Goal: Task Accomplishment & Management: Manage account settings

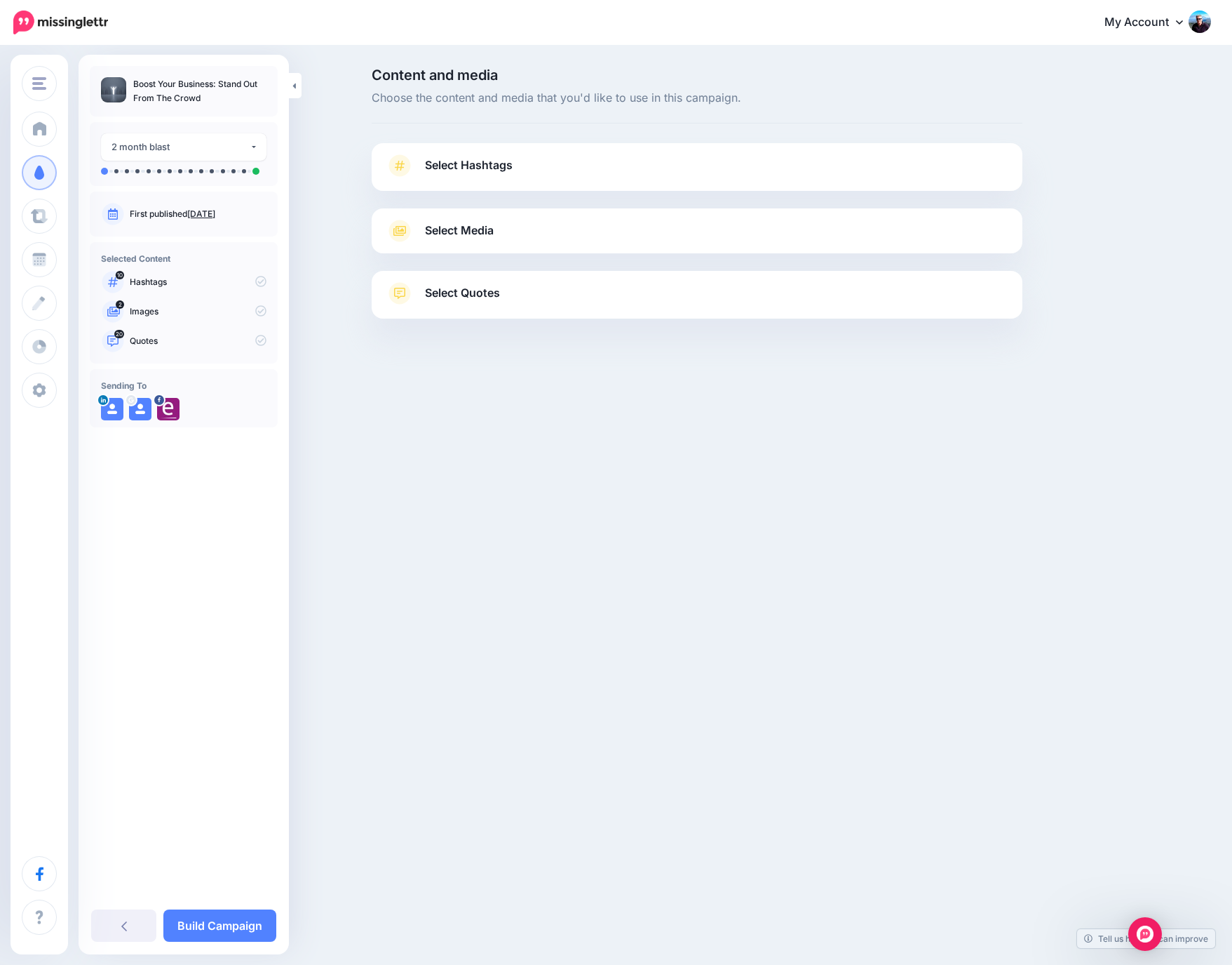
click at [450, 168] on span "Select Hashtags" at bounding box center [469, 165] width 87 height 19
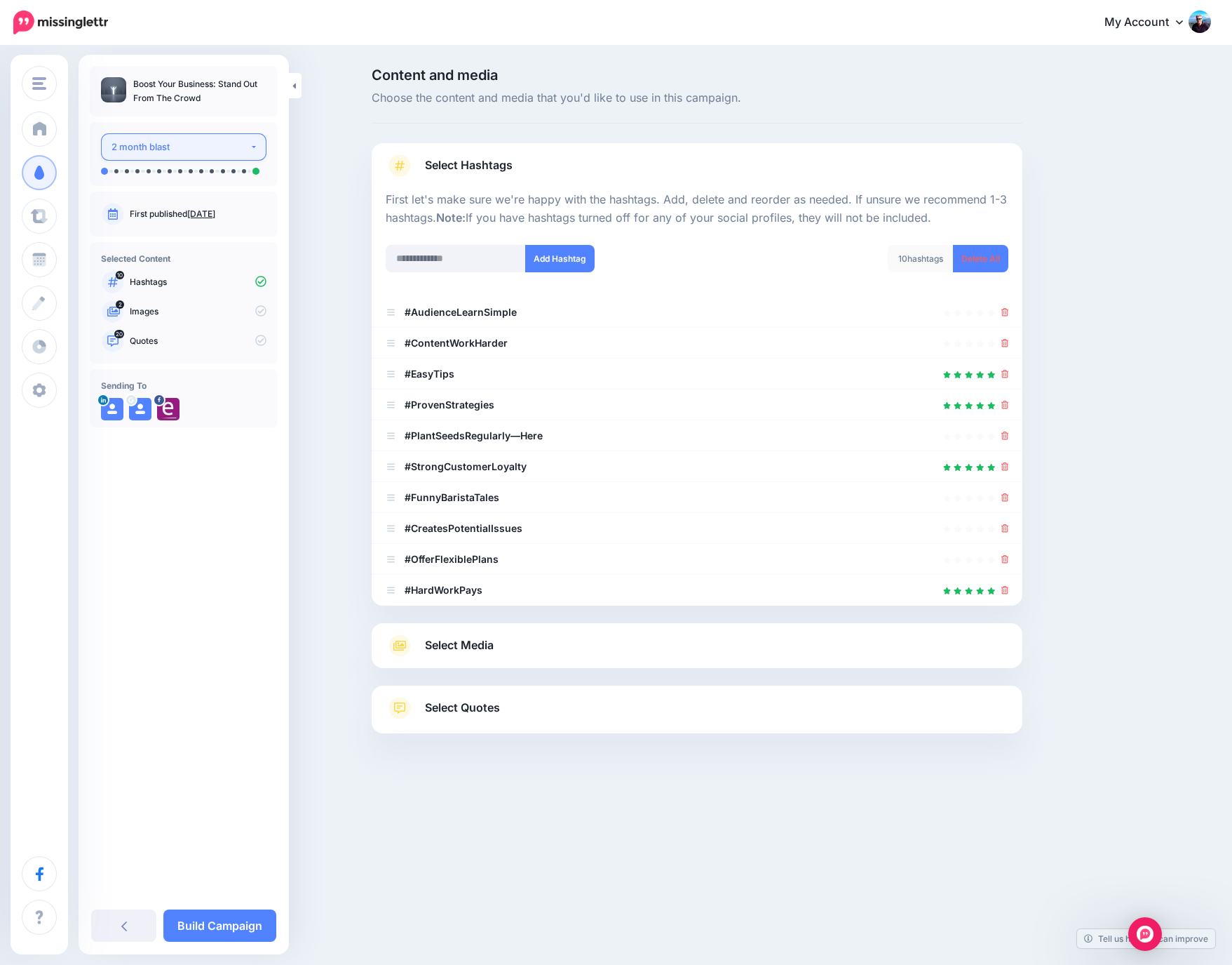
click at [134, 151] on div "2 month blast" at bounding box center [181, 147] width 138 height 16
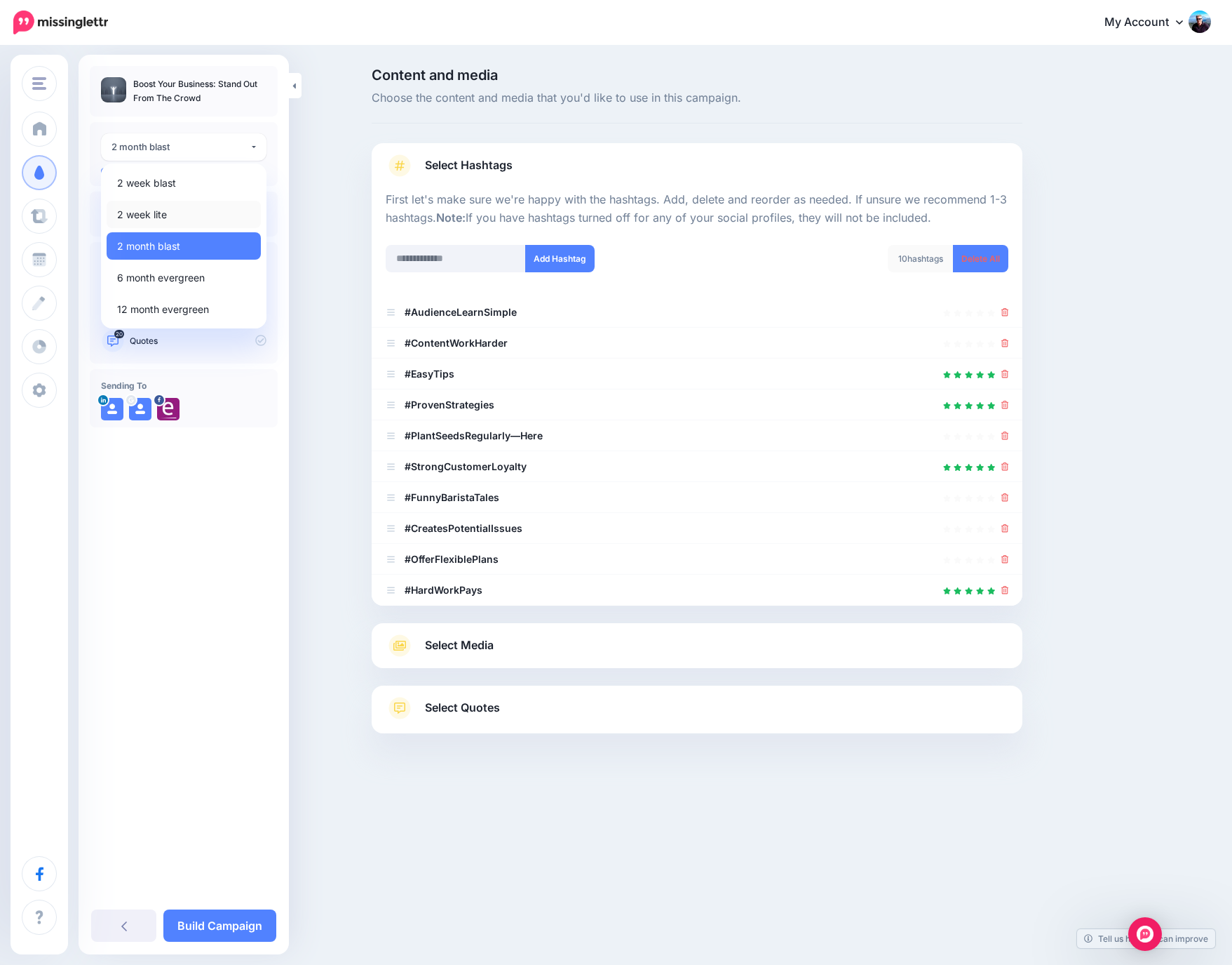
click at [143, 218] on span "2 week lite" at bounding box center [142, 215] width 50 height 17
select select "******"
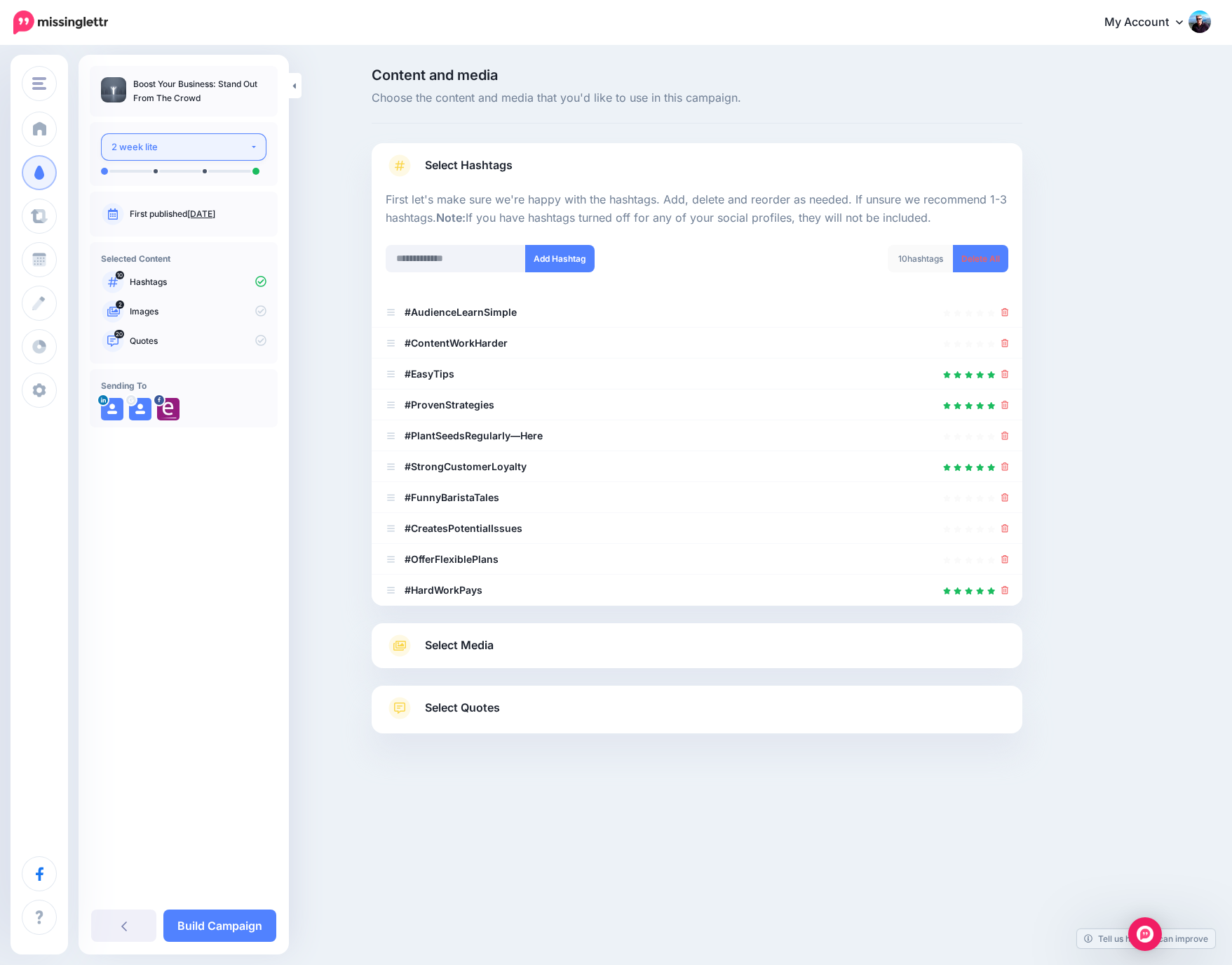
click at [182, 146] on div "2 week lite" at bounding box center [181, 147] width 138 height 16
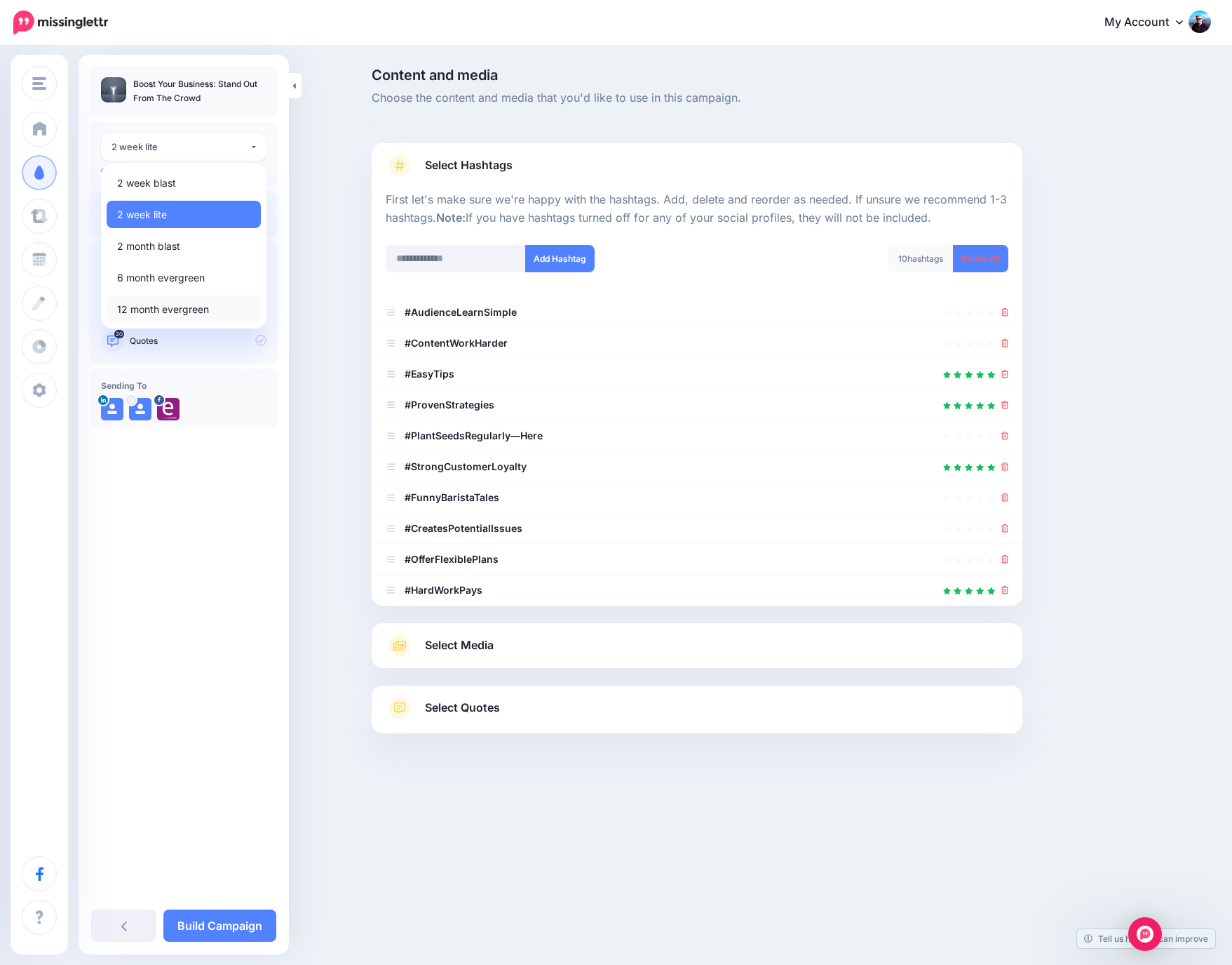
click at [173, 307] on span "12 month evergreen" at bounding box center [162, 309] width 92 height 17
select select "******"
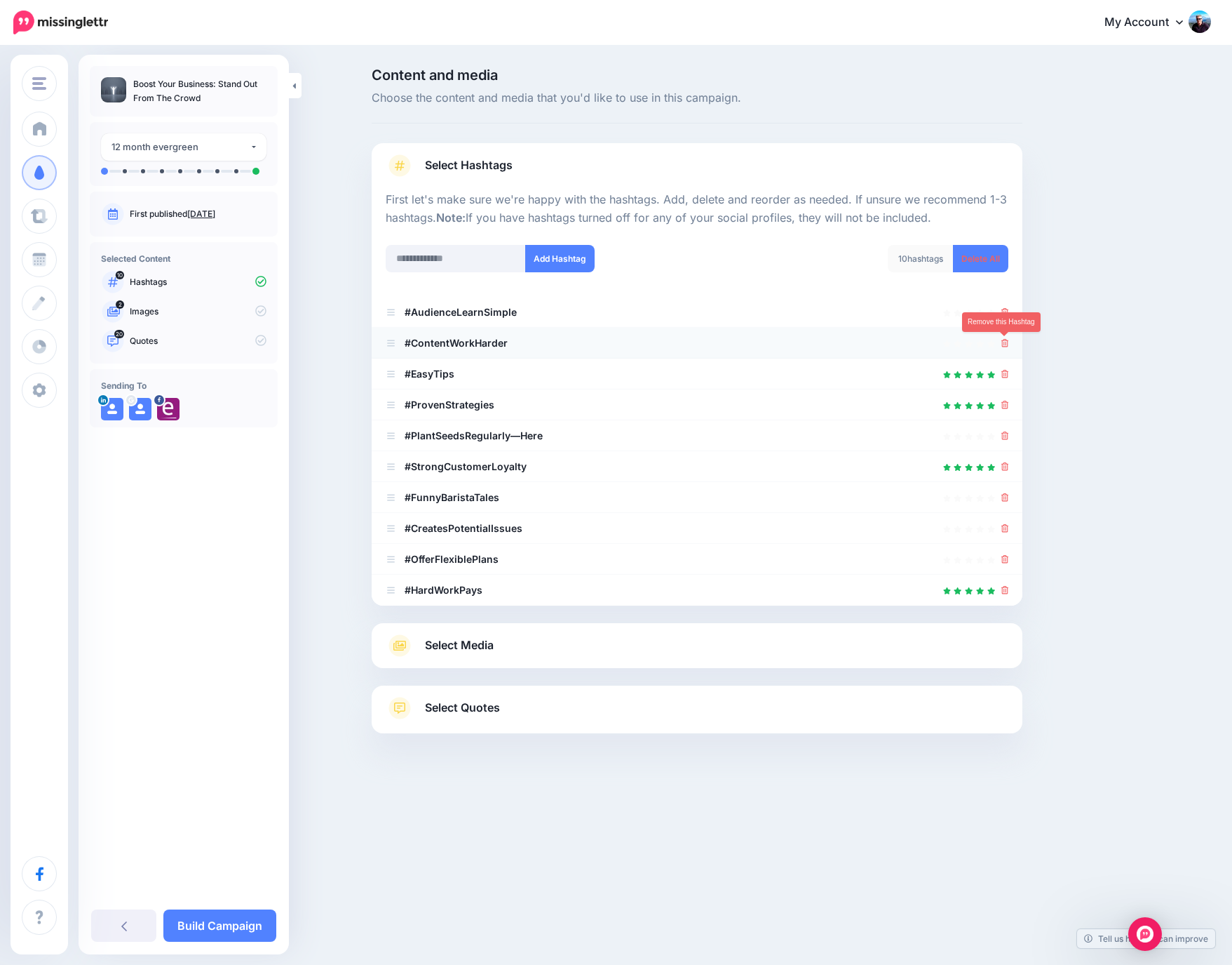
click at [1006, 343] on icon at bounding box center [1005, 342] width 8 height 8
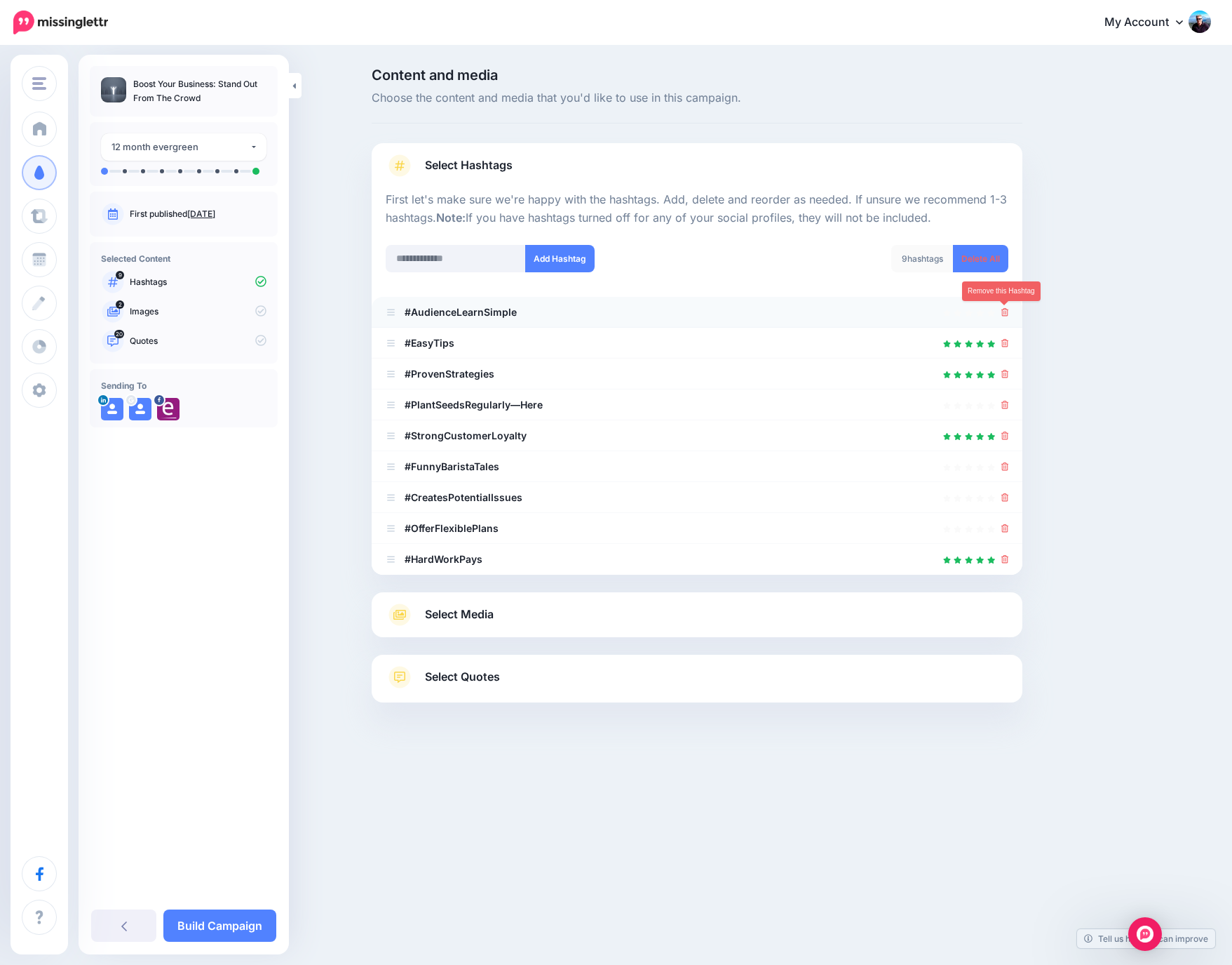
click at [1004, 312] on icon at bounding box center [1005, 312] width 8 height 8
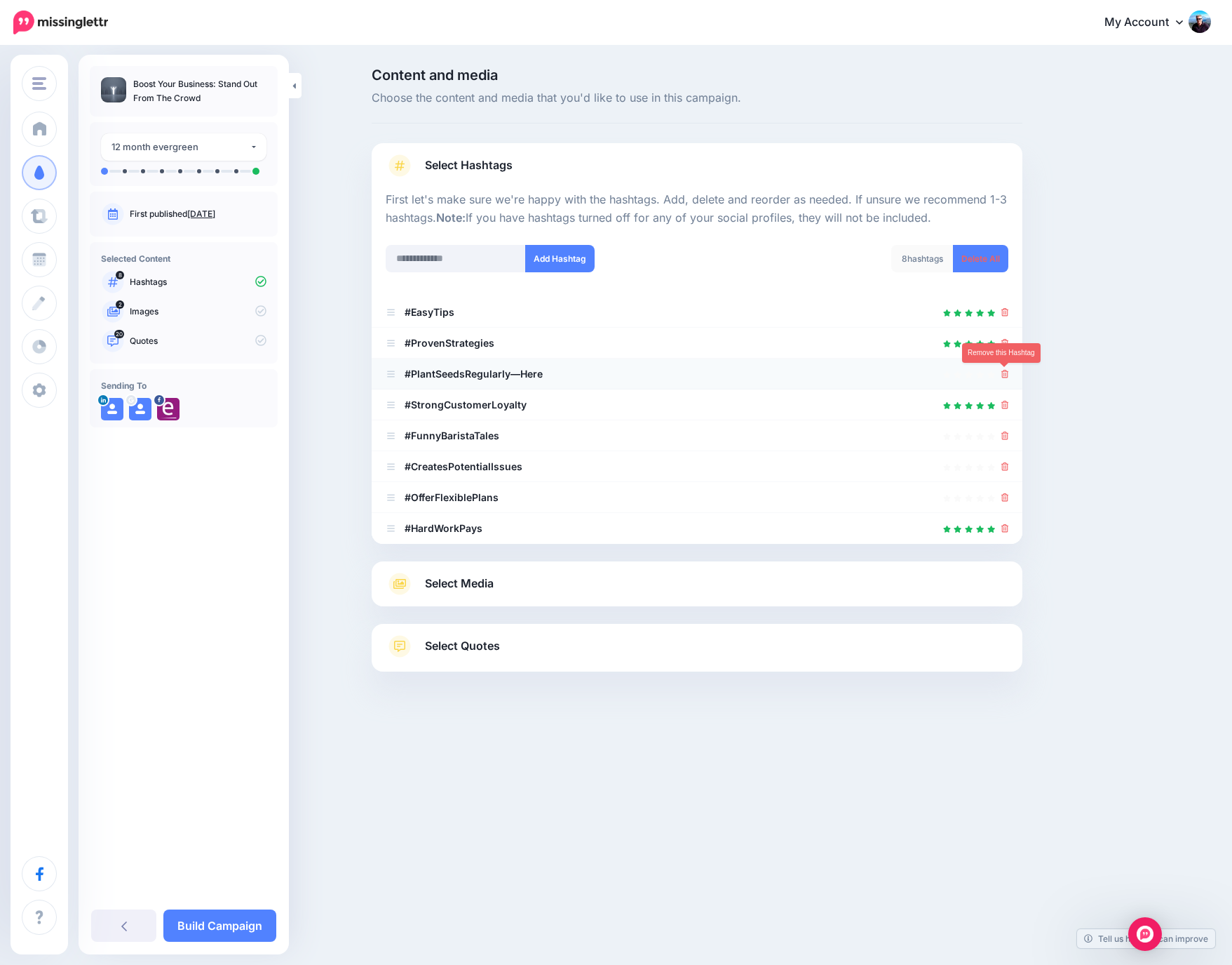
click at [1005, 373] on icon at bounding box center [1005, 373] width 8 height 8
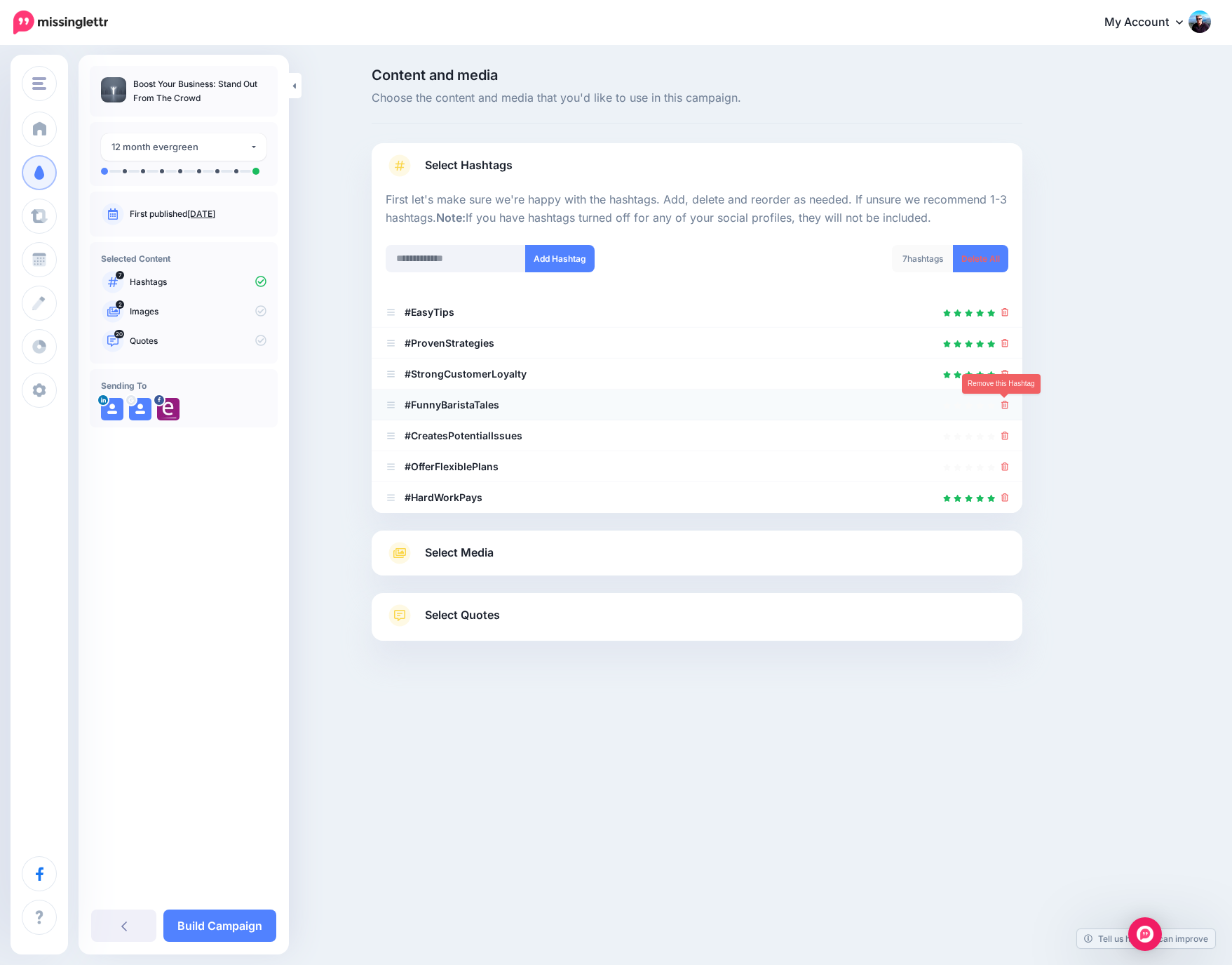
click at [1005, 409] on icon at bounding box center [1005, 404] width 8 height 8
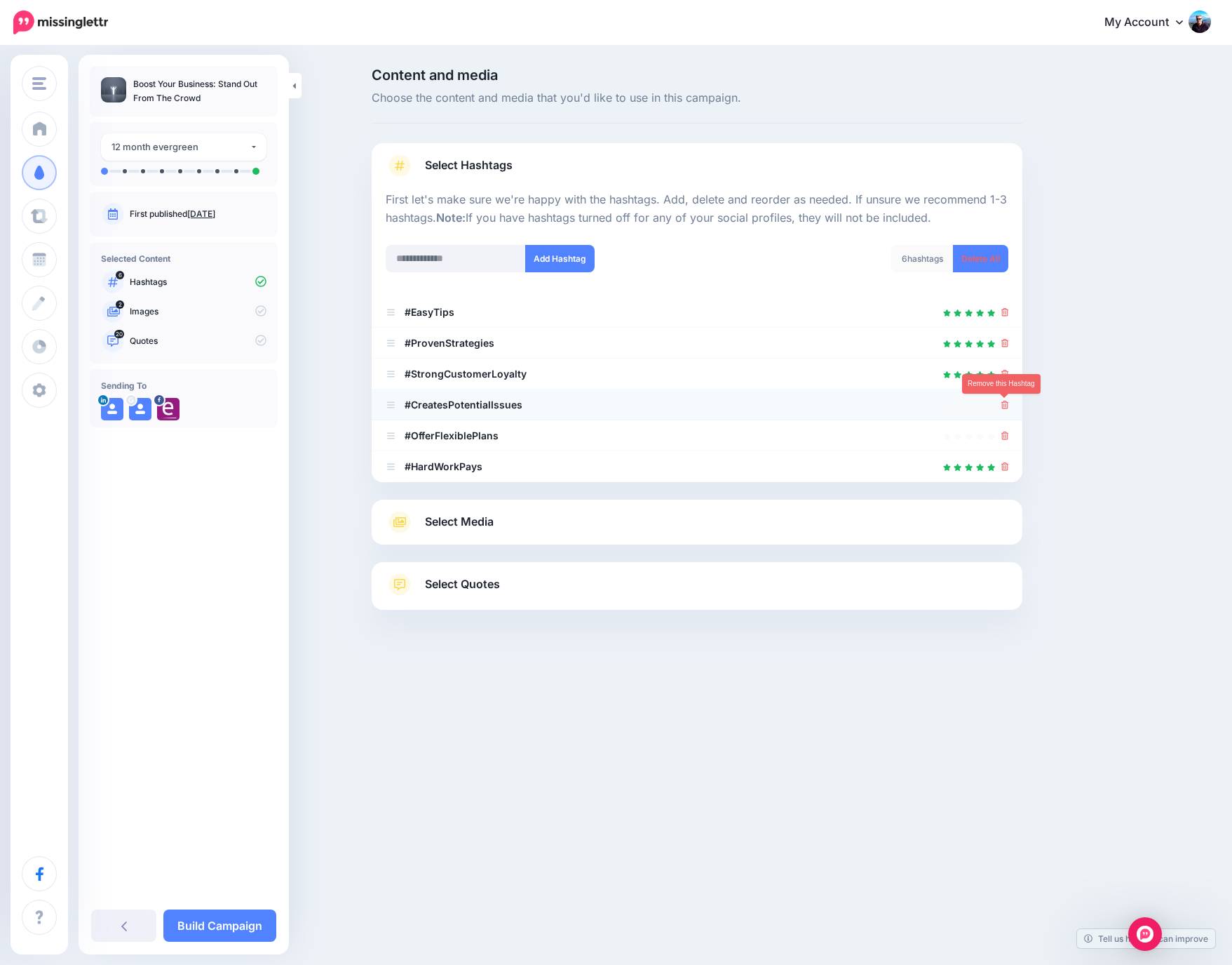
click at [1004, 409] on icon at bounding box center [1005, 404] width 8 height 8
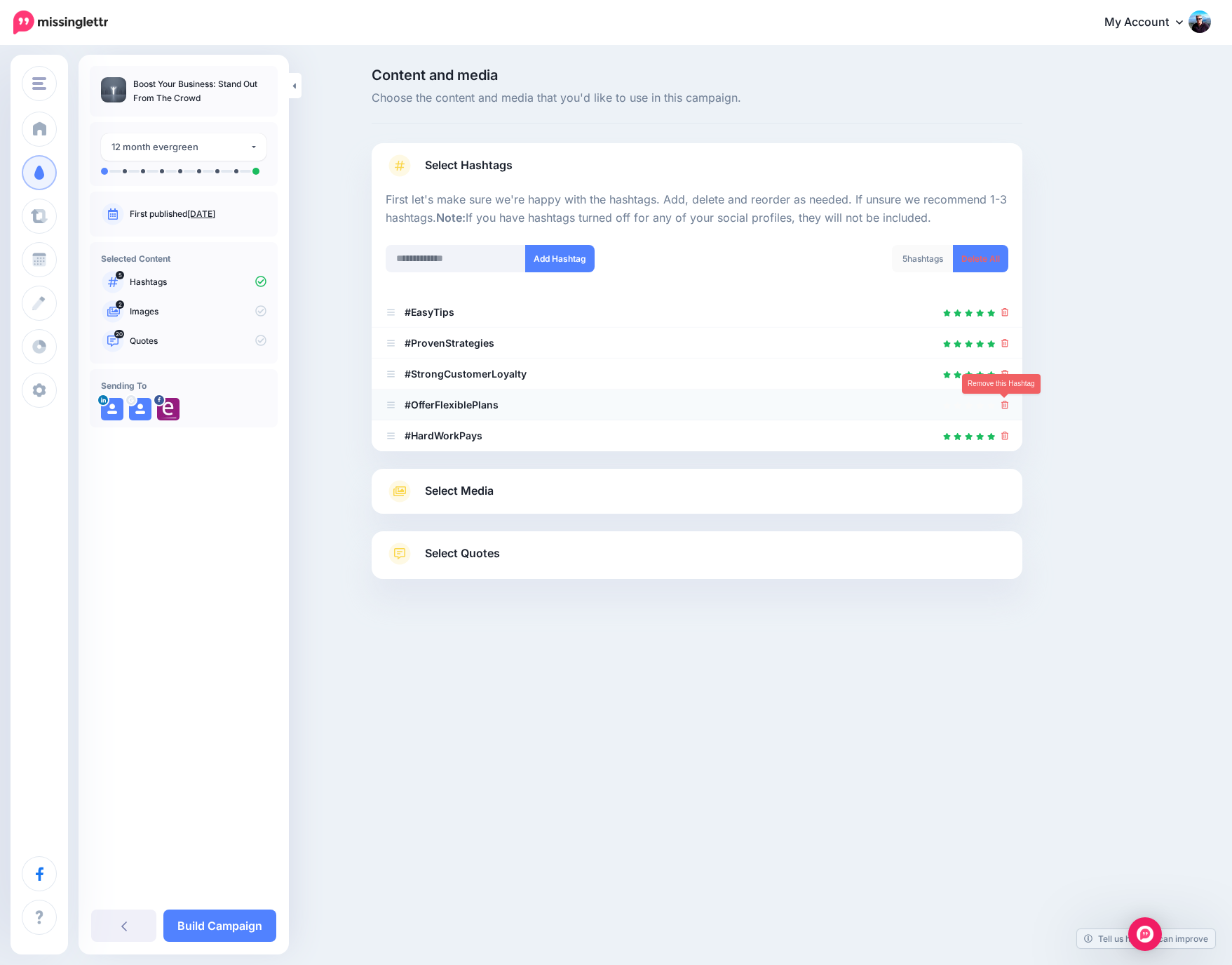
click at [1003, 409] on icon at bounding box center [1005, 404] width 8 height 8
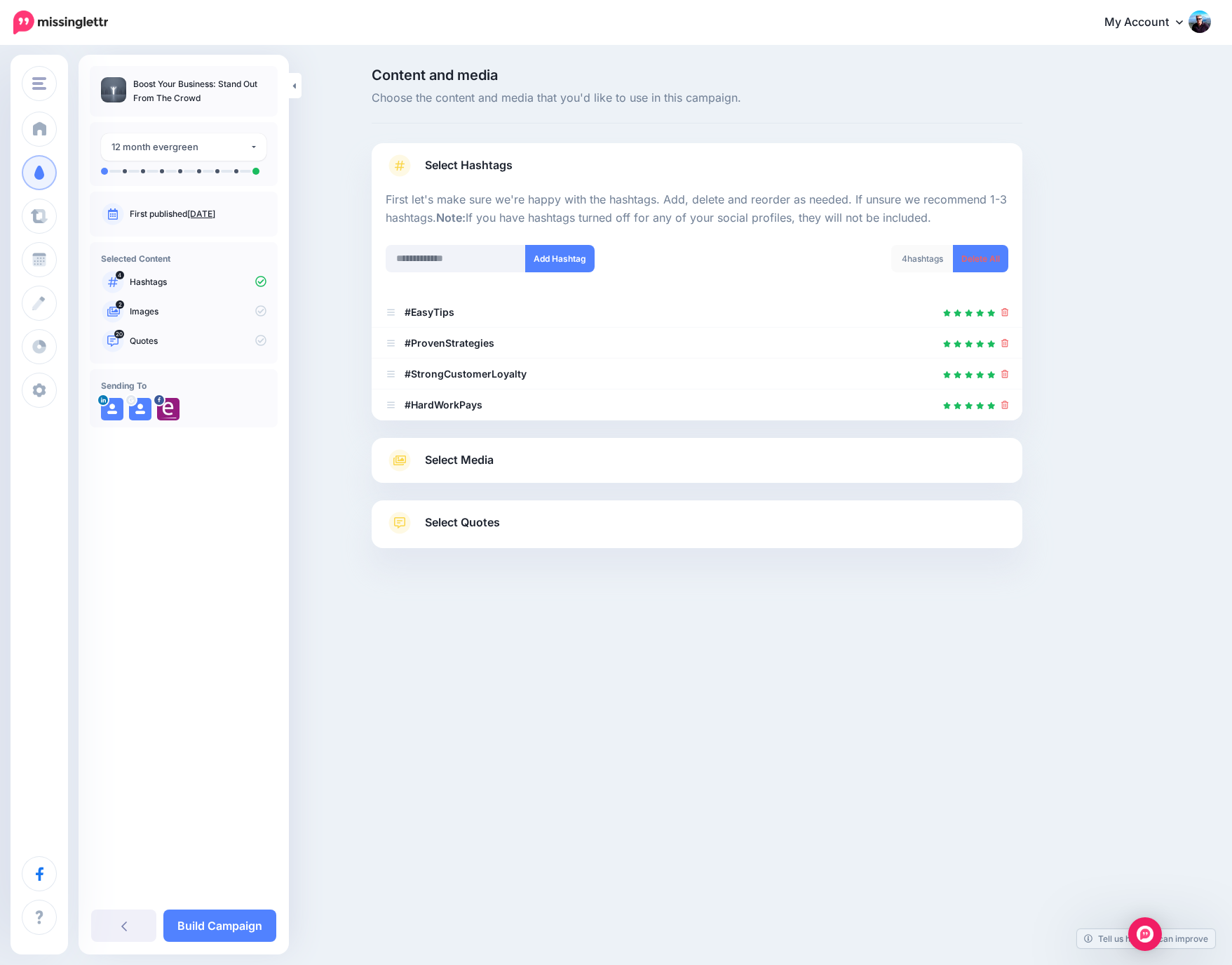
click at [564, 459] on link "Select Media" at bounding box center [697, 460] width 623 height 23
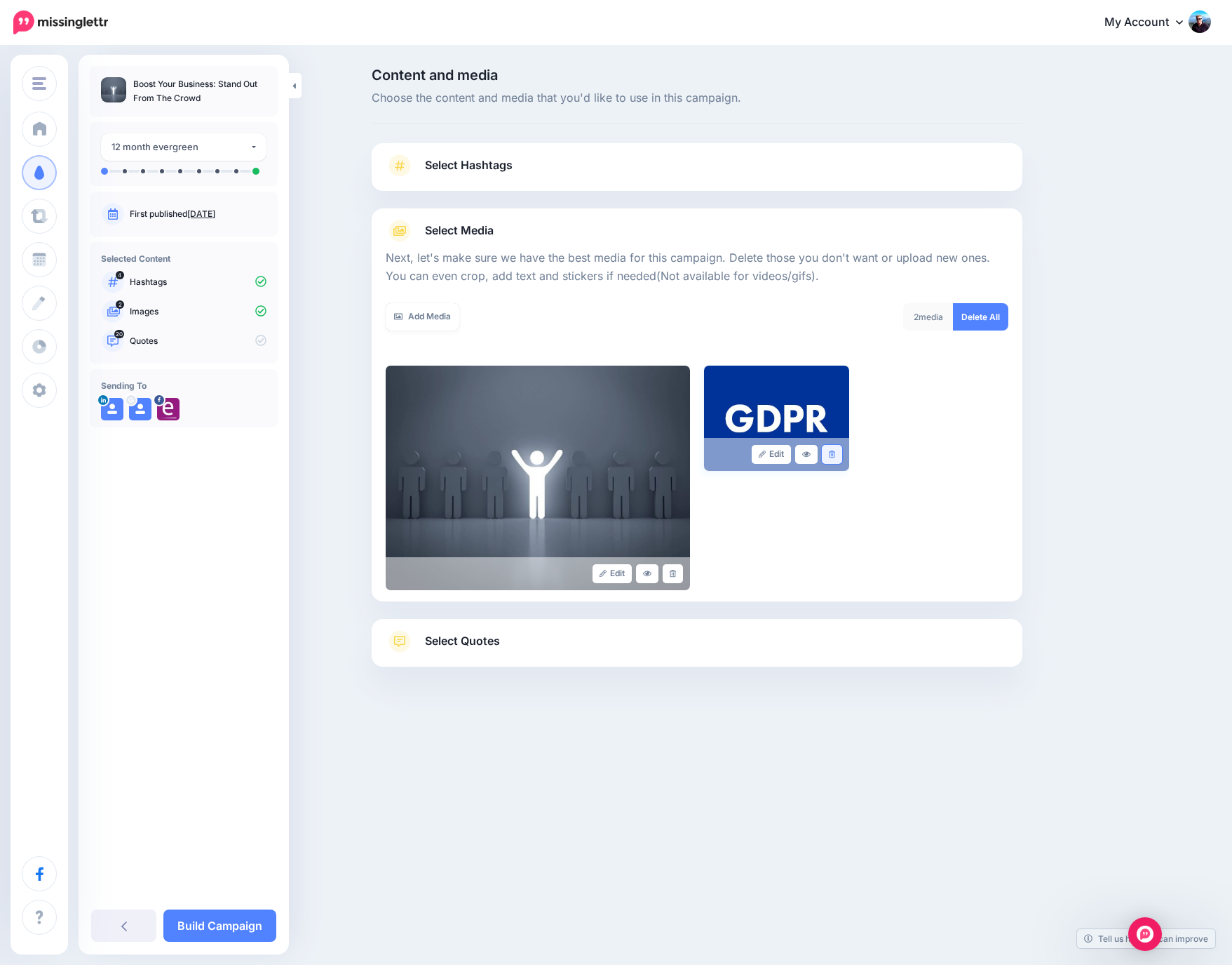
click at [835, 450] on link at bounding box center [832, 454] width 21 height 19
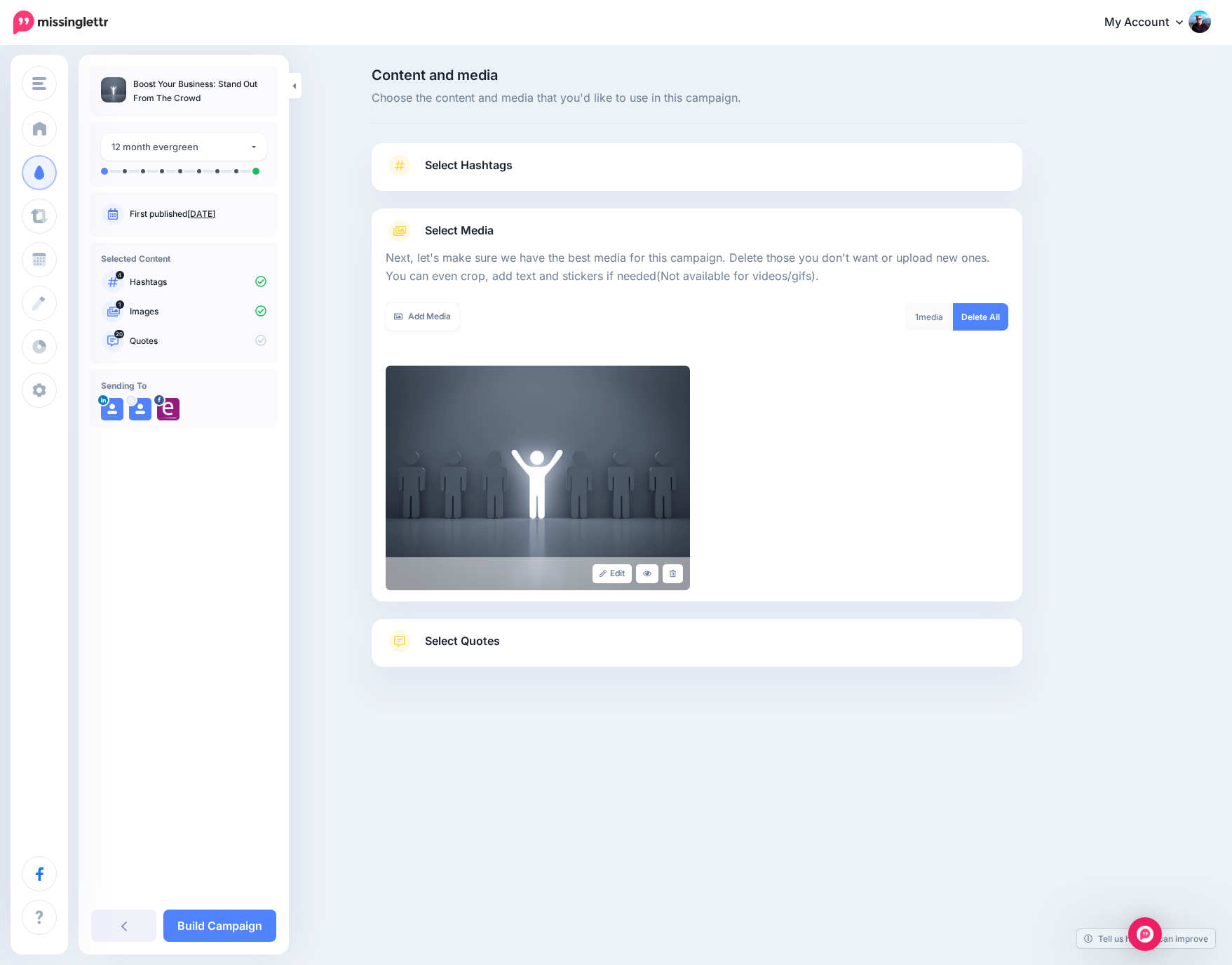
click at [311, 490] on div "Content and media Choose the content and media that you'd like to use in this c…" at bounding box center [616, 402] width 1232 height 711
click at [444, 322] on link "Add Media" at bounding box center [422, 316] width 73 height 27
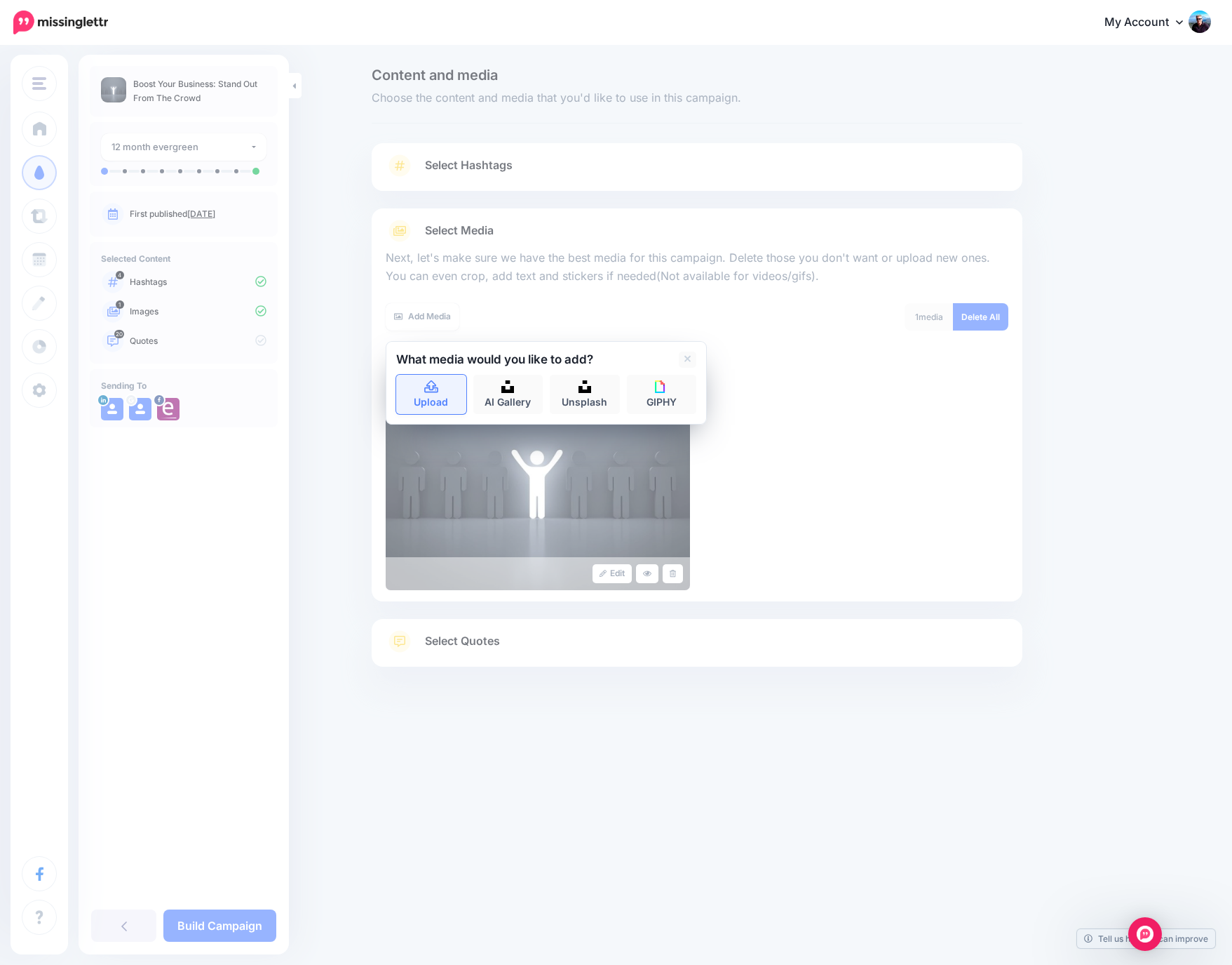
click at [439, 393] on link "Upload" at bounding box center [431, 394] width 70 height 39
click at [425, 392] on icon at bounding box center [431, 386] width 14 height 12
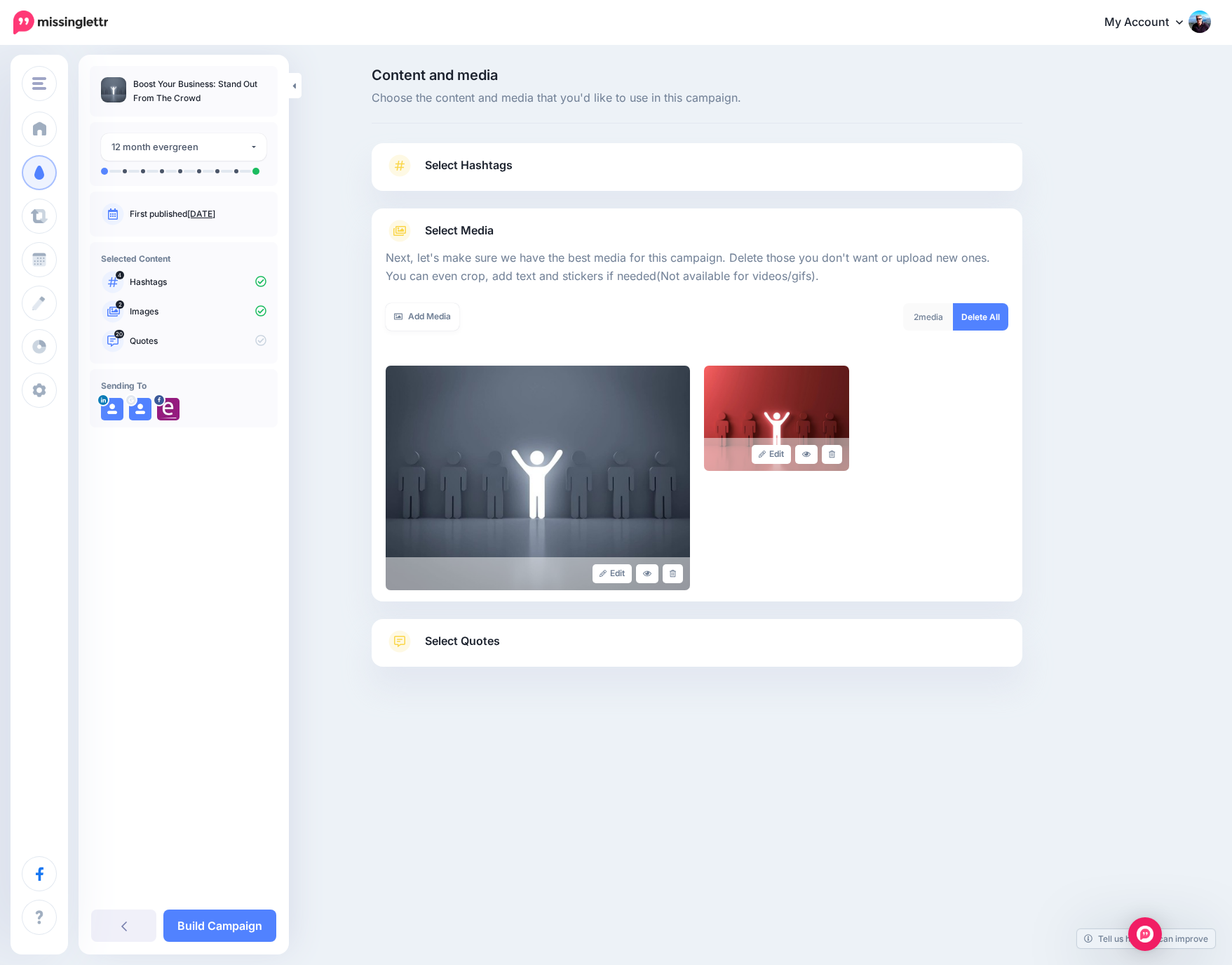
click at [615, 639] on link "Select Quotes" at bounding box center [697, 648] width 623 height 37
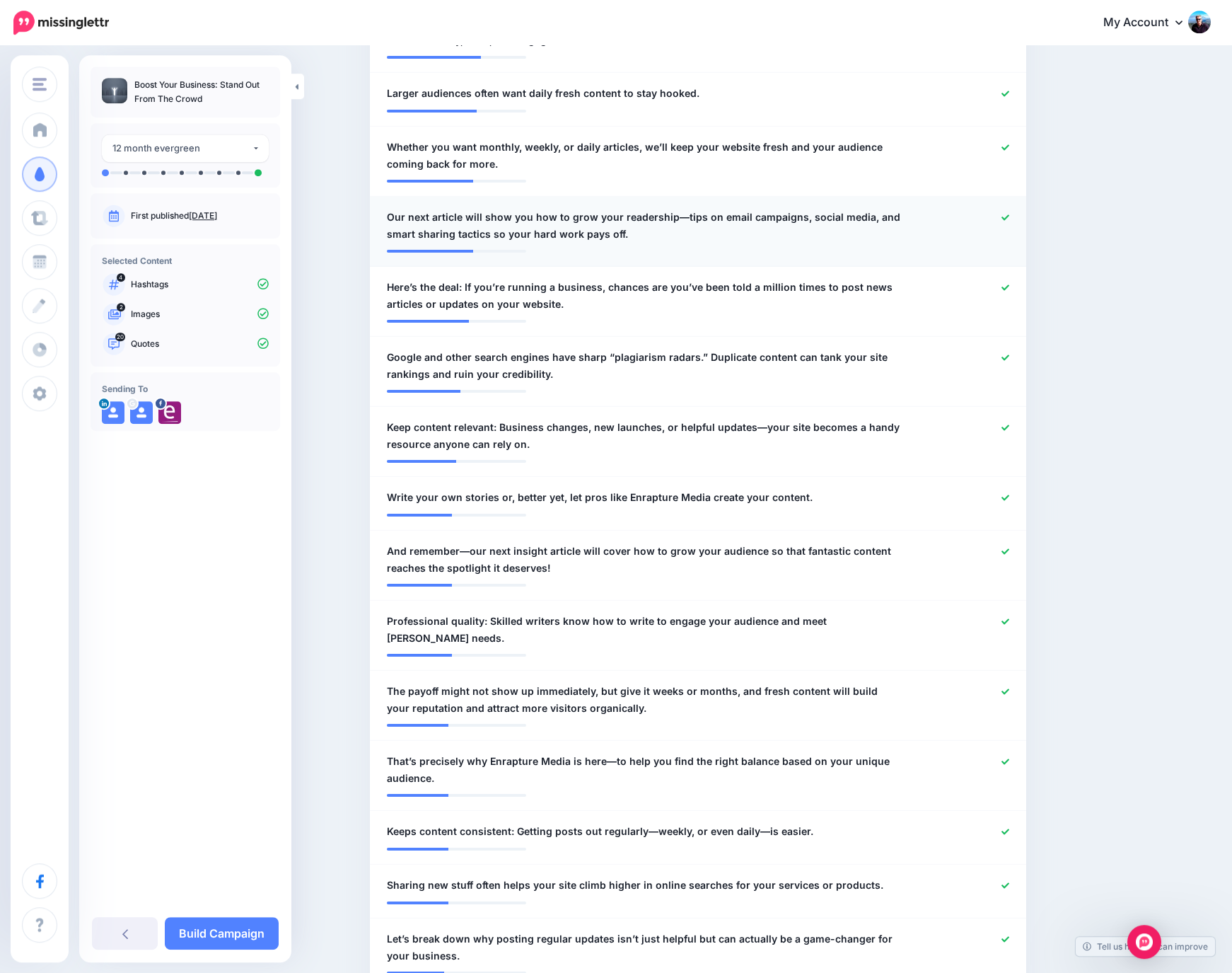
scroll to position [588, 0]
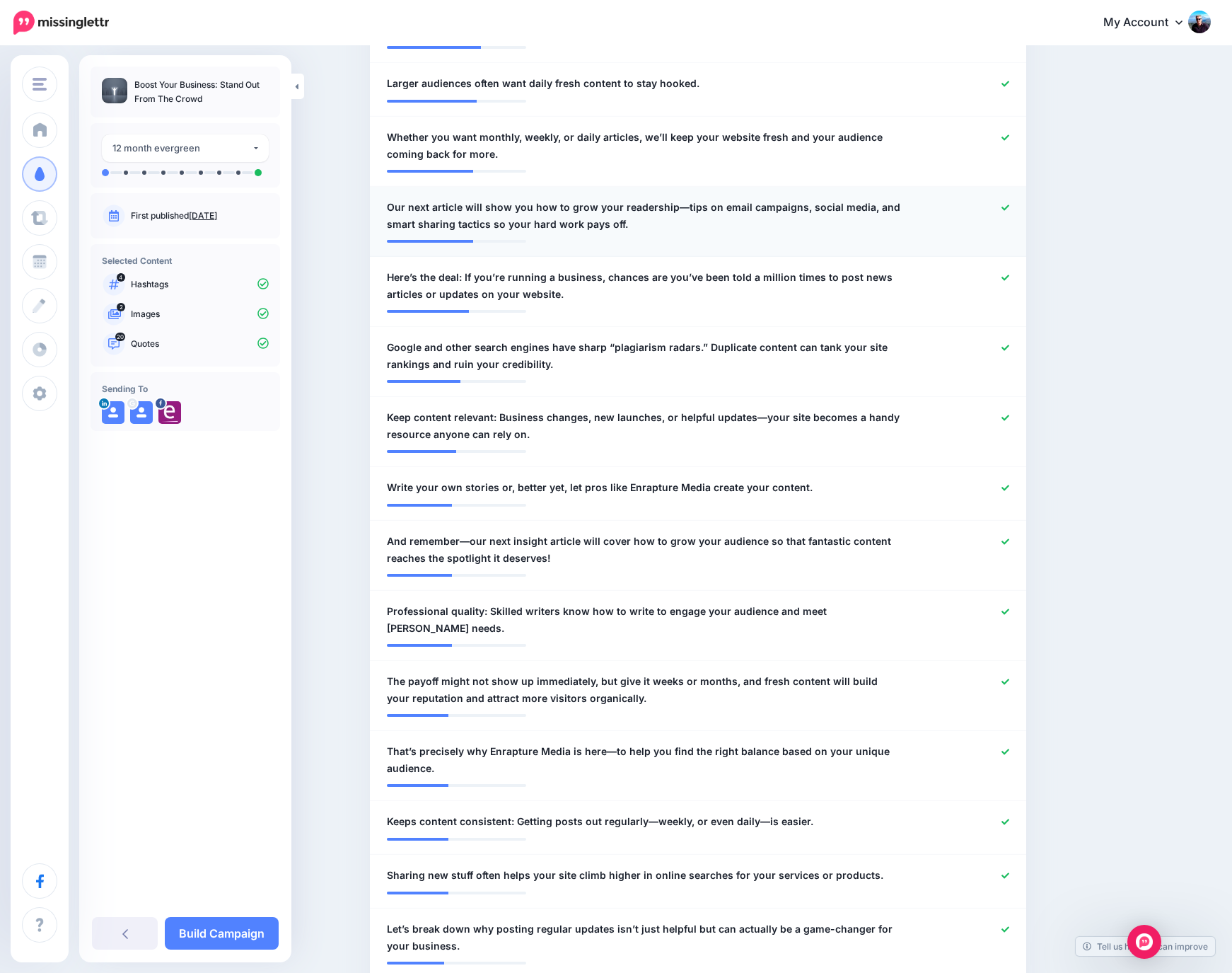
click at [1009, 205] on icon at bounding box center [1005, 207] width 8 height 6
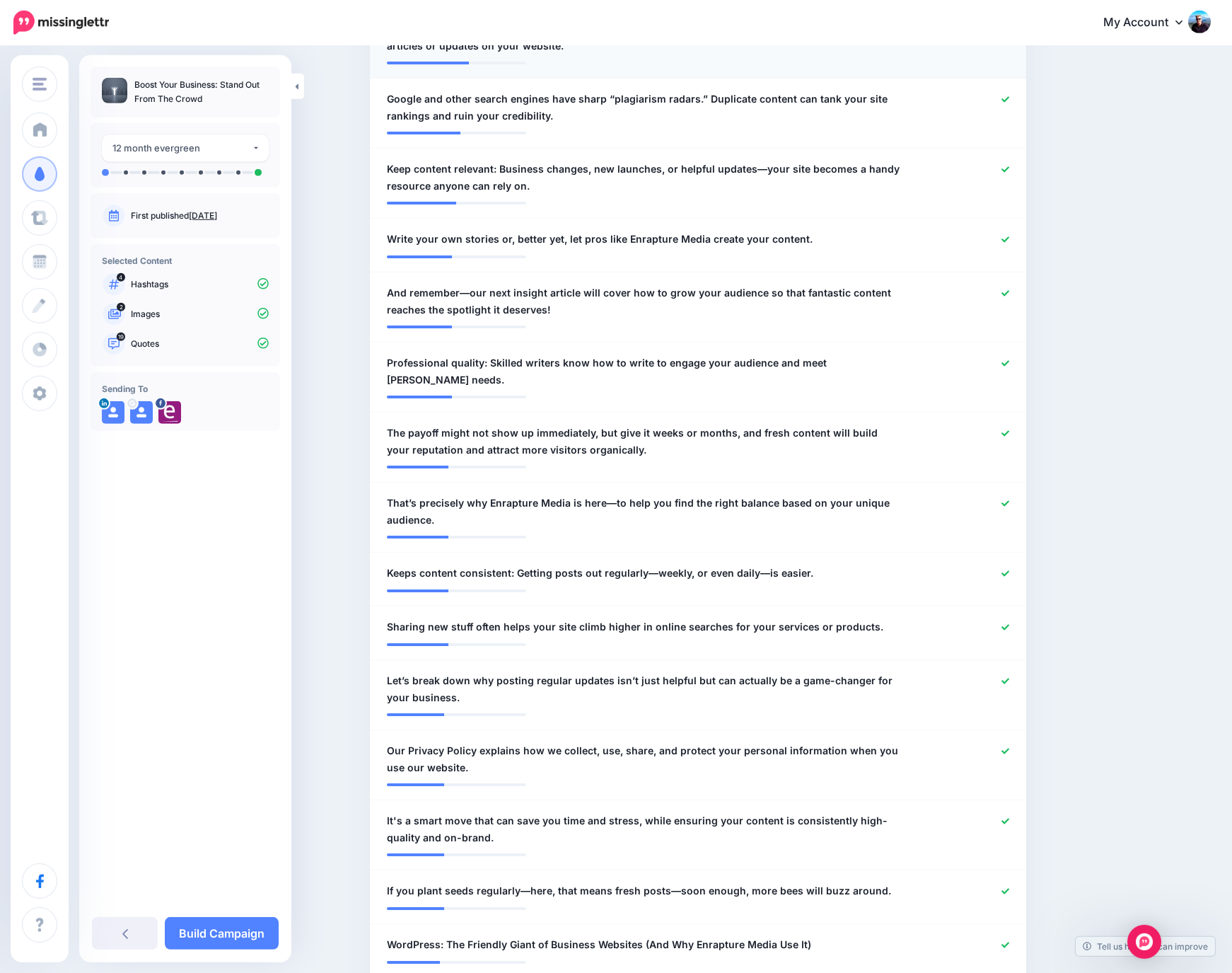
scroll to position [837, 0]
click at [1009, 101] on icon at bounding box center [1005, 99] width 8 height 6
click at [1008, 240] on icon at bounding box center [1005, 239] width 8 height 6
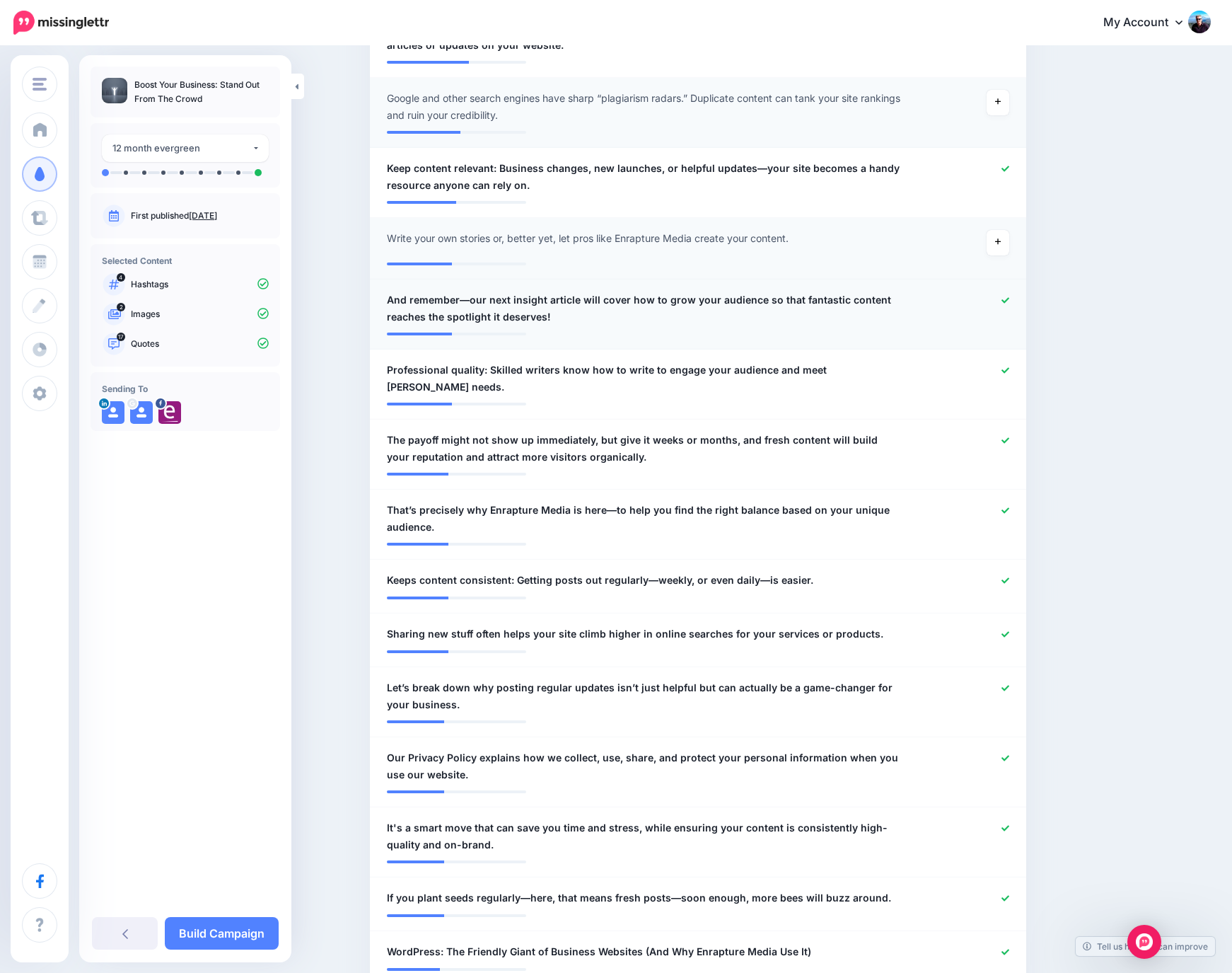
click at [1009, 300] on icon at bounding box center [1005, 300] width 8 height 8
click at [1009, 373] on icon at bounding box center [1005, 371] width 8 height 8
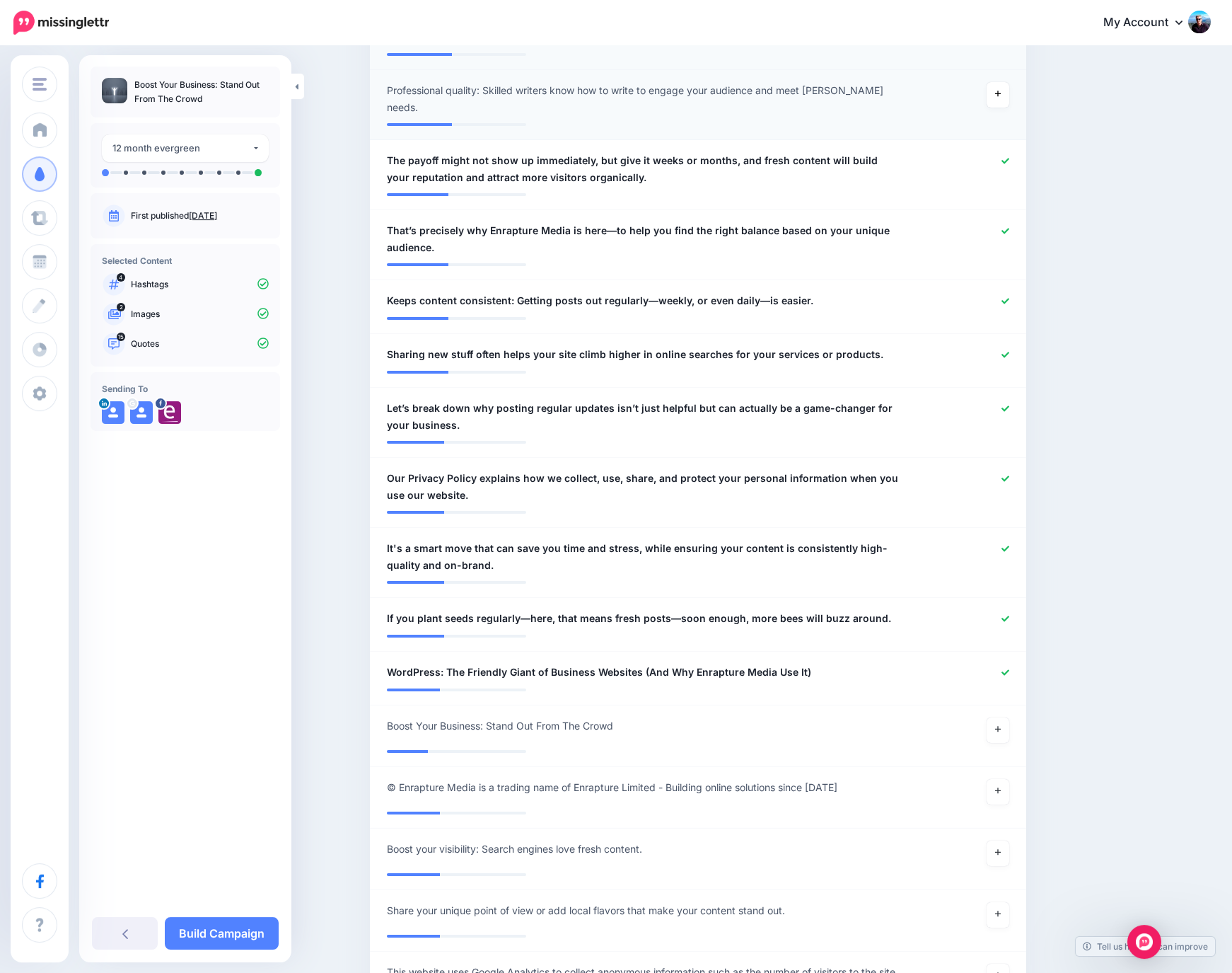
scroll to position [1120, 0]
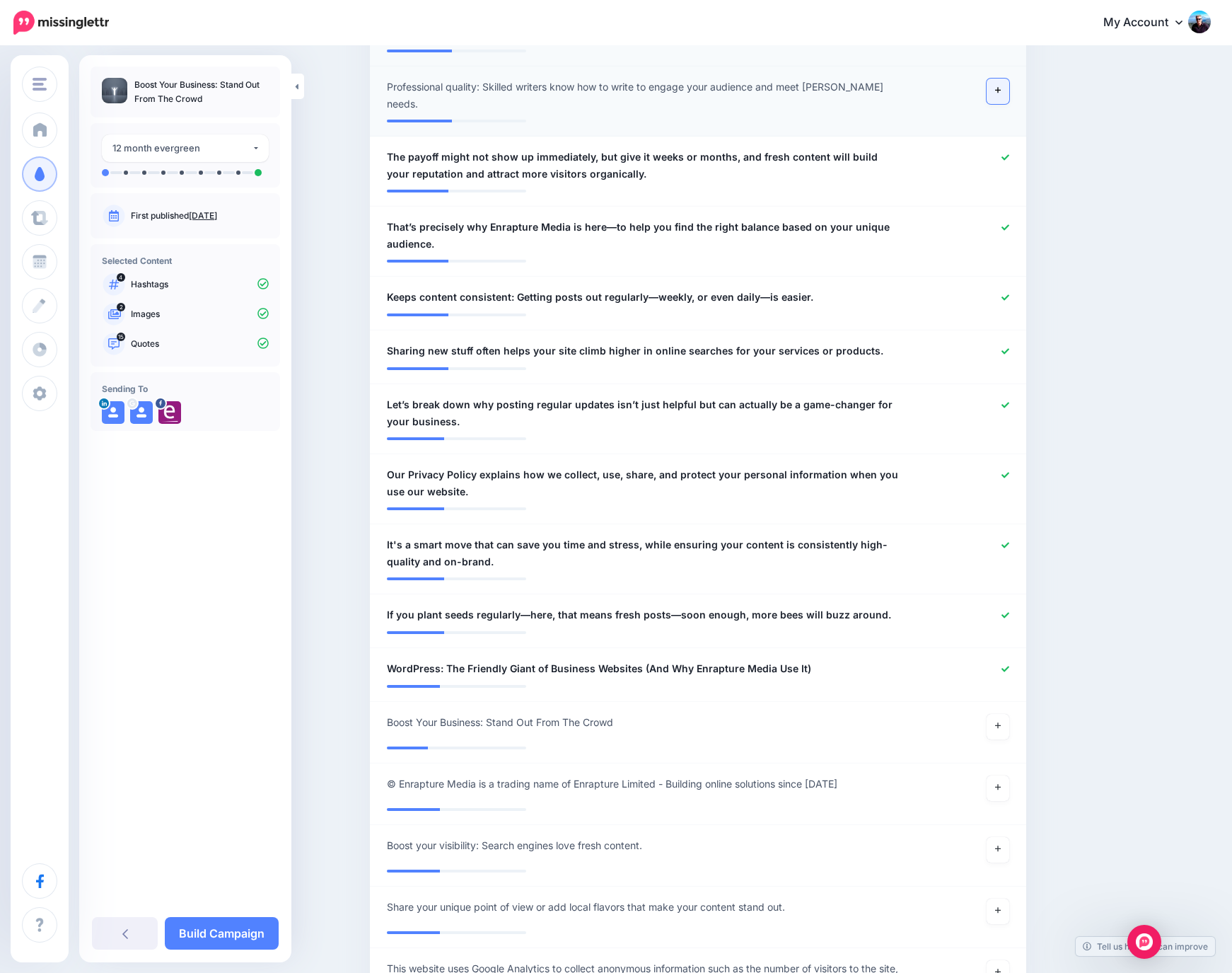
click at [1001, 93] on icon at bounding box center [998, 90] width 6 height 8
click at [1009, 154] on icon at bounding box center [1005, 157] width 8 height 6
click at [1009, 224] on icon at bounding box center [1005, 228] width 8 height 8
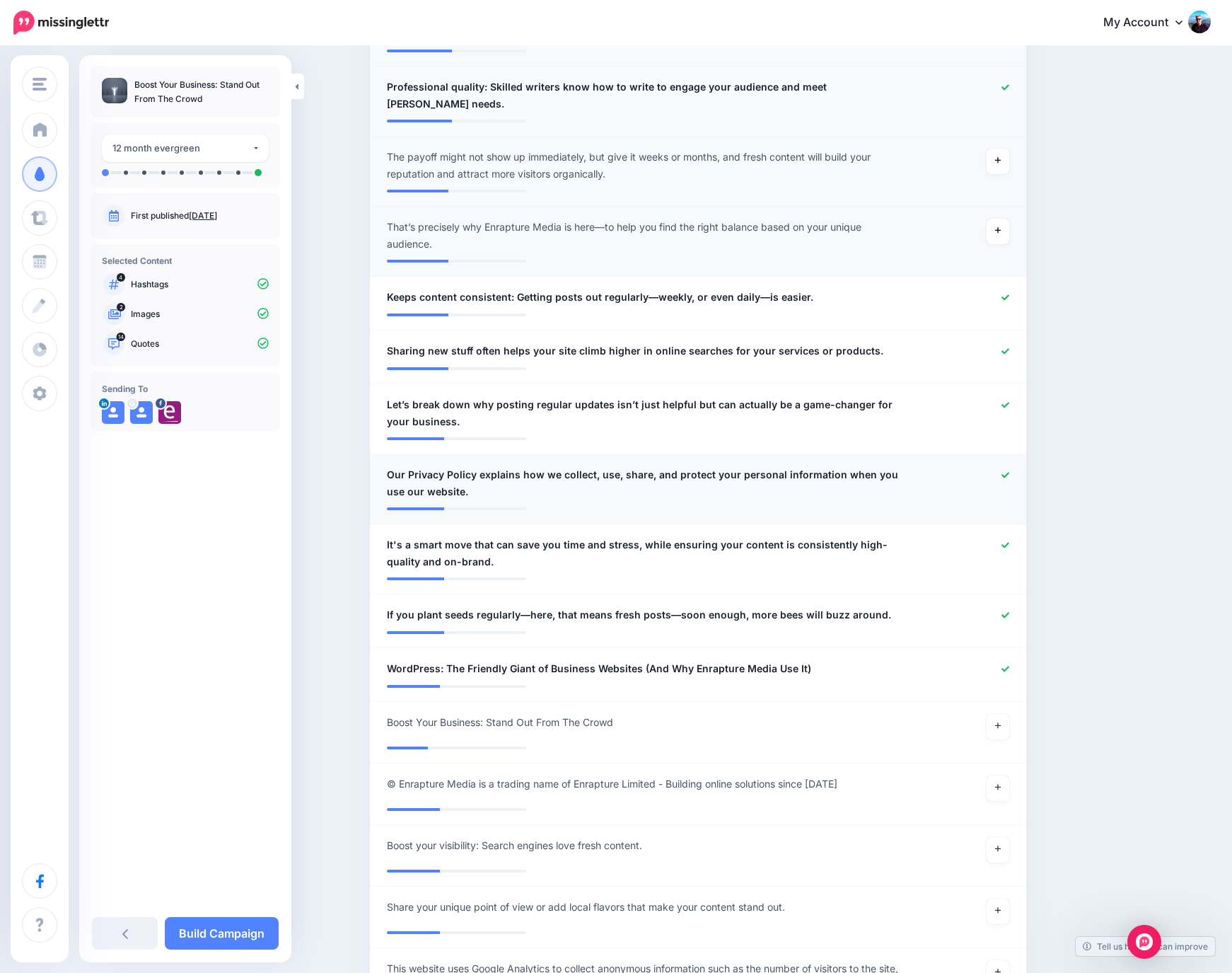
click at [1009, 471] on icon at bounding box center [1005, 475] width 8 height 8
click at [1008, 541] on icon at bounding box center [1005, 545] width 8 height 8
click at [1008, 612] on icon at bounding box center [1005, 615] width 8 height 6
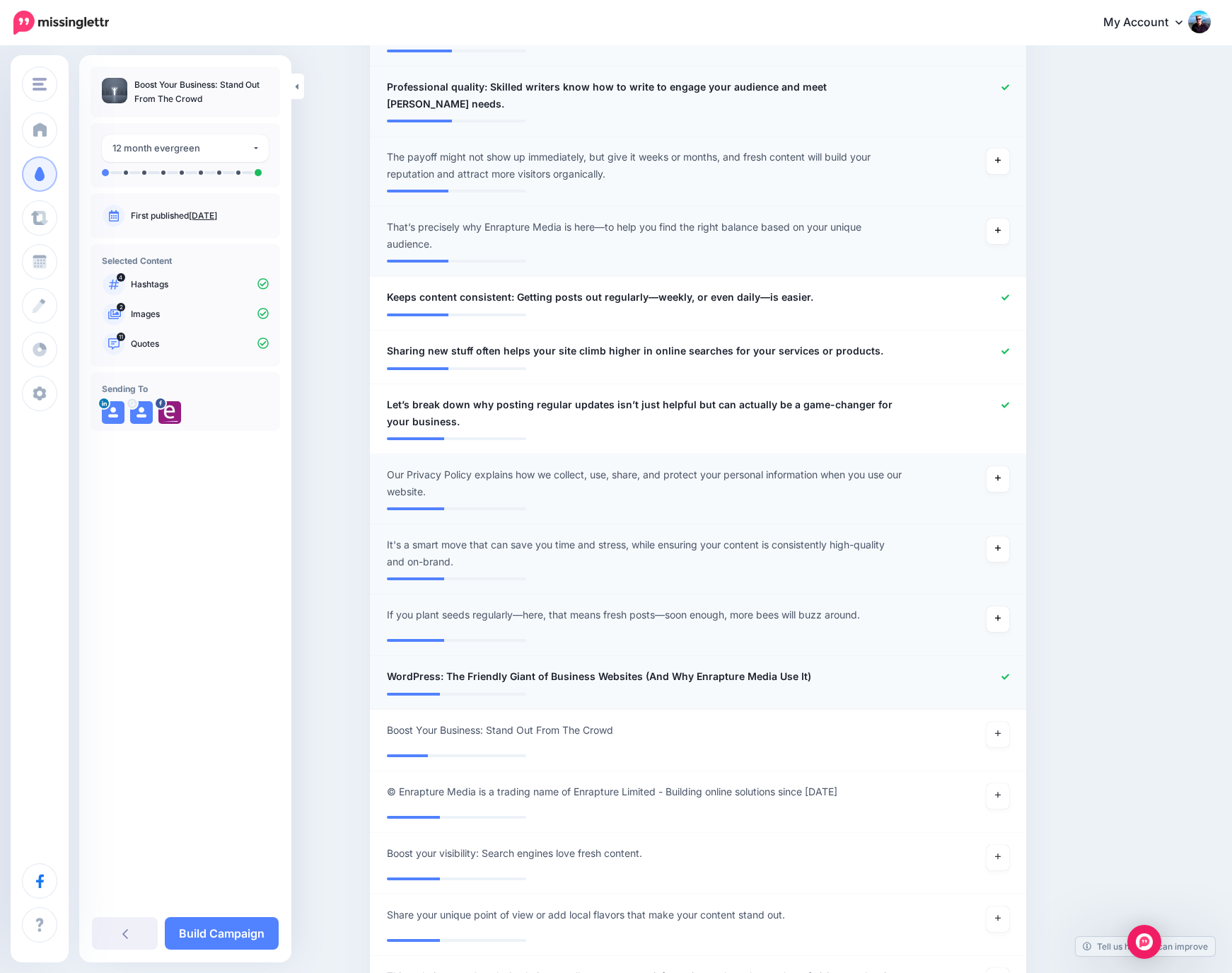
click at [1009, 673] on icon at bounding box center [1005, 677] width 8 height 8
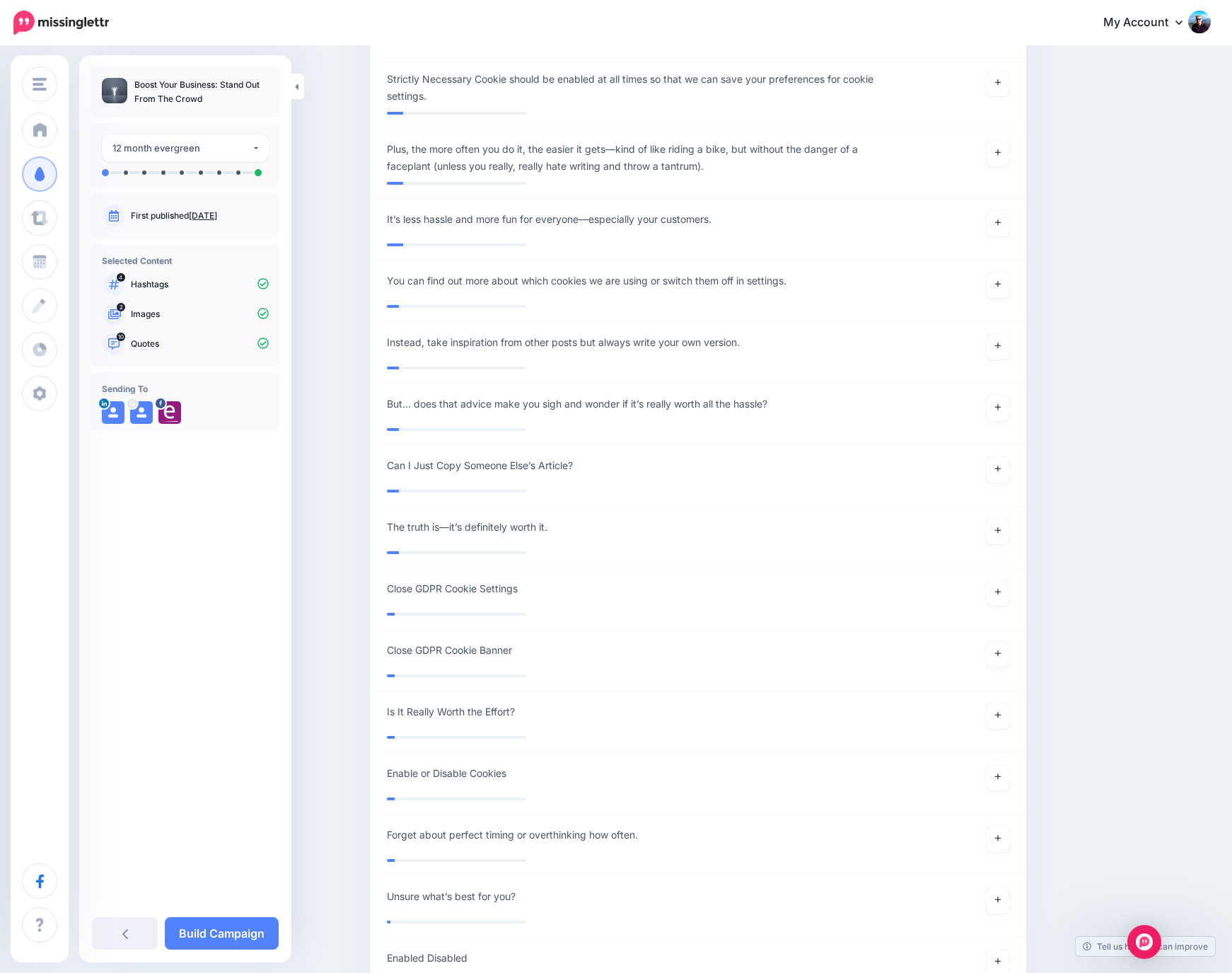
scroll to position [4526, 0]
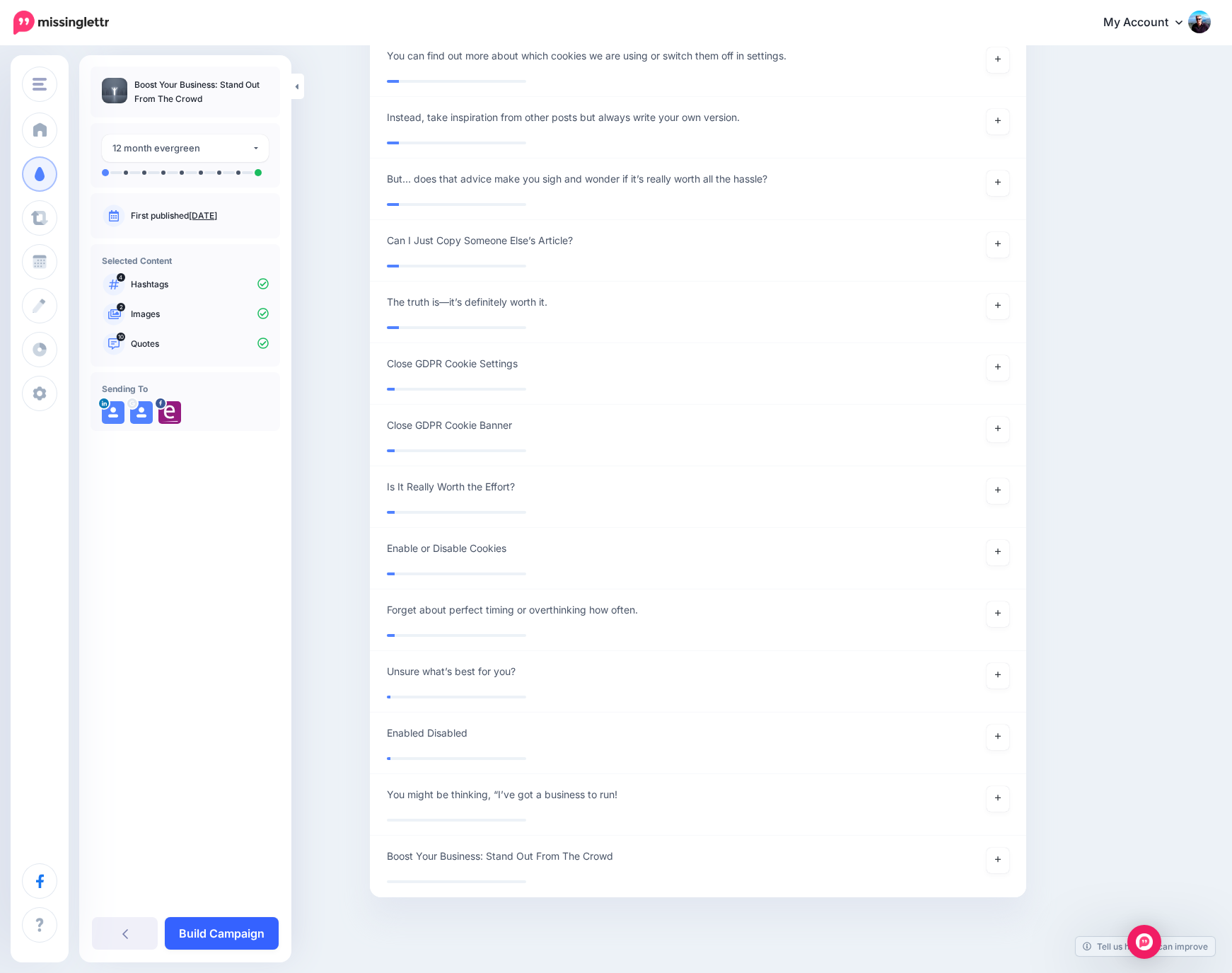
click at [247, 940] on link "Build Campaign" at bounding box center [222, 933] width 114 height 33
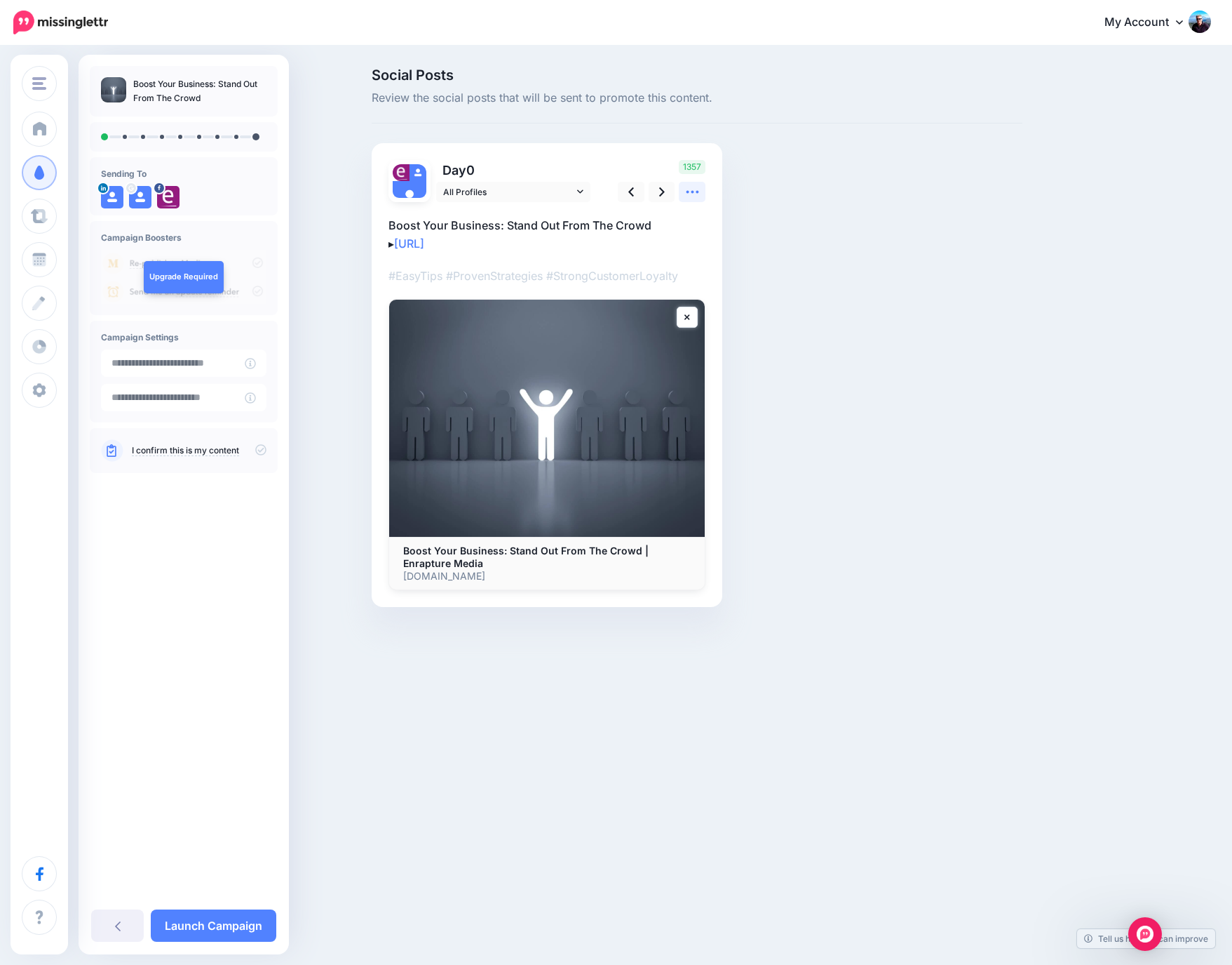
click at [689, 190] on icon at bounding box center [693, 192] width 15 height 15
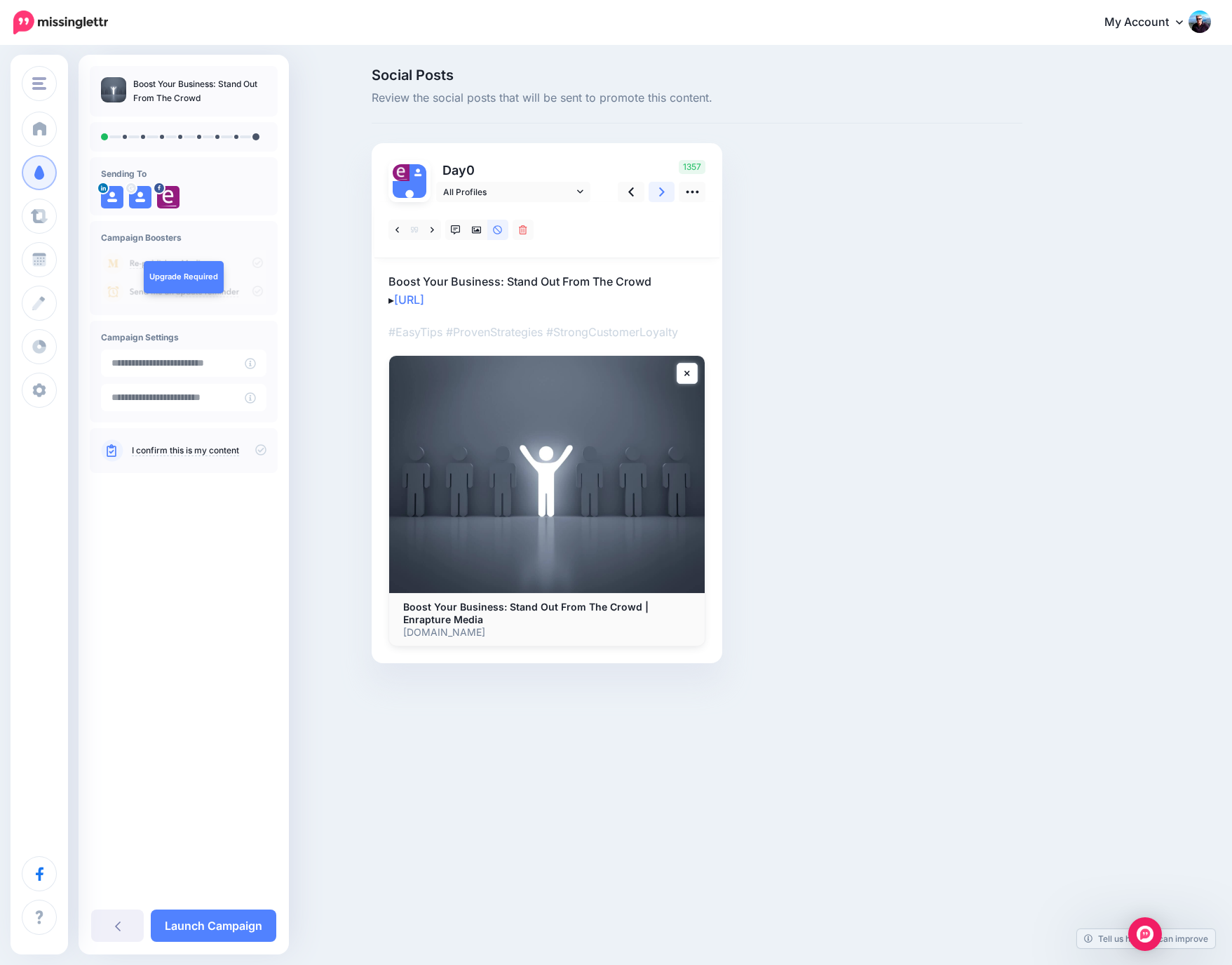
click at [660, 196] on icon at bounding box center [662, 192] width 6 height 9
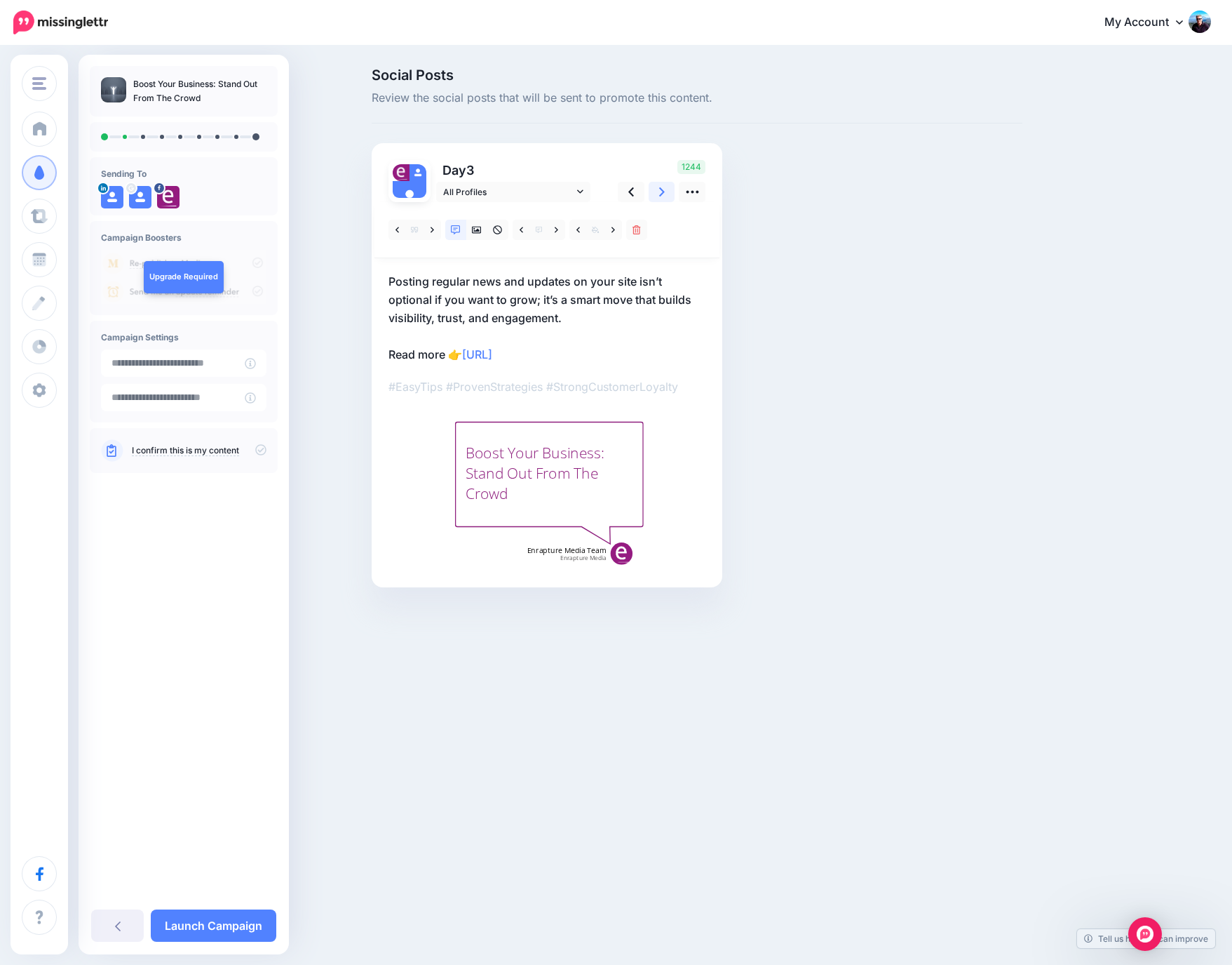
click at [658, 194] on link at bounding box center [662, 192] width 26 height 21
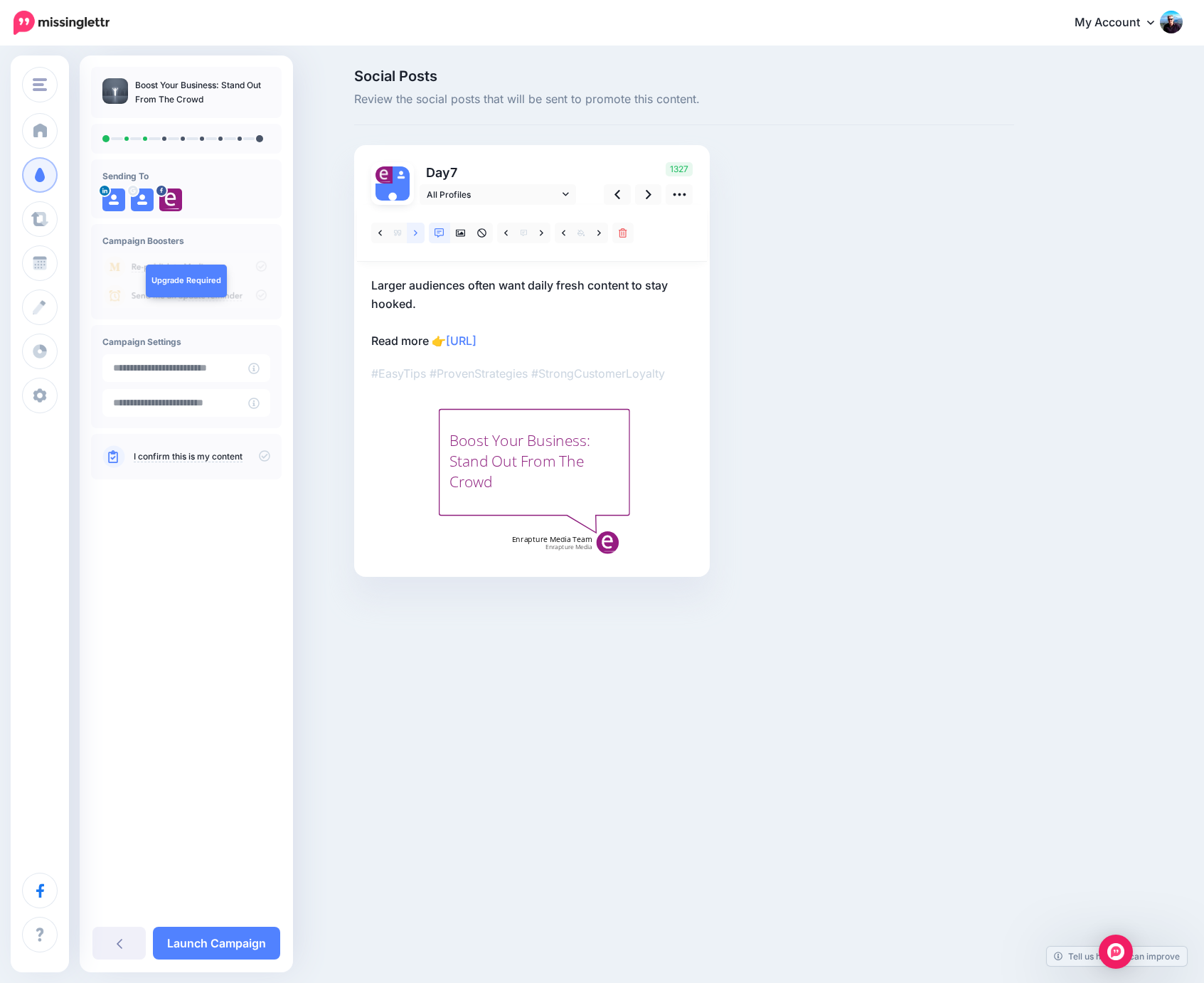
click at [416, 234] on icon at bounding box center [416, 233] width 4 height 6
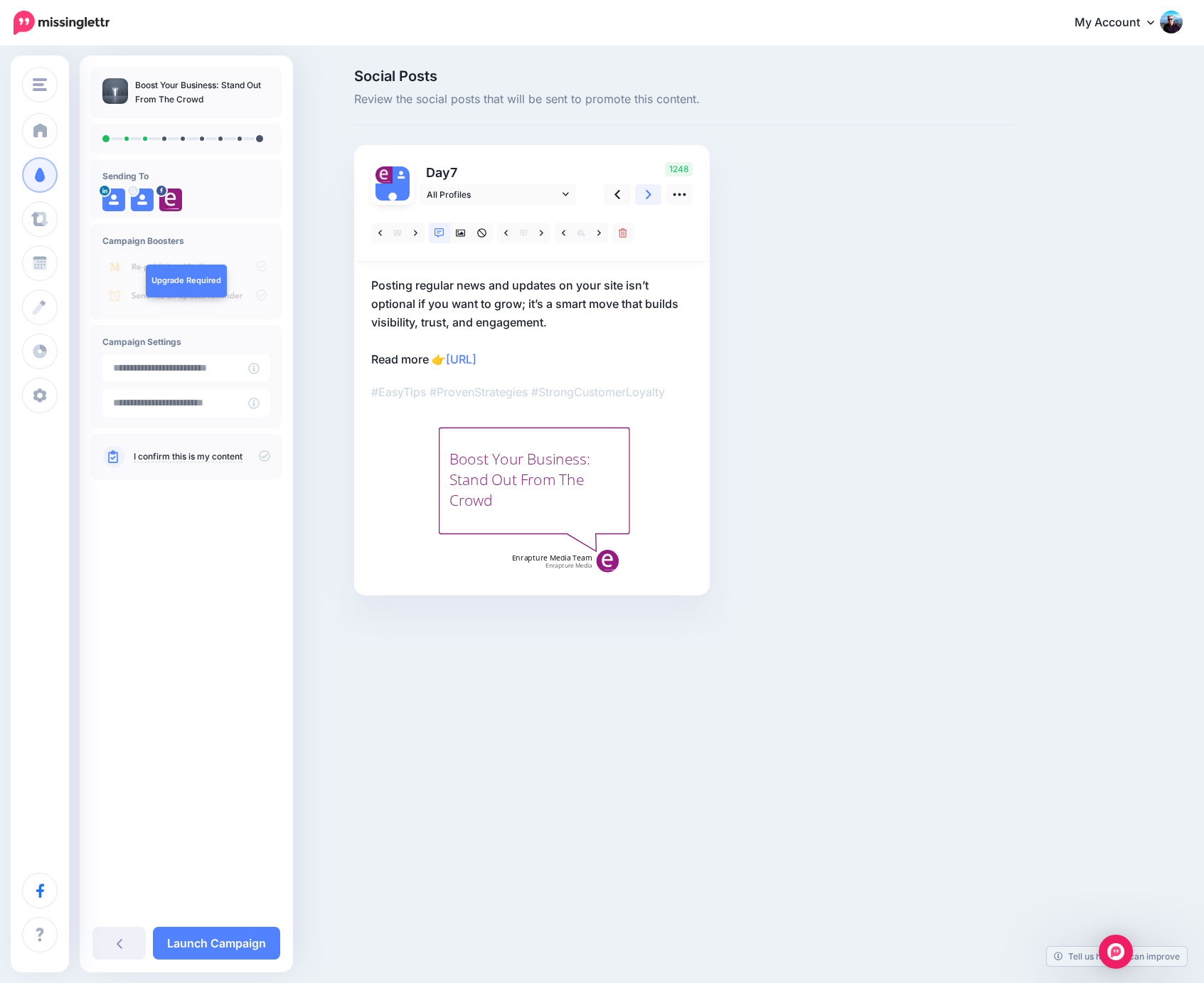
click at [650, 195] on icon at bounding box center [649, 195] width 6 height 9
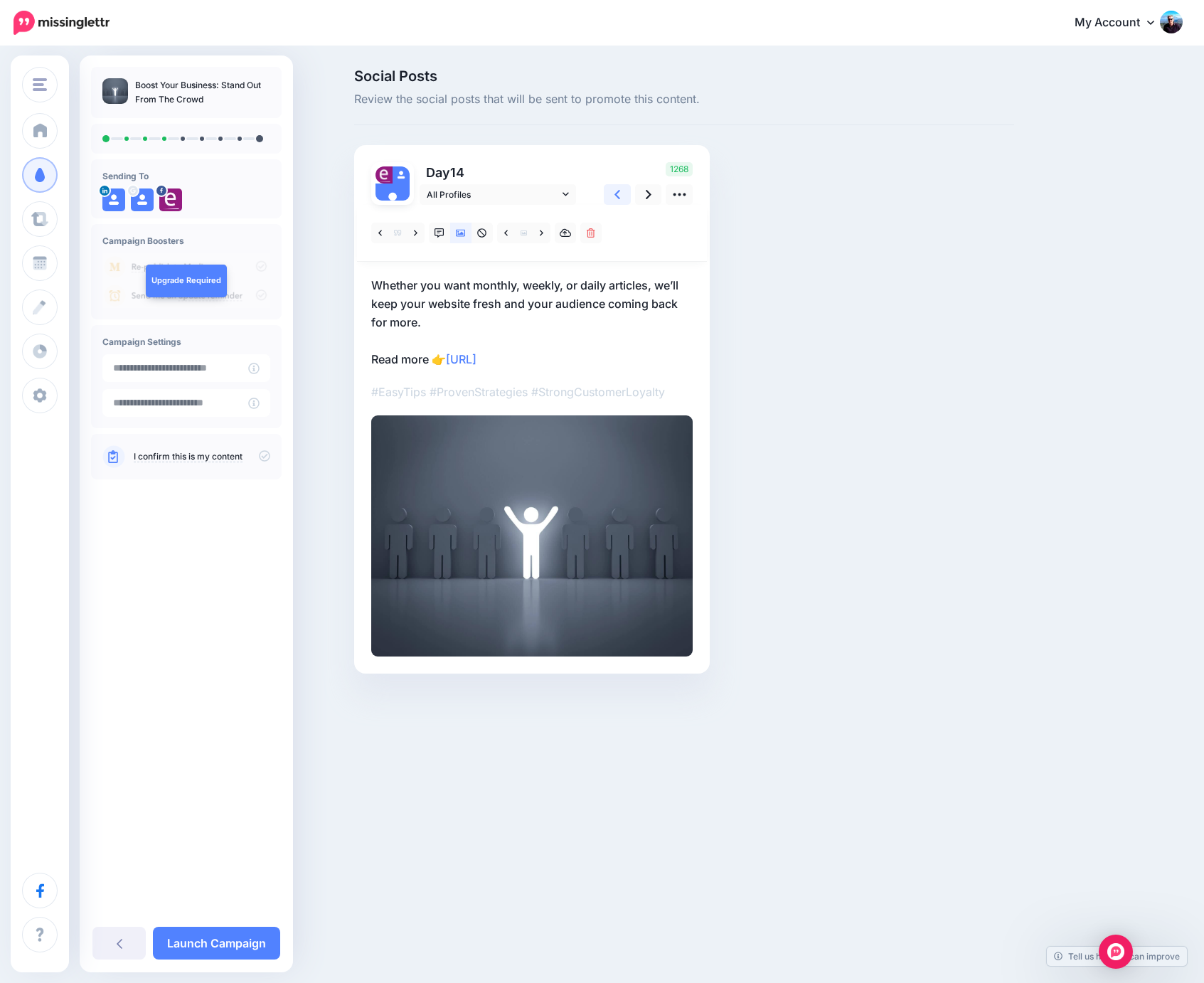
click at [617, 195] on icon at bounding box center [618, 195] width 6 height 9
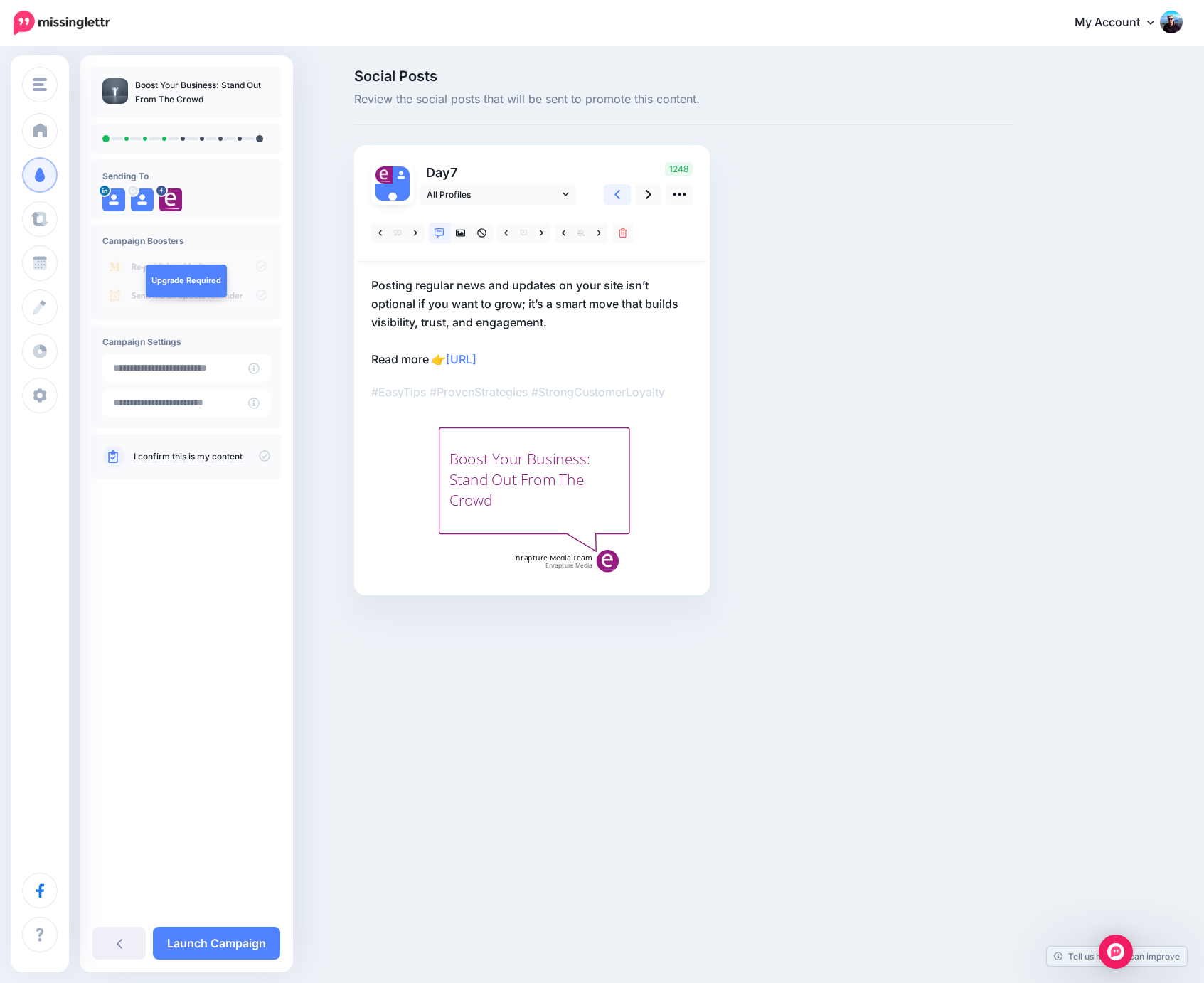
click at [617, 195] on icon at bounding box center [618, 195] width 6 height 9
click at [644, 194] on link at bounding box center [649, 195] width 27 height 21
click at [416, 232] on icon at bounding box center [416, 233] width 4 height 10
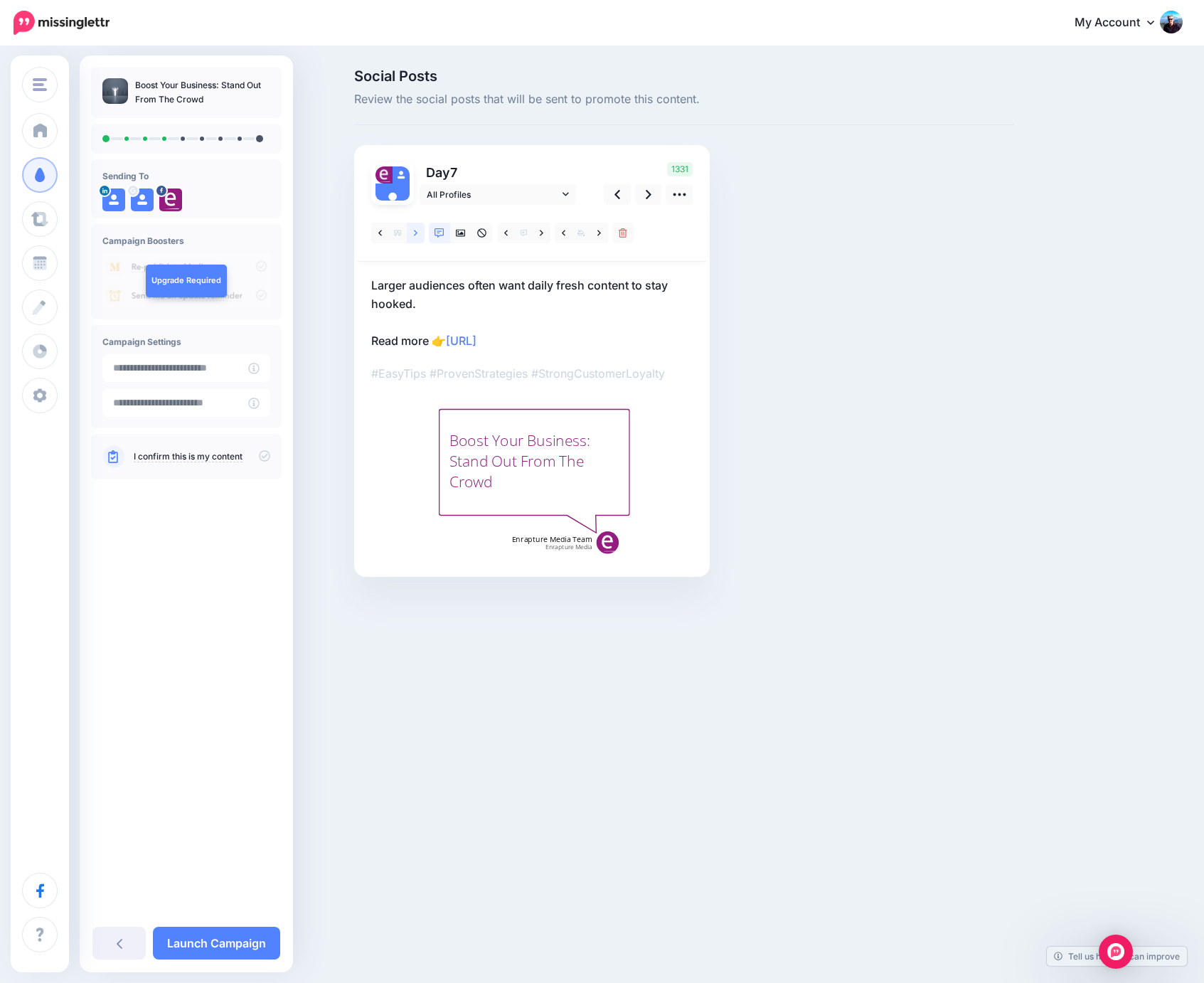
click at [416, 232] on icon at bounding box center [416, 233] width 4 height 10
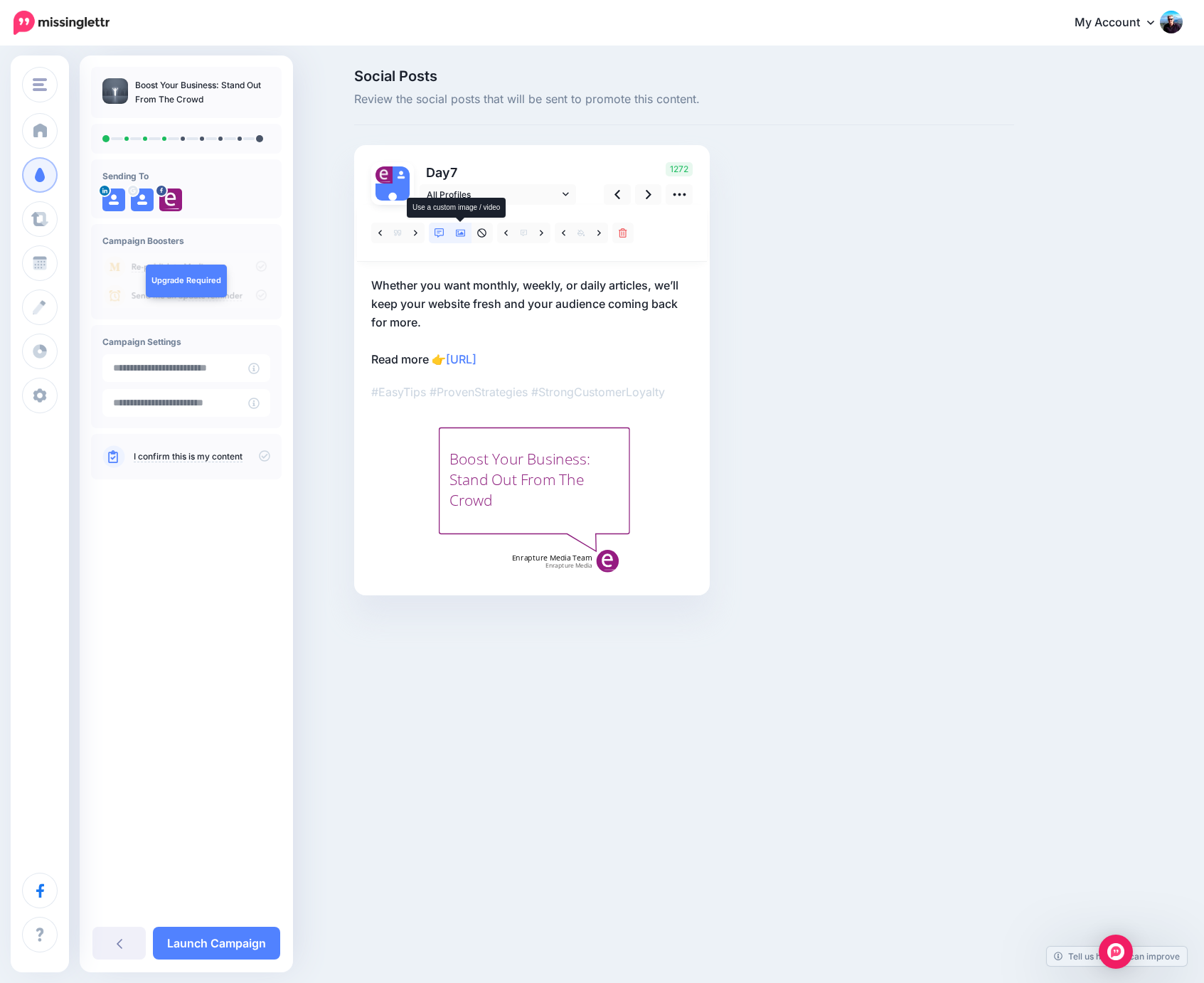
click at [457, 234] on icon at bounding box center [460, 233] width 10 height 7
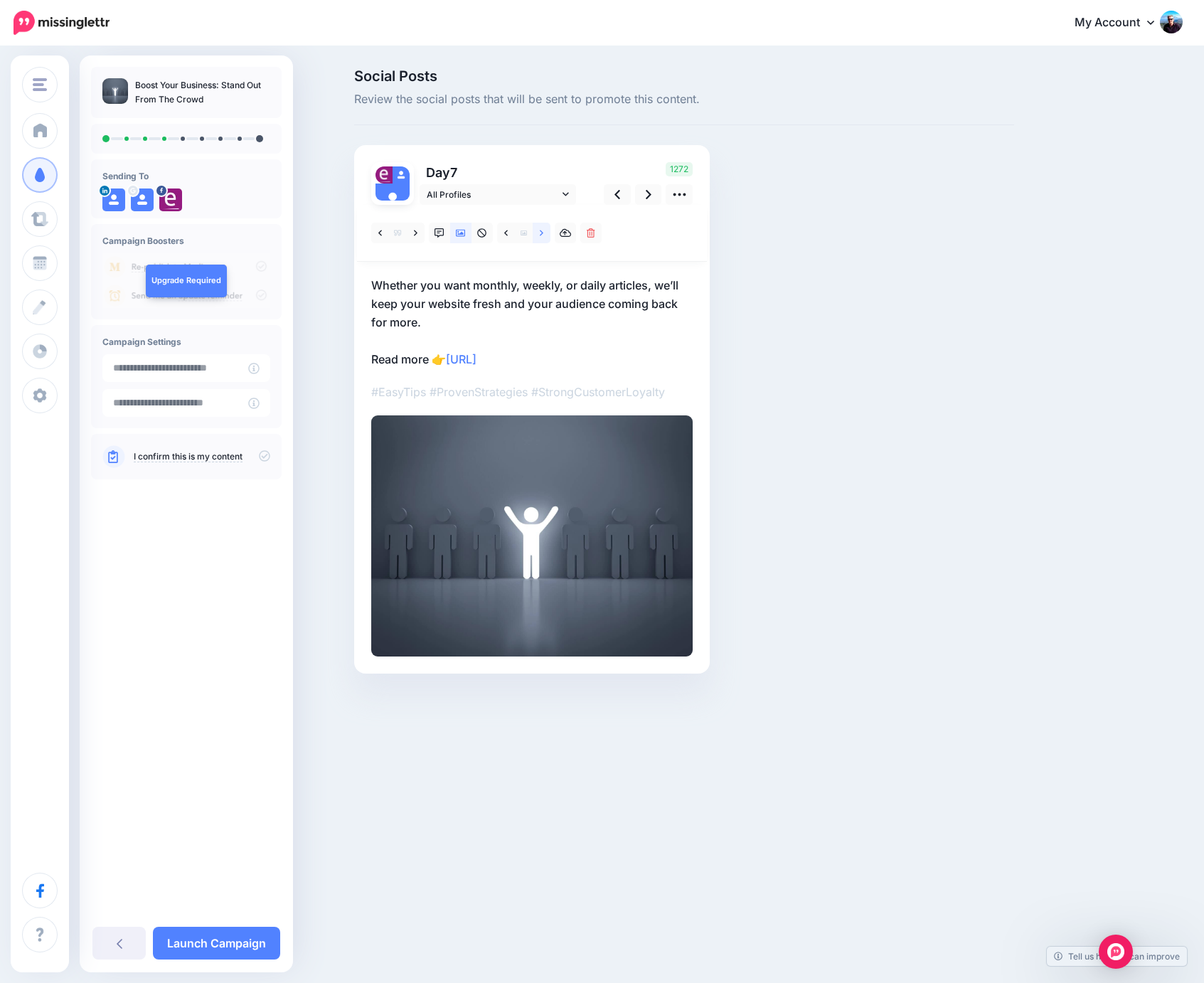
click at [542, 234] on icon at bounding box center [542, 233] width 4 height 10
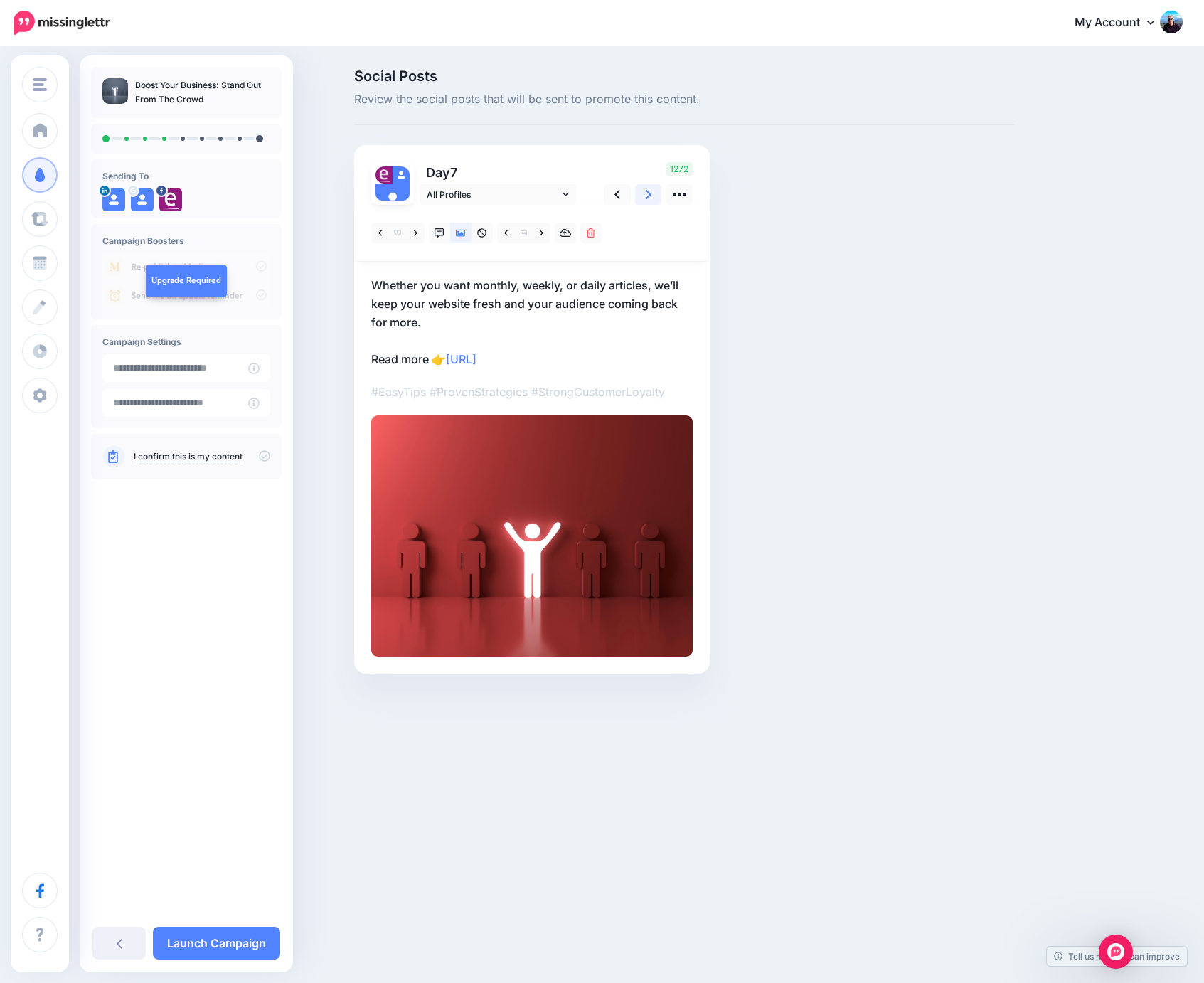
click at [652, 193] on icon at bounding box center [649, 195] width 6 height 15
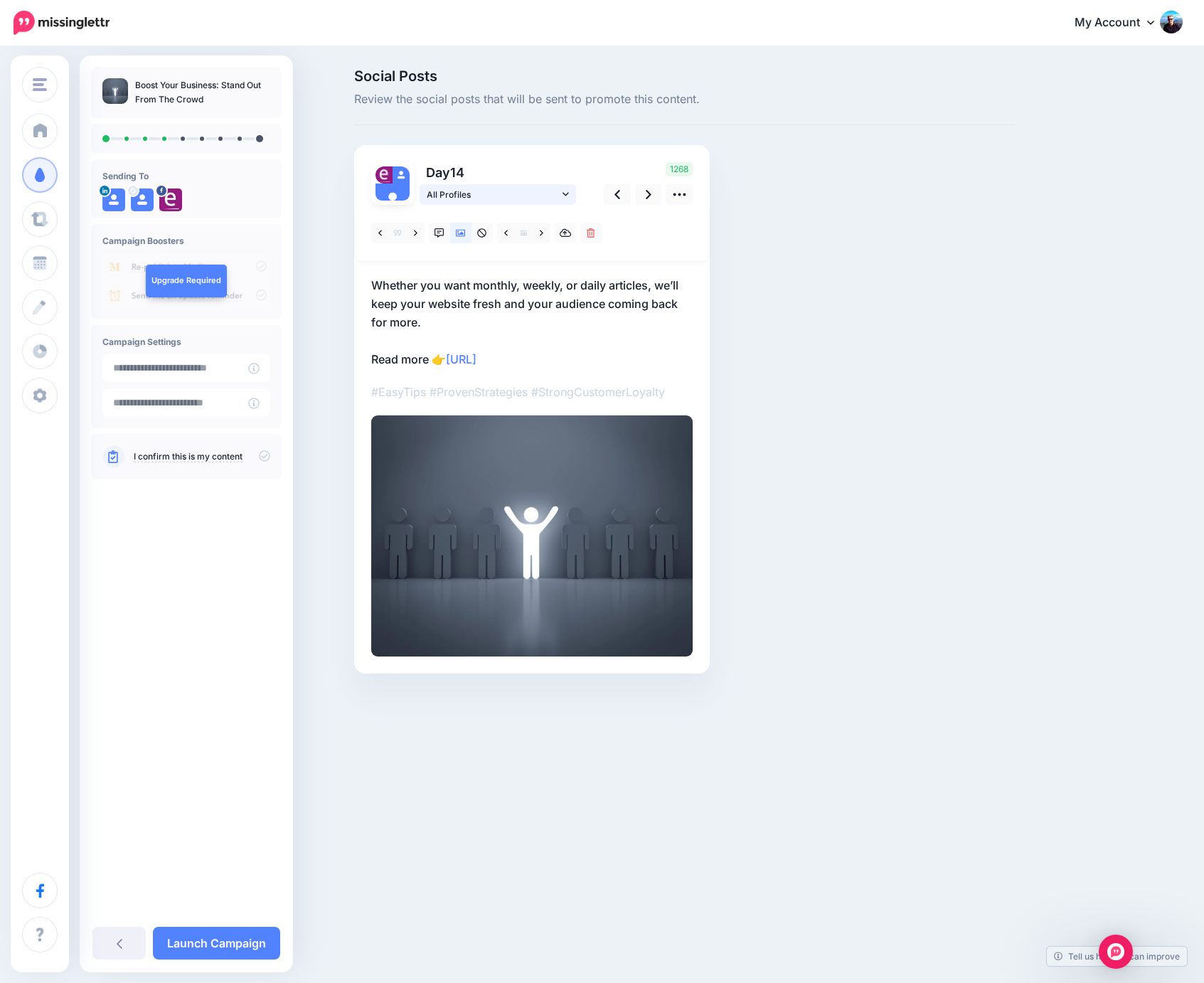
click at [549, 192] on span "All Profiles" at bounding box center [493, 195] width 133 height 15
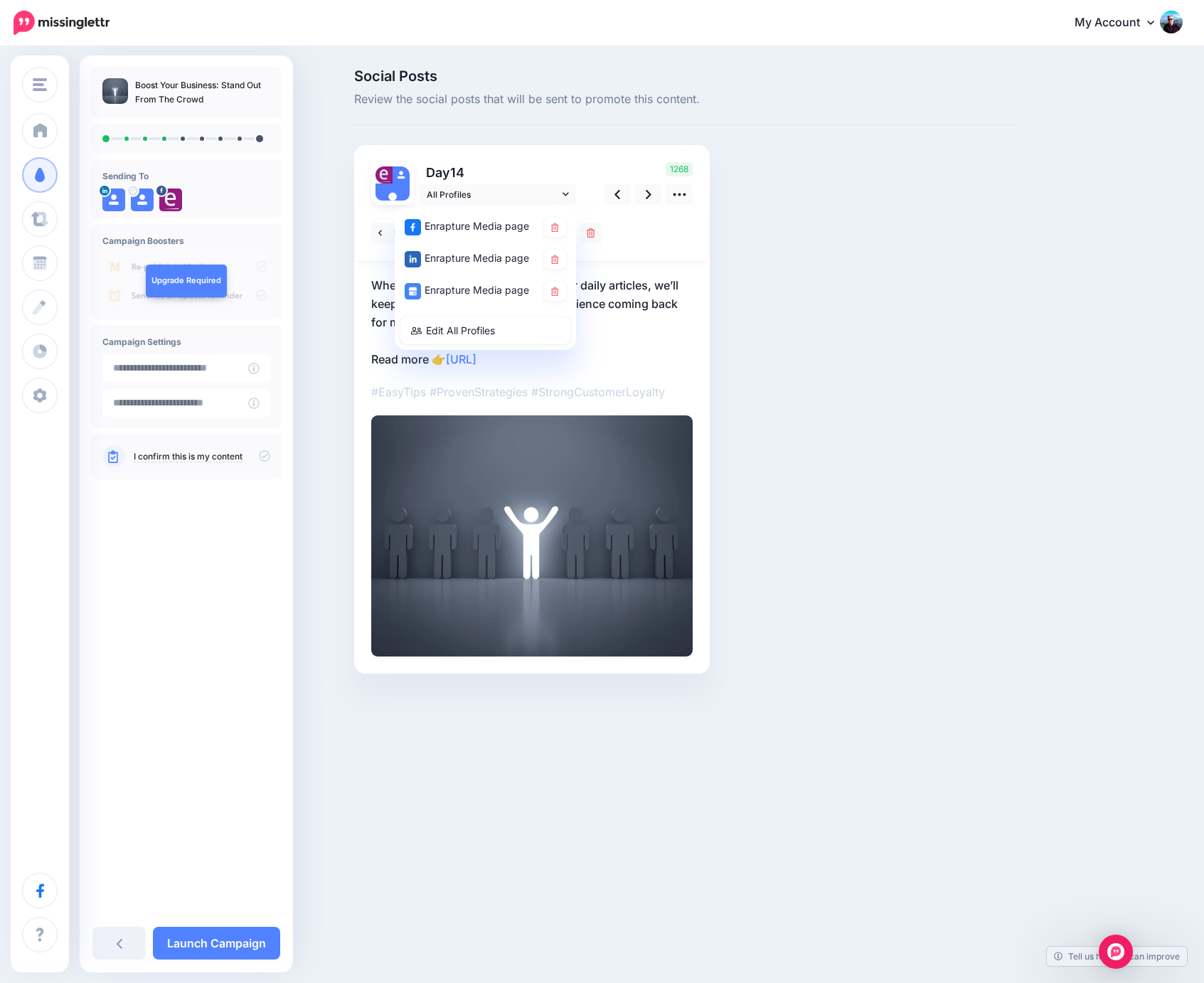
click at [536, 155] on div "Day 14 All Profiles" at bounding box center [531, 409] width 355 height 528
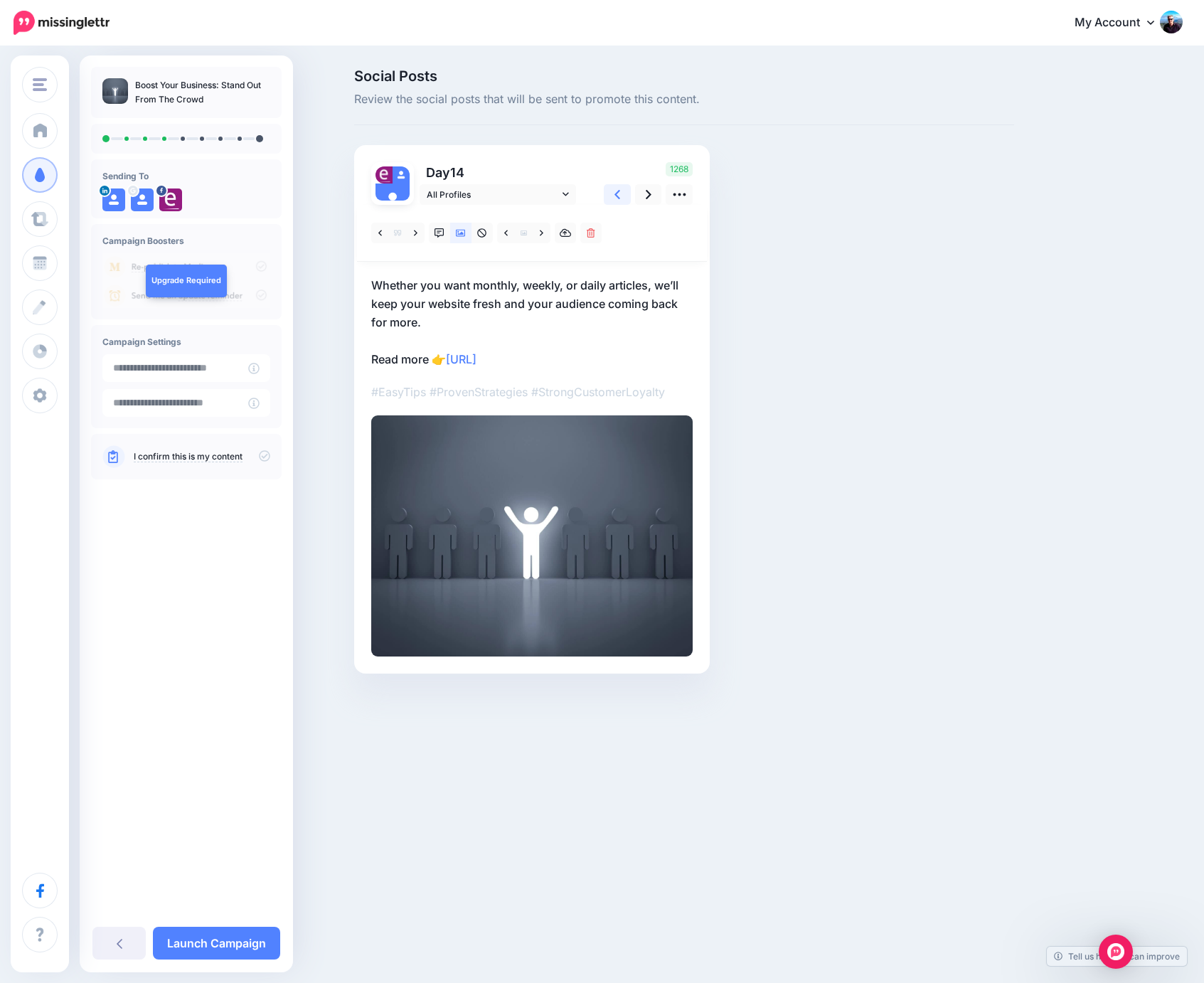
click at [615, 195] on icon at bounding box center [618, 195] width 6 height 9
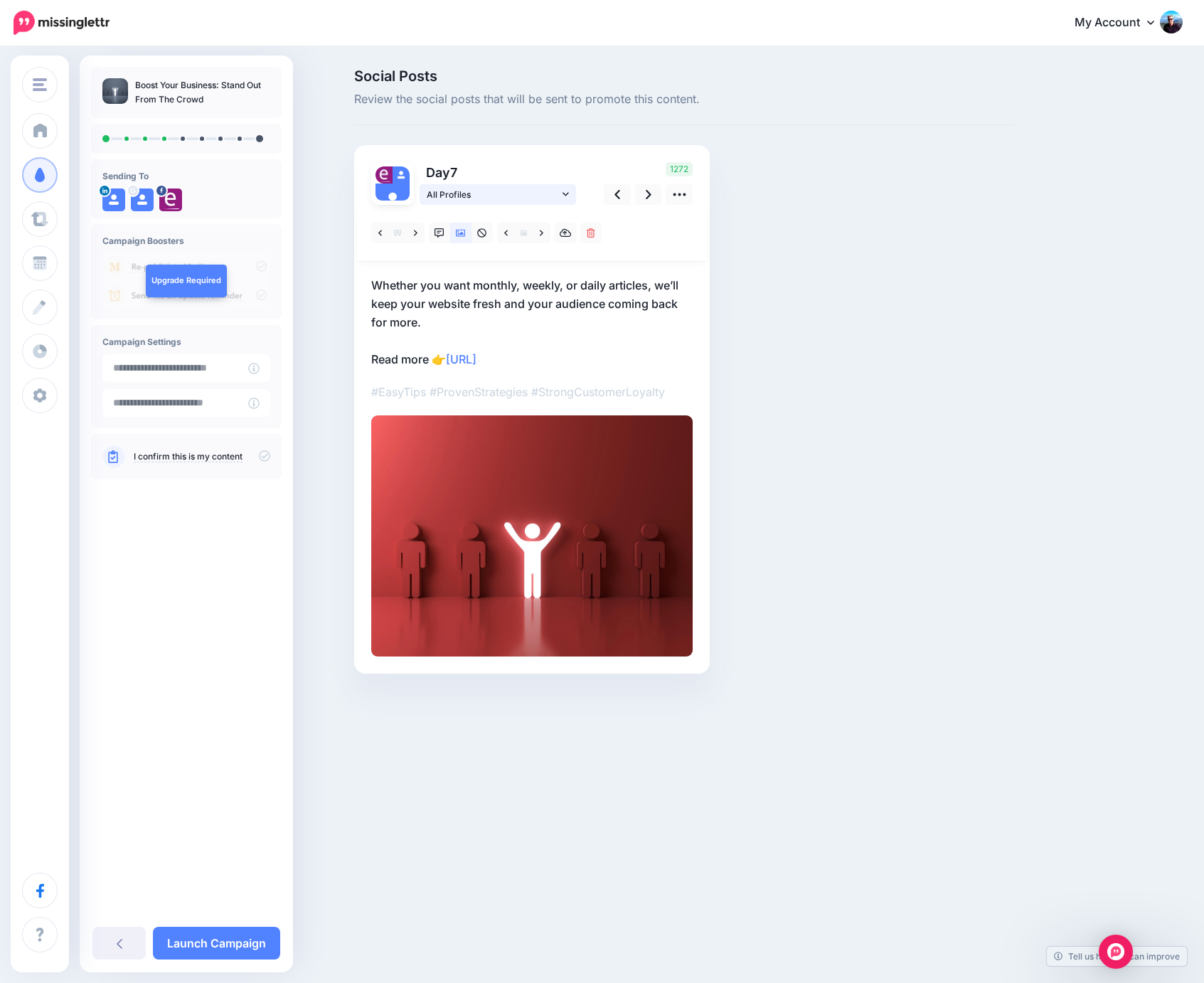
click at [489, 197] on span "All Profiles" at bounding box center [493, 195] width 133 height 15
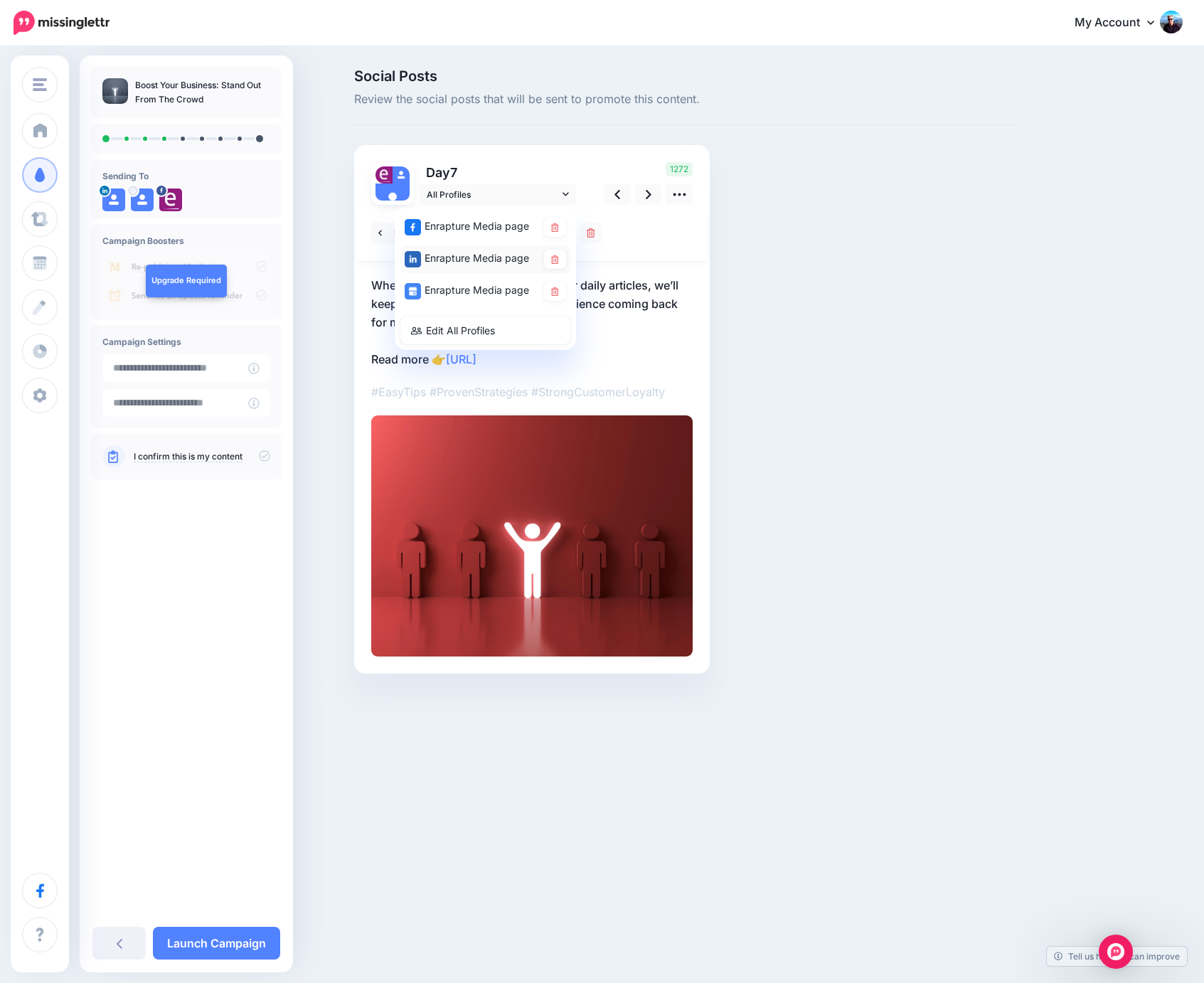
click at [491, 259] on div "Enrapture Media page" at bounding box center [471, 259] width 133 height 18
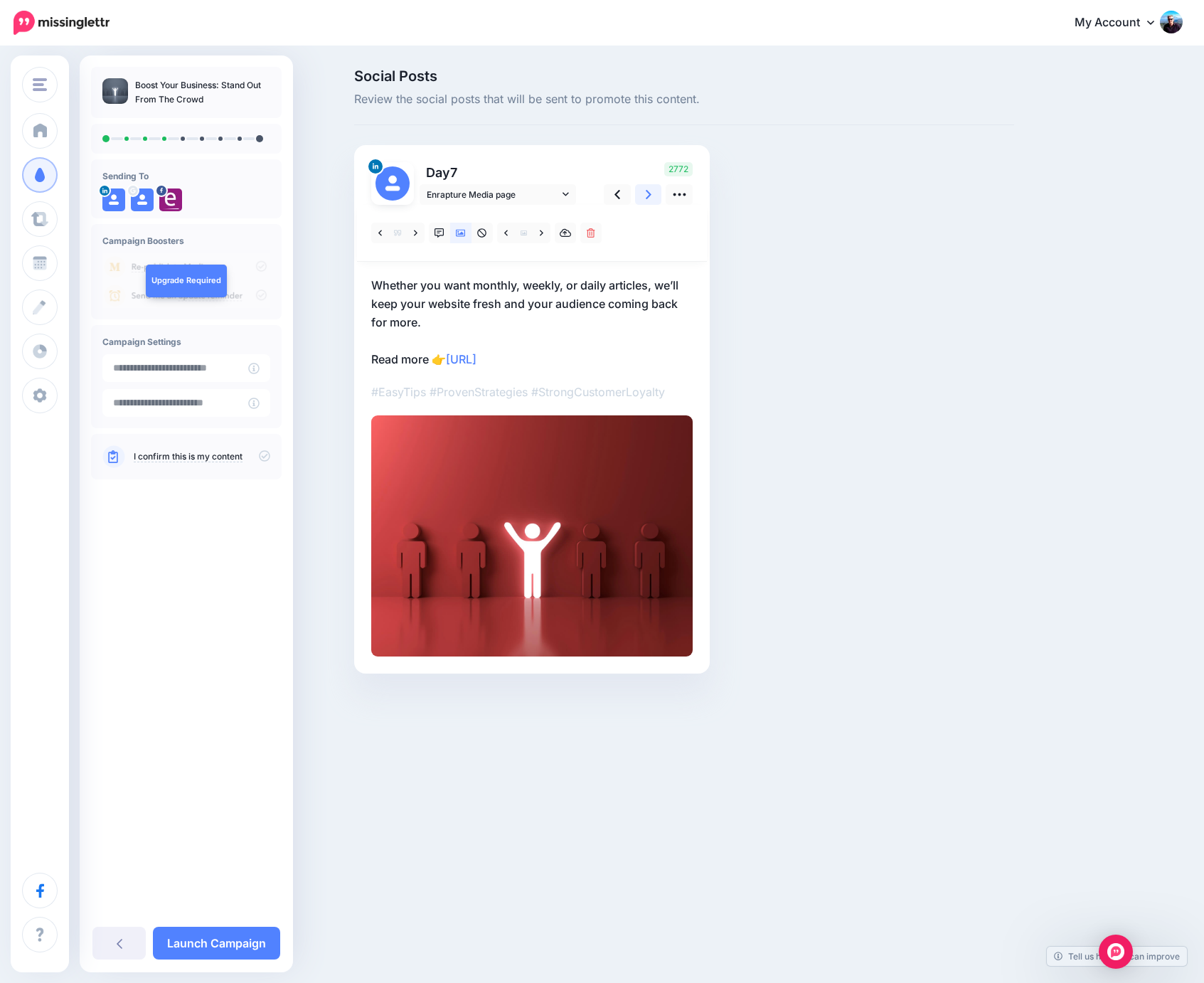
click at [651, 197] on icon at bounding box center [649, 195] width 6 height 15
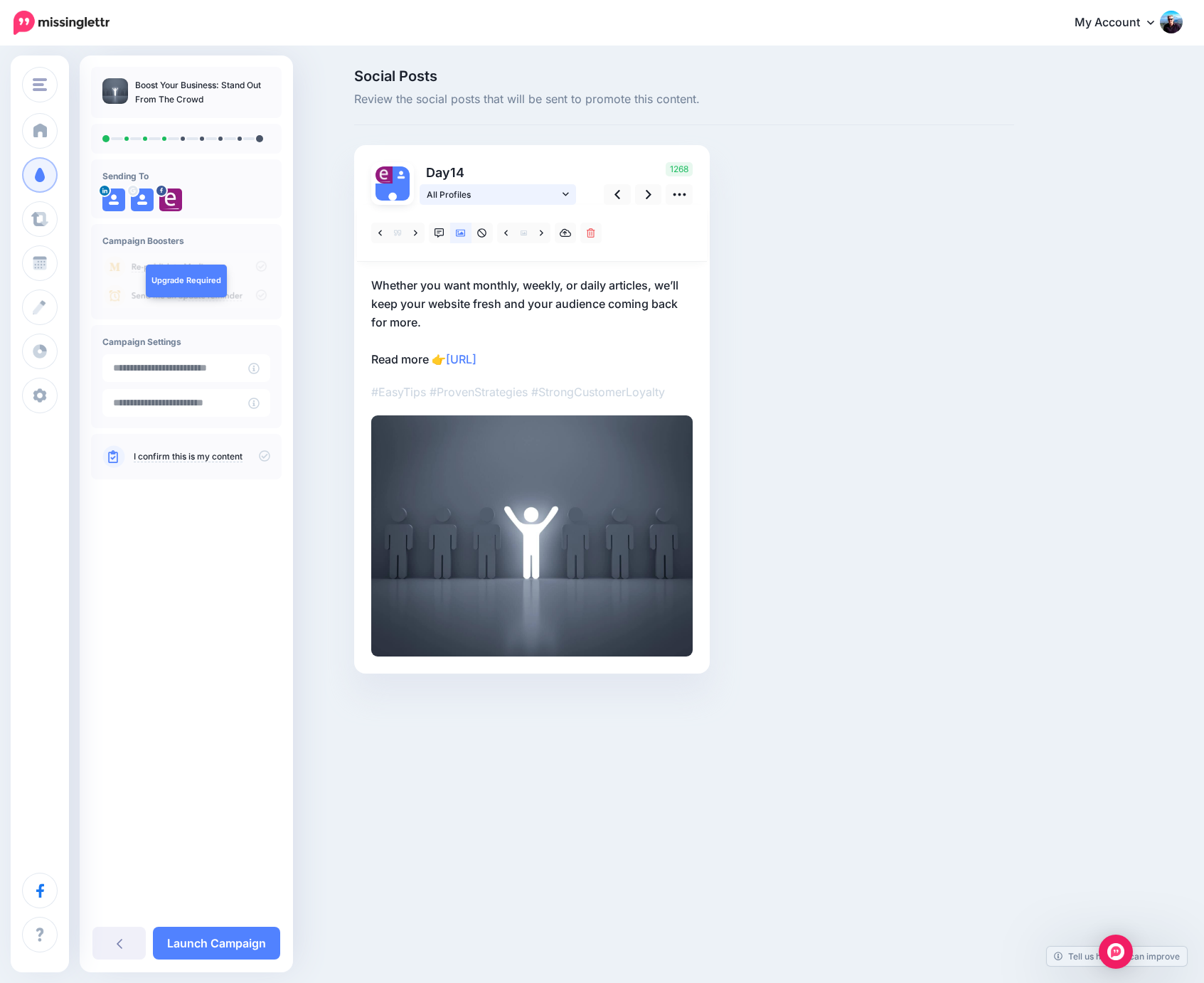
click at [501, 197] on span "All Profiles" at bounding box center [493, 195] width 133 height 15
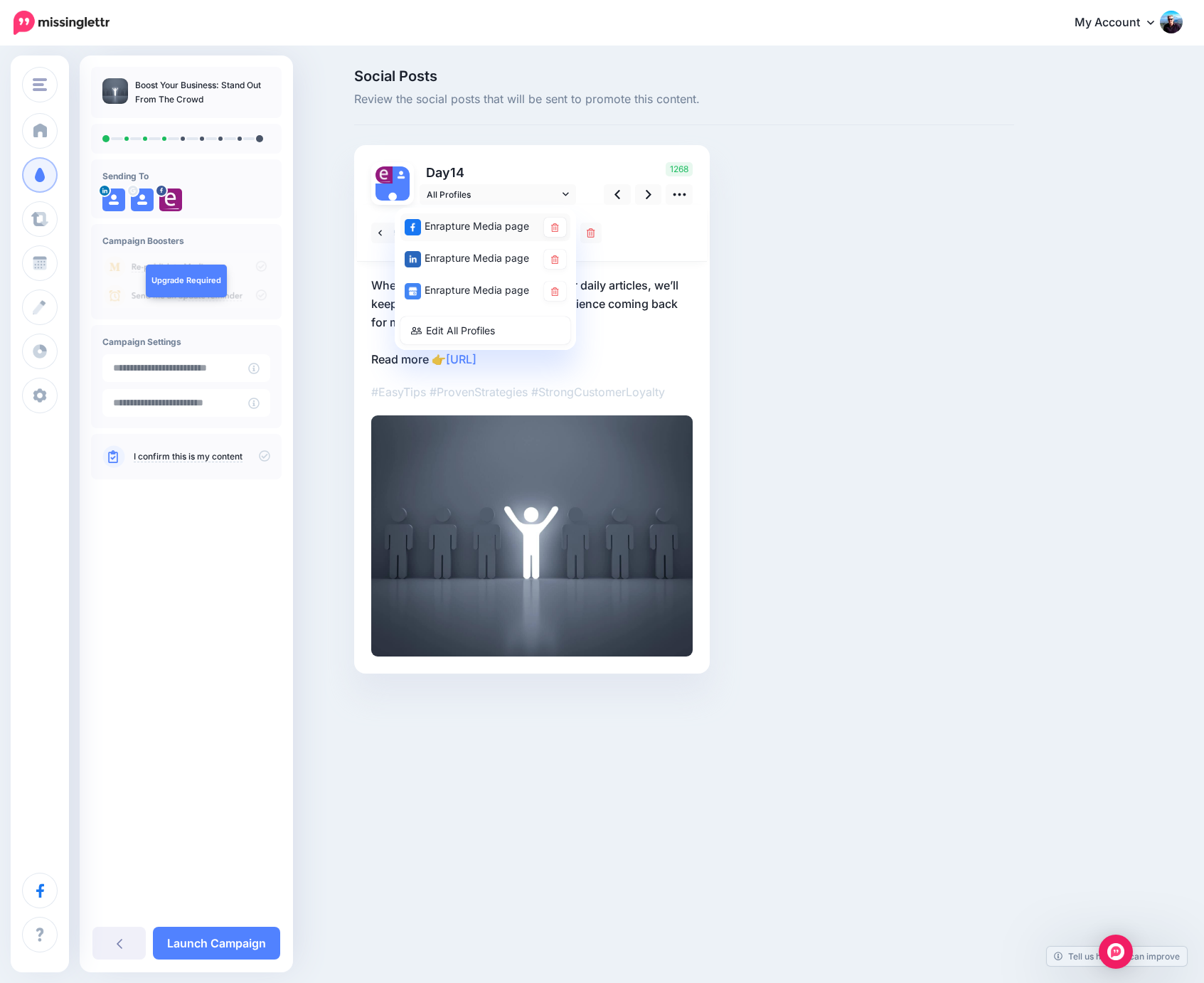
click at [489, 227] on div "Enrapture Media page" at bounding box center [471, 227] width 133 height 18
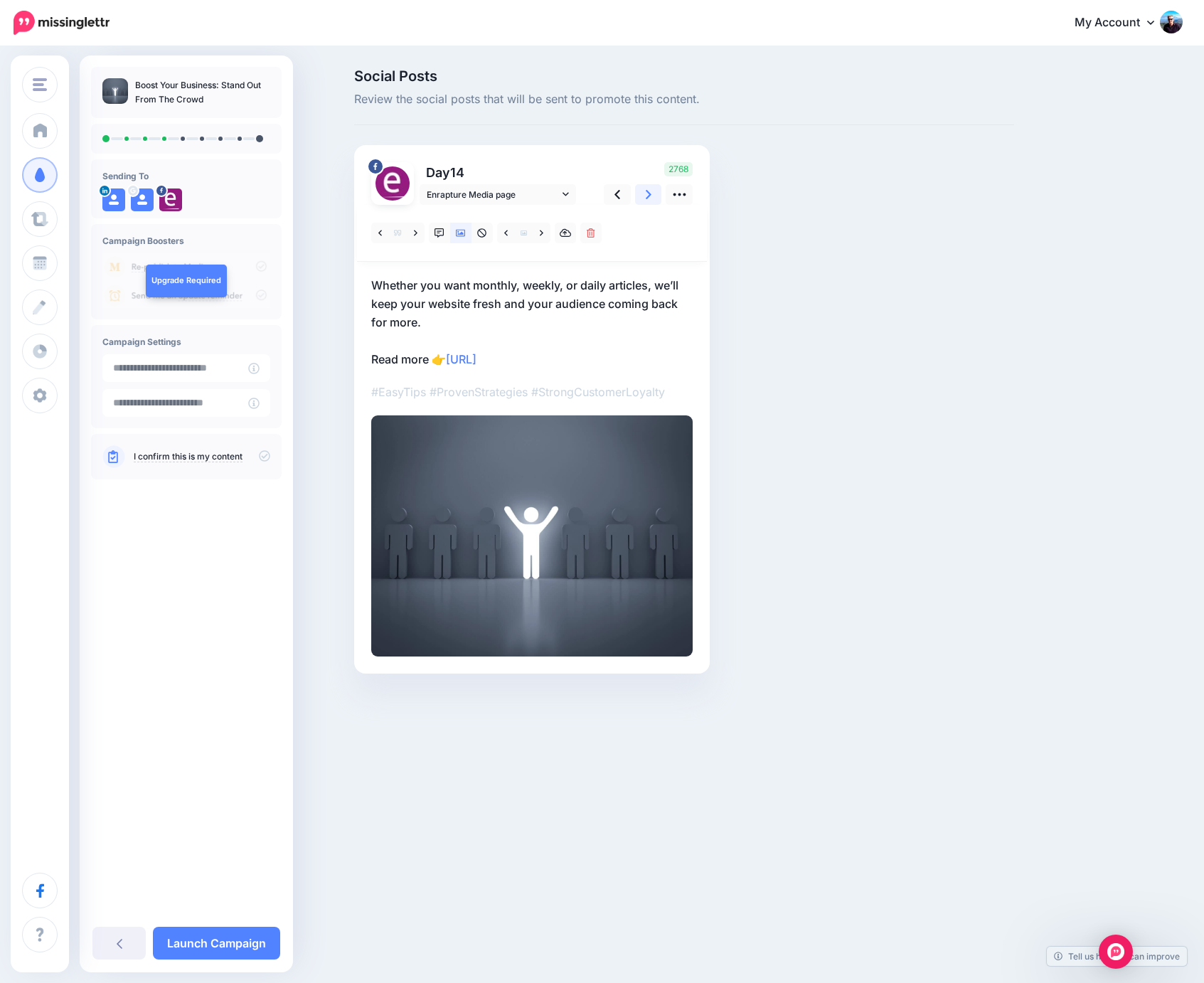
click at [648, 194] on icon at bounding box center [649, 195] width 6 height 15
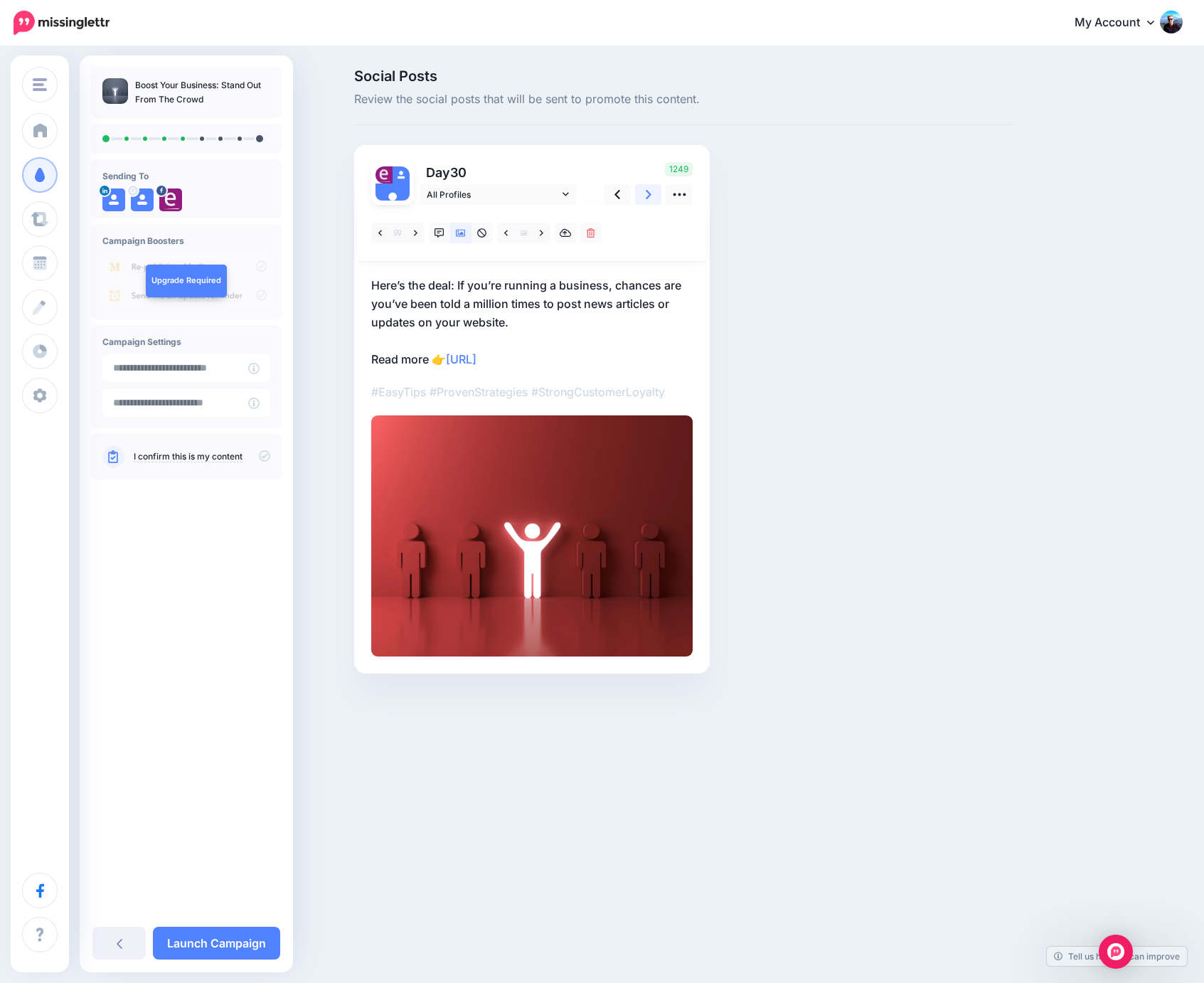
click at [648, 194] on icon at bounding box center [649, 195] width 6 height 15
click at [505, 233] on icon at bounding box center [506, 233] width 4 height 6
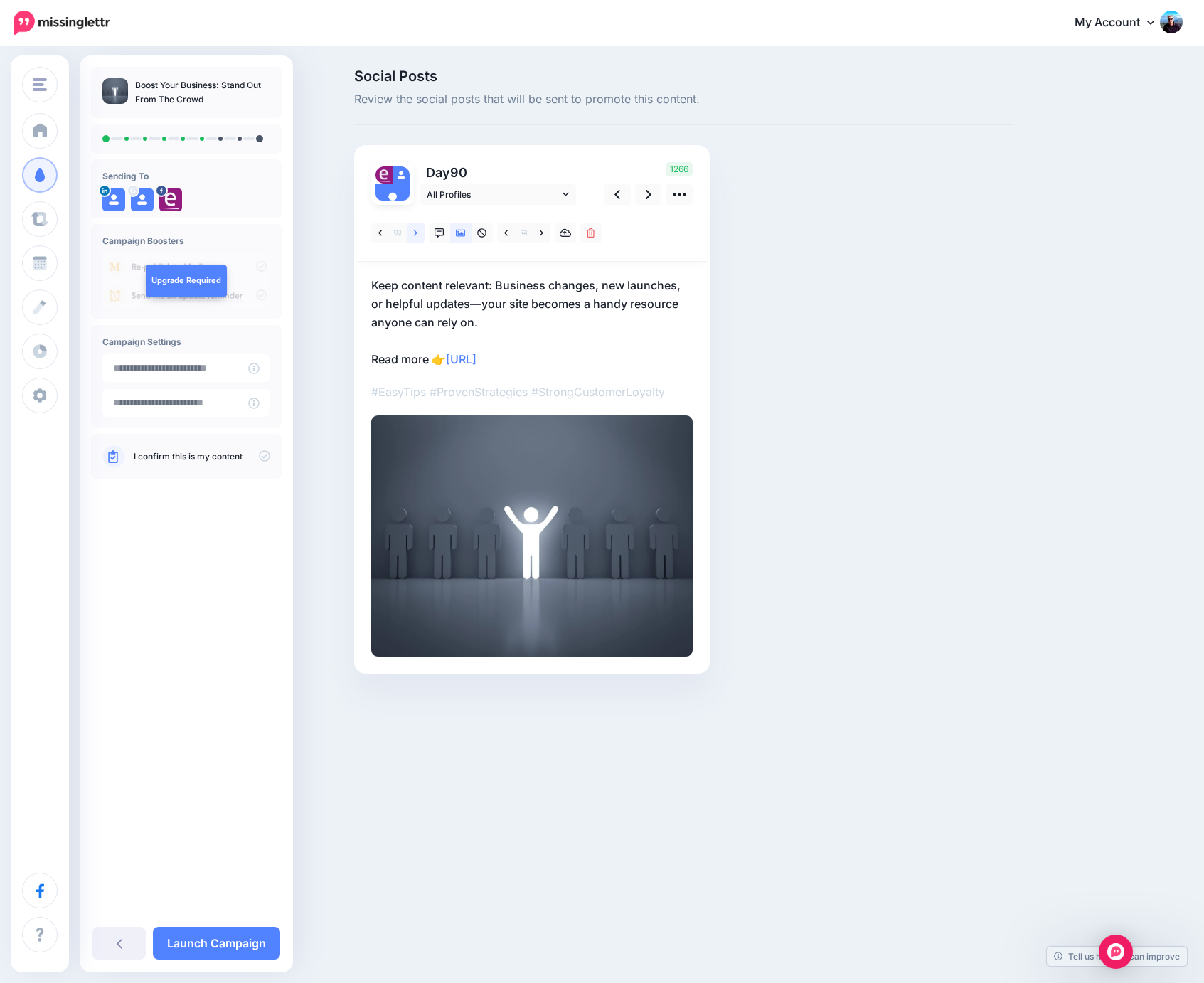
click at [414, 233] on icon at bounding box center [416, 233] width 4 height 10
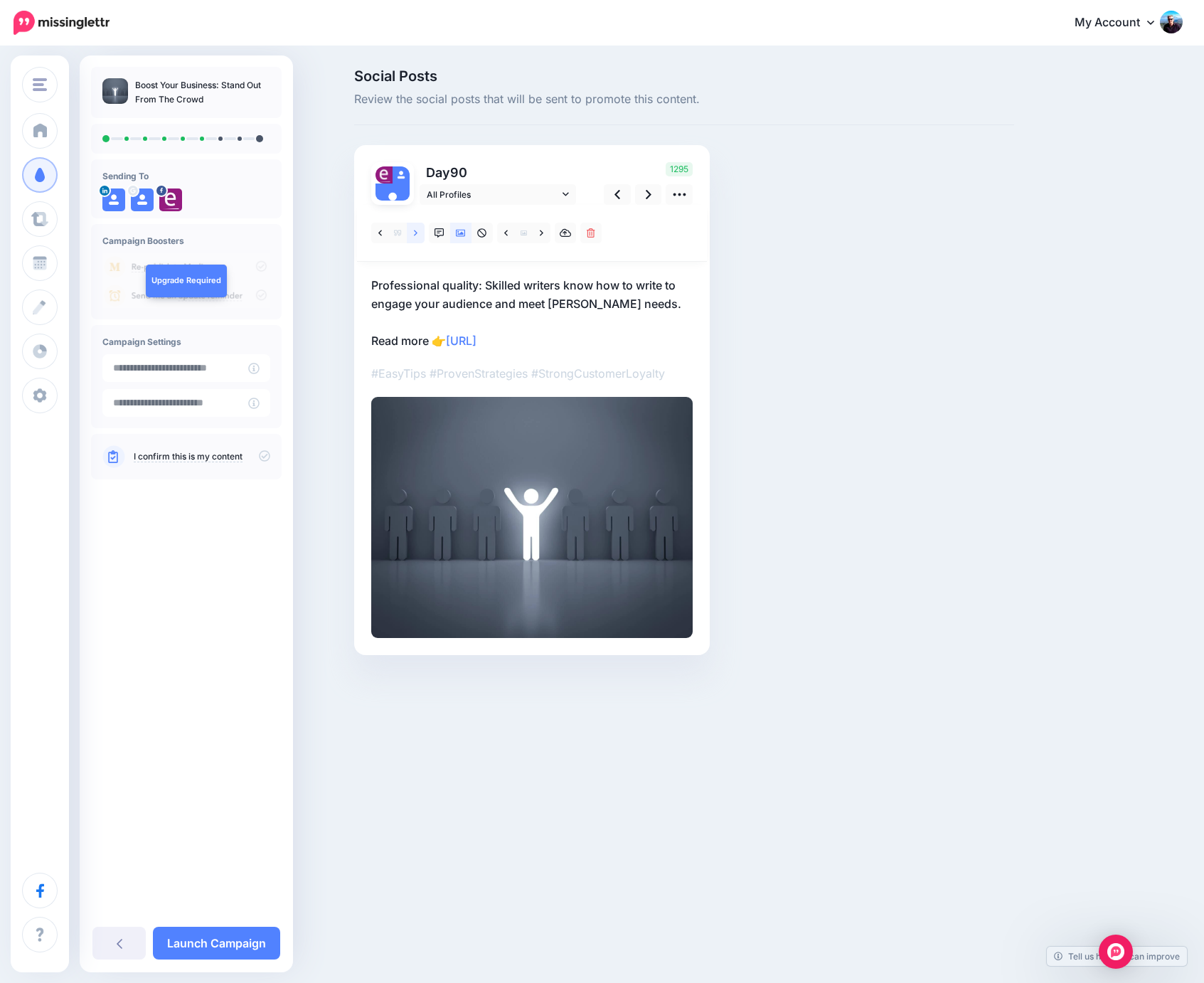
click at [414, 233] on icon at bounding box center [416, 233] width 4 height 10
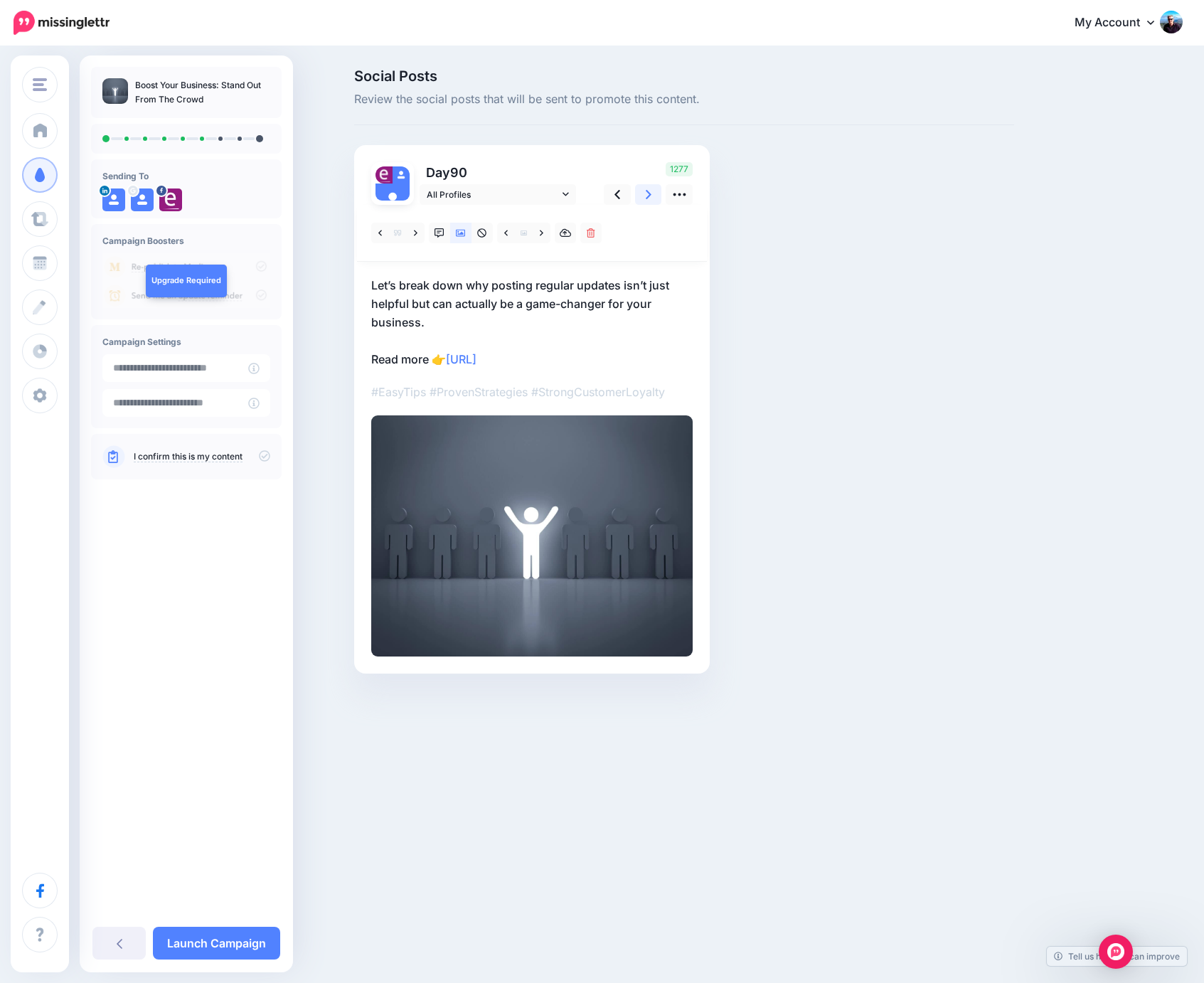
click at [647, 194] on icon at bounding box center [649, 195] width 6 height 15
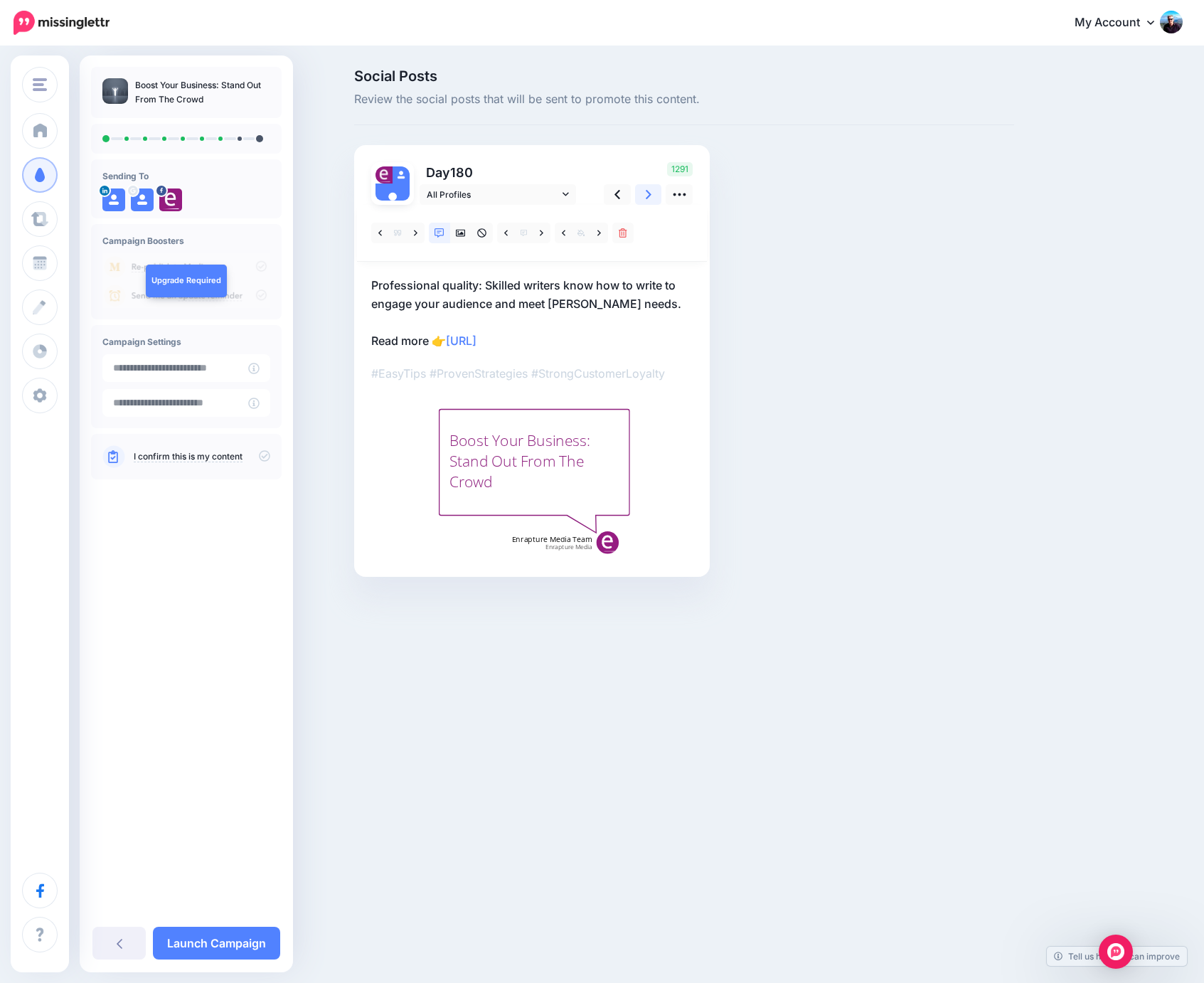
click at [644, 196] on link at bounding box center [649, 195] width 27 height 21
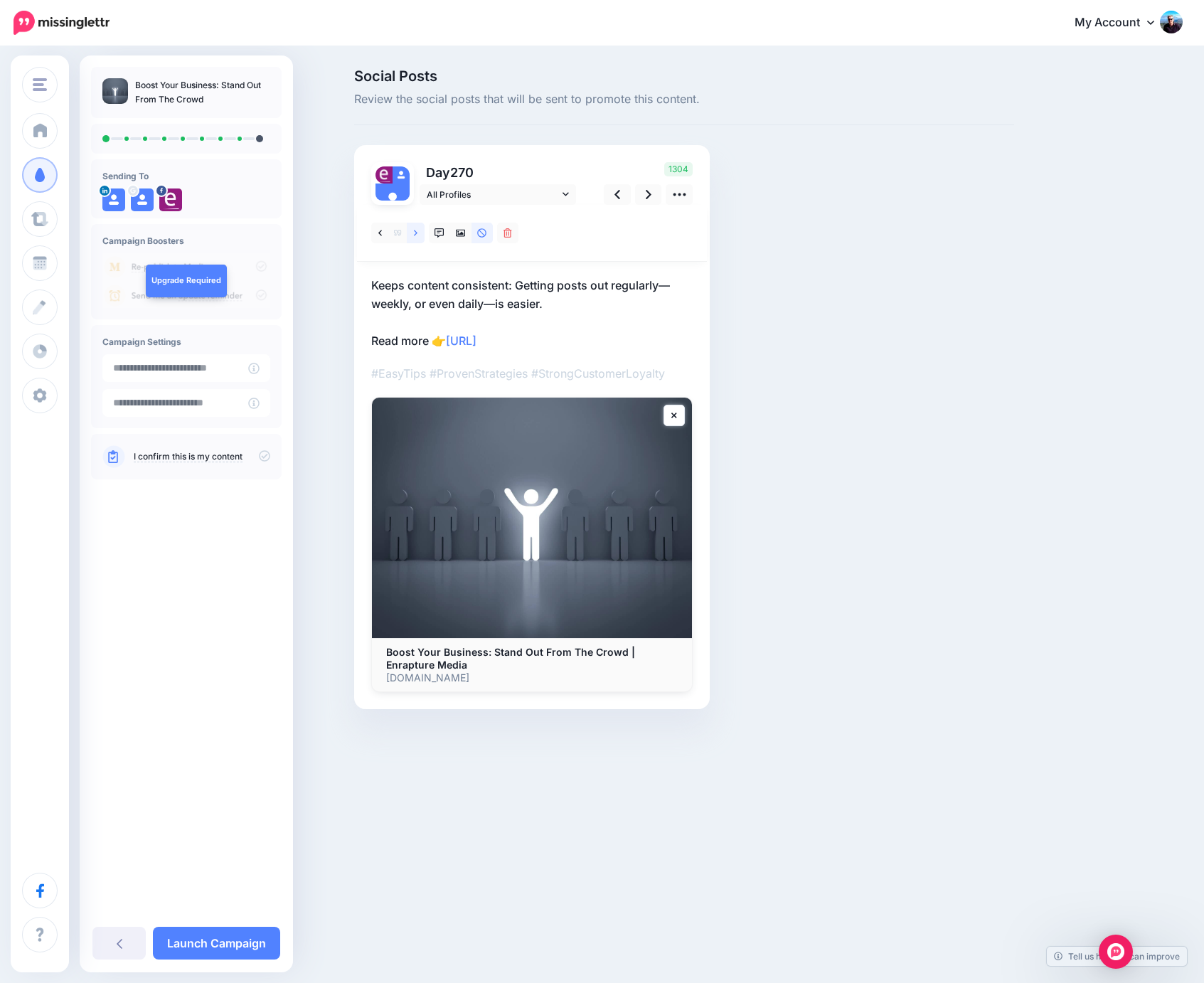
click at [415, 233] on icon at bounding box center [416, 233] width 4 height 10
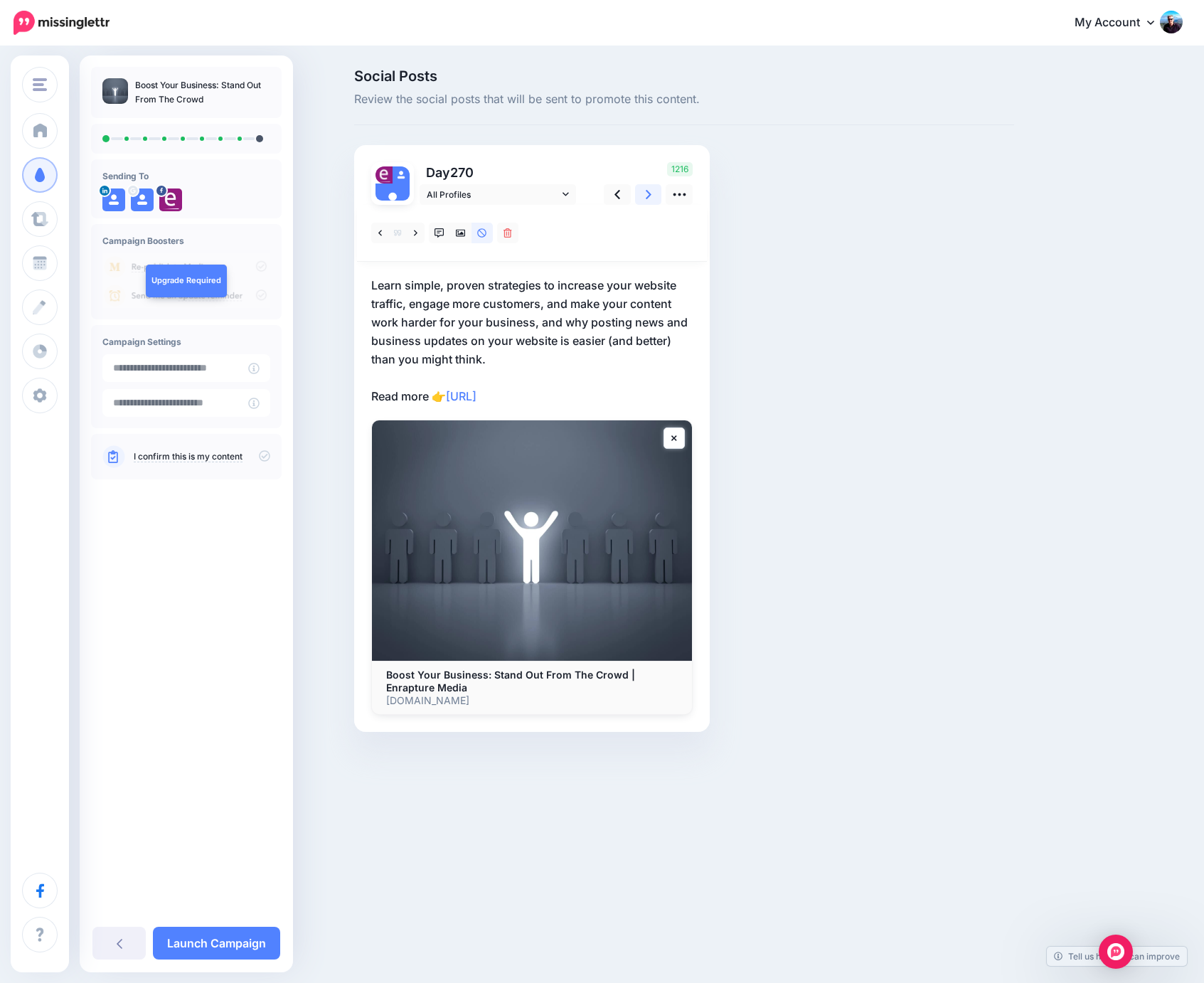
click at [644, 199] on link at bounding box center [649, 195] width 27 height 21
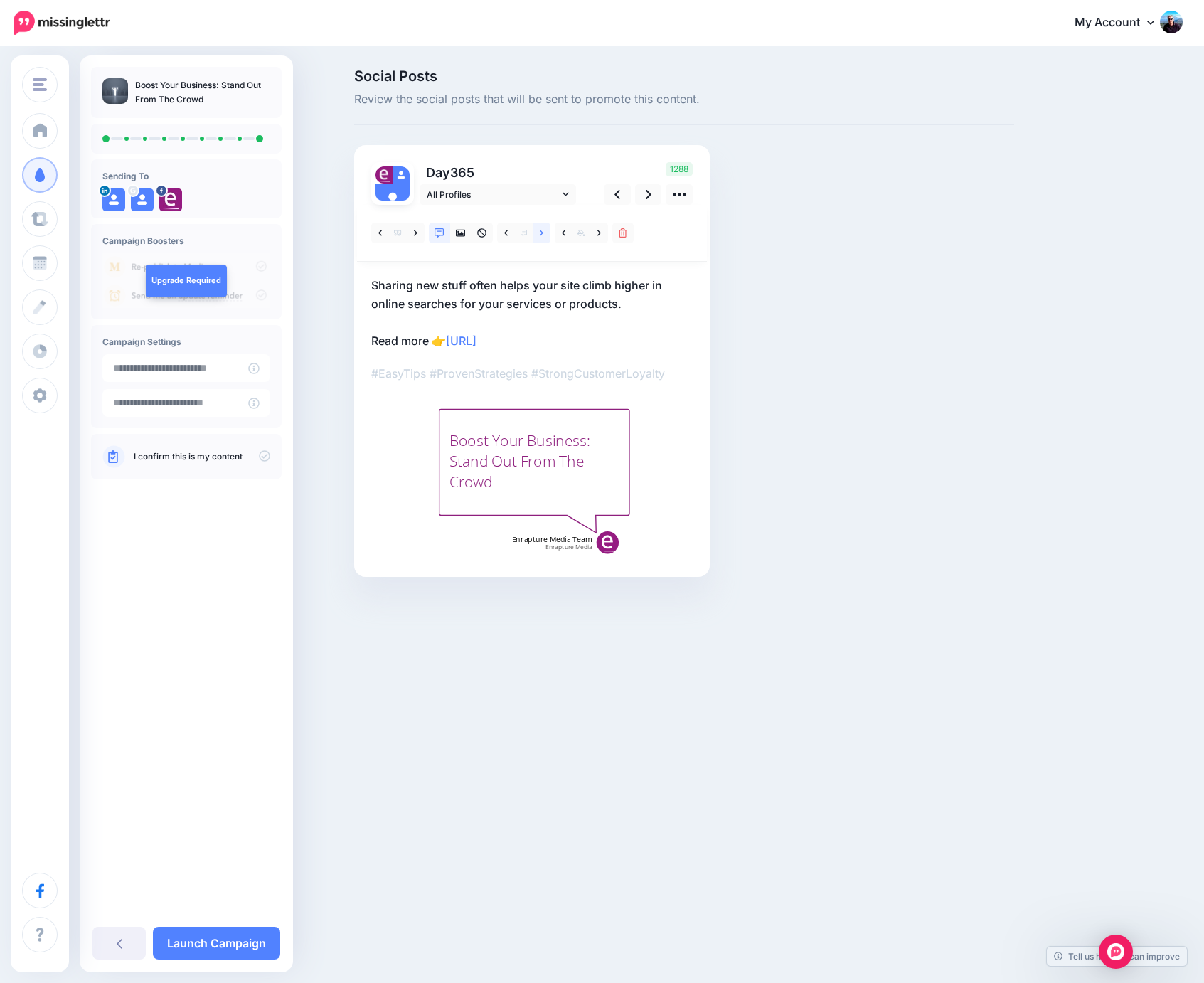
click at [542, 233] on icon at bounding box center [542, 233] width 4 height 10
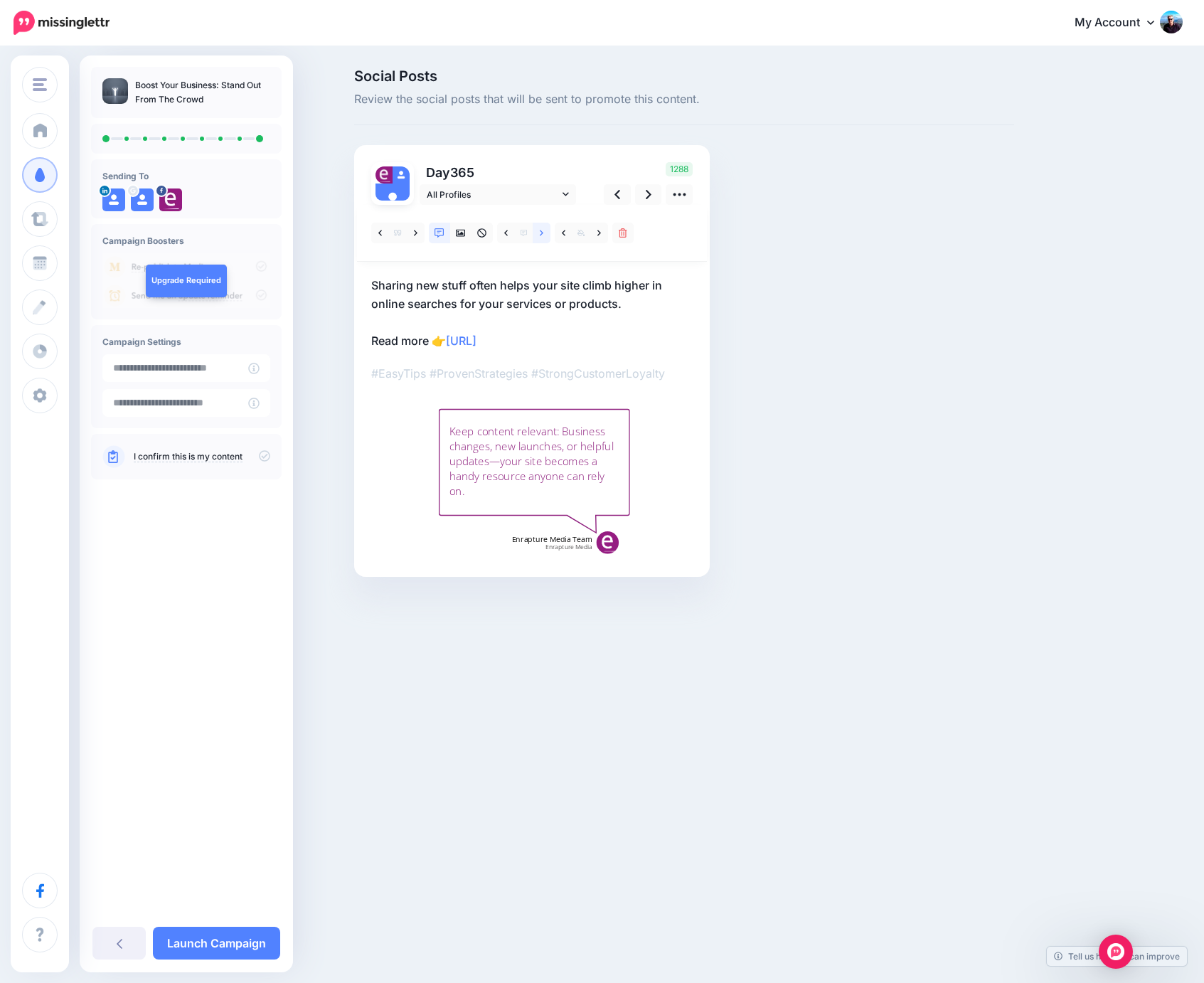
click at [542, 233] on icon at bounding box center [542, 233] width 4 height 10
click at [378, 233] on link at bounding box center [380, 233] width 18 height 21
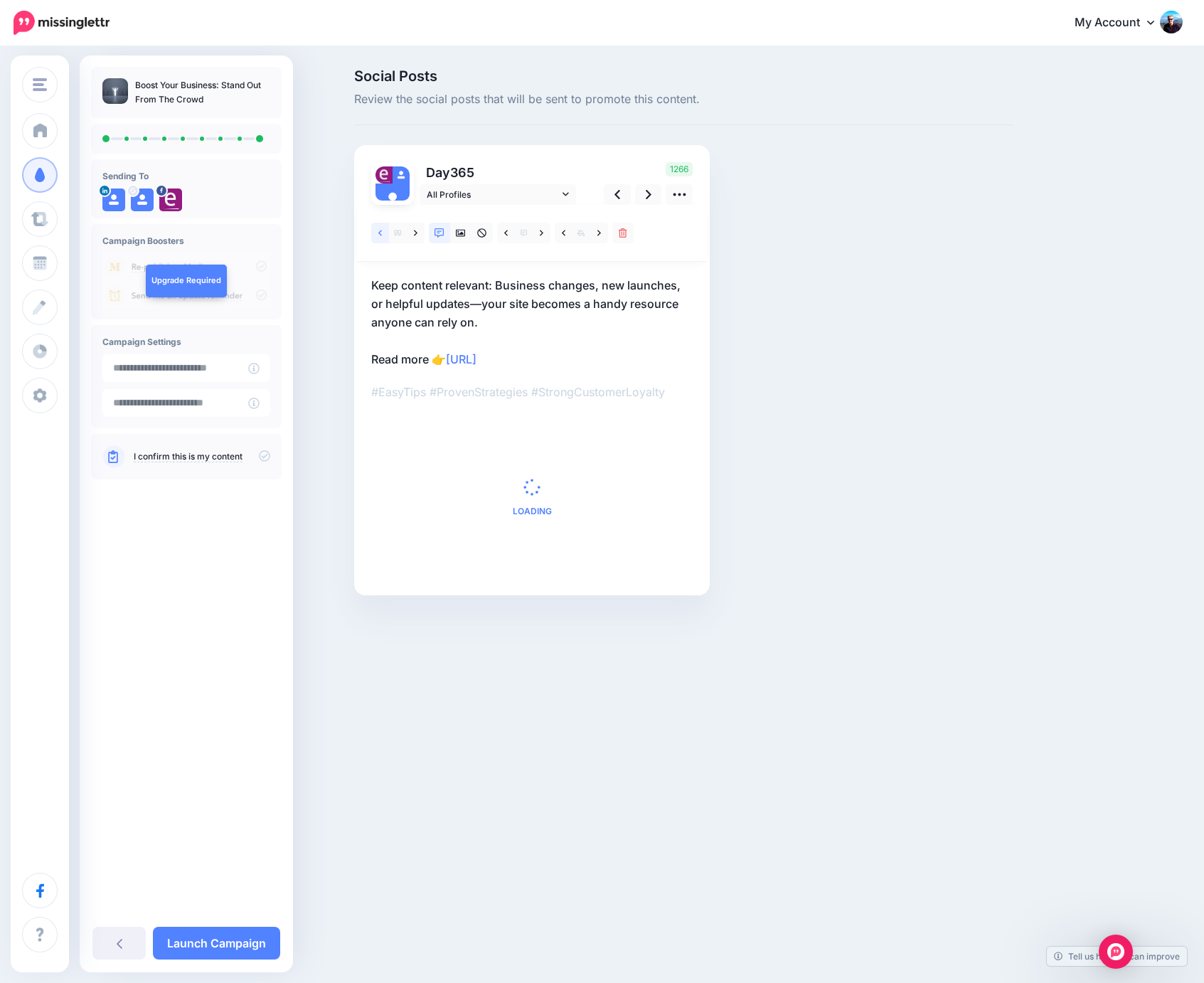
click at [378, 233] on link at bounding box center [380, 233] width 18 height 21
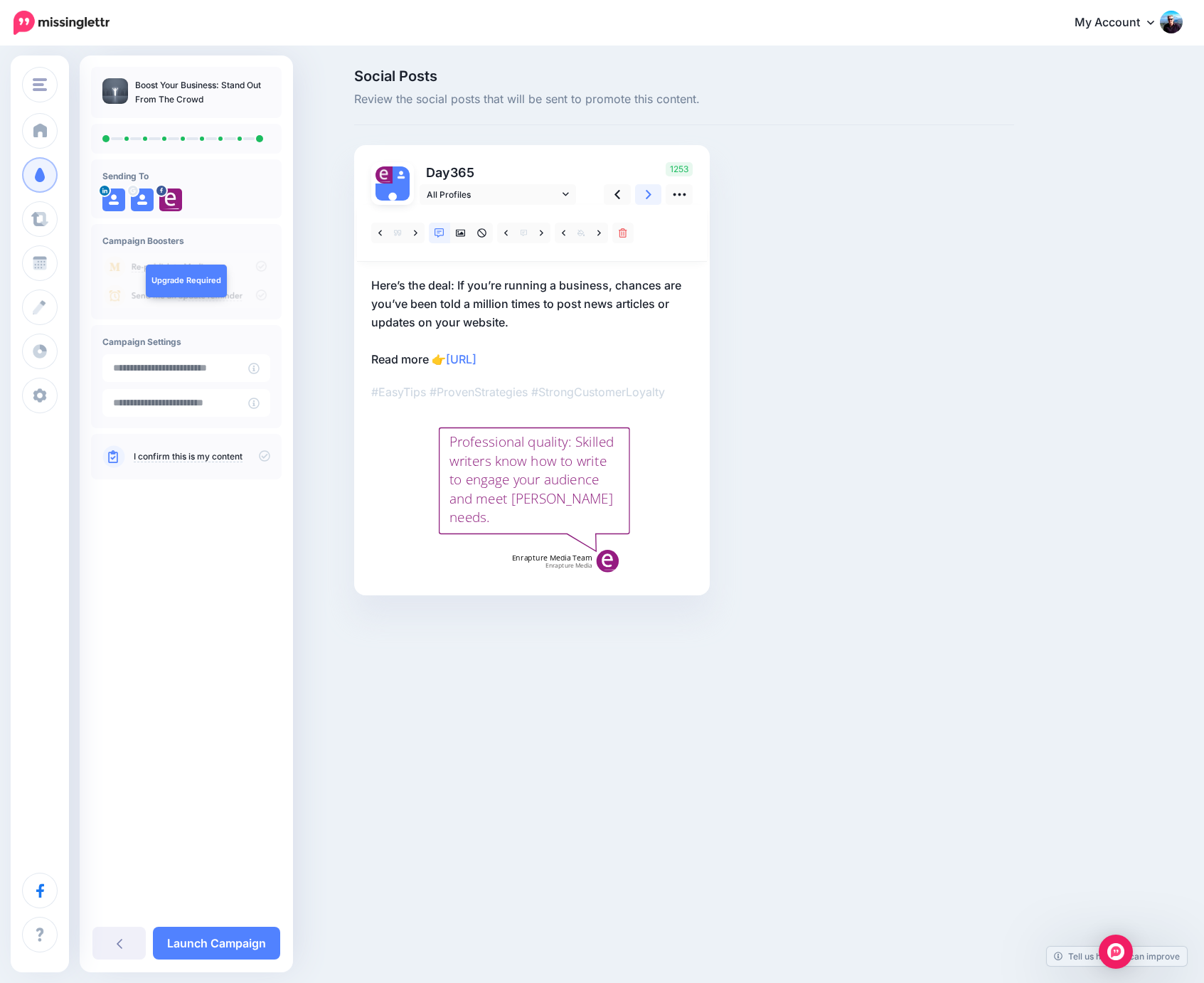
click at [647, 195] on icon at bounding box center [649, 195] width 6 height 15
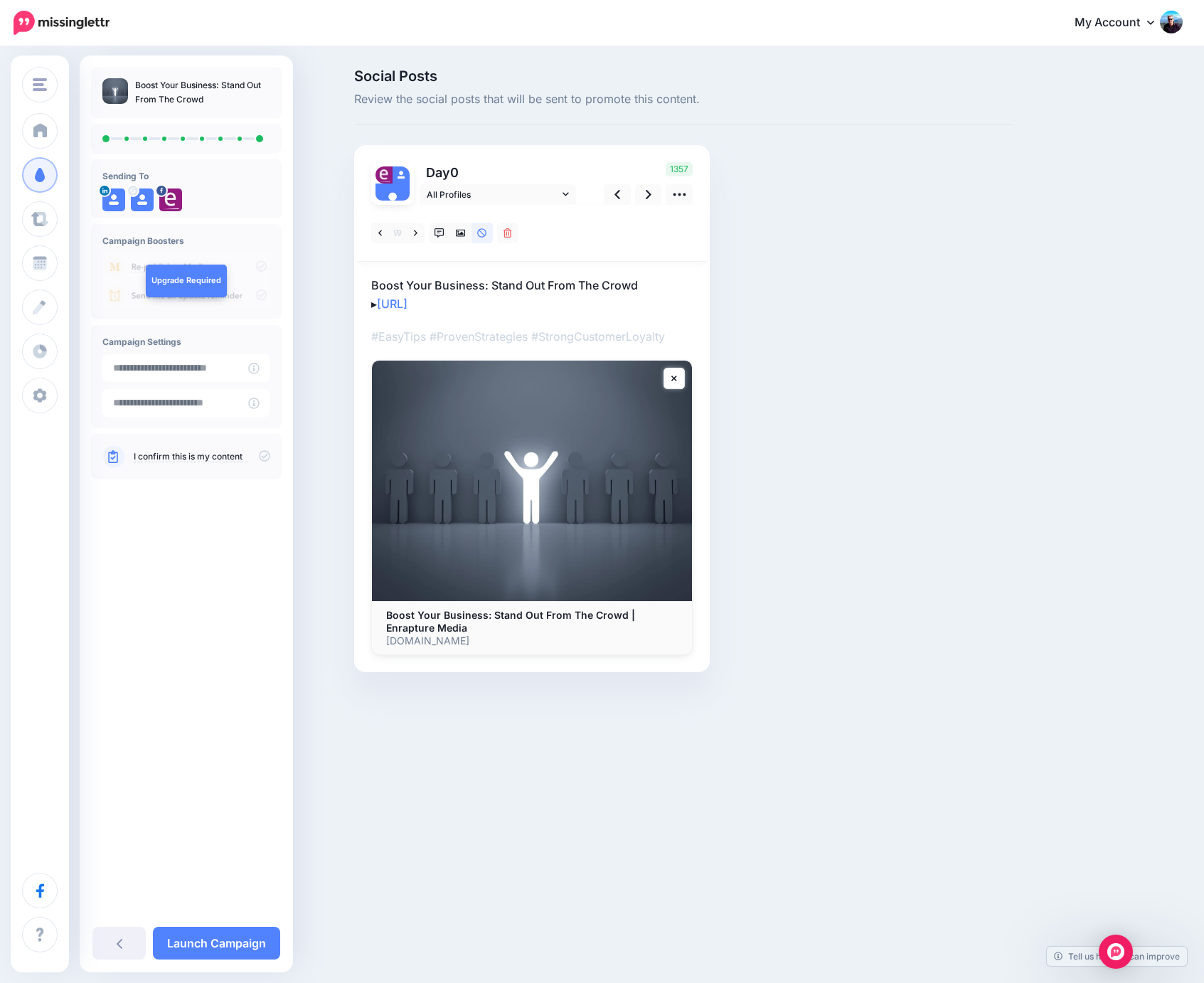
click at [679, 754] on div "Enrapture Media Enrapture.gg Enrapture Media Add Workspace Dashboard Campaigns …" at bounding box center [602, 491] width 1204 height 983
click at [207, 935] on link "Launch Campaign" at bounding box center [216, 944] width 127 height 33
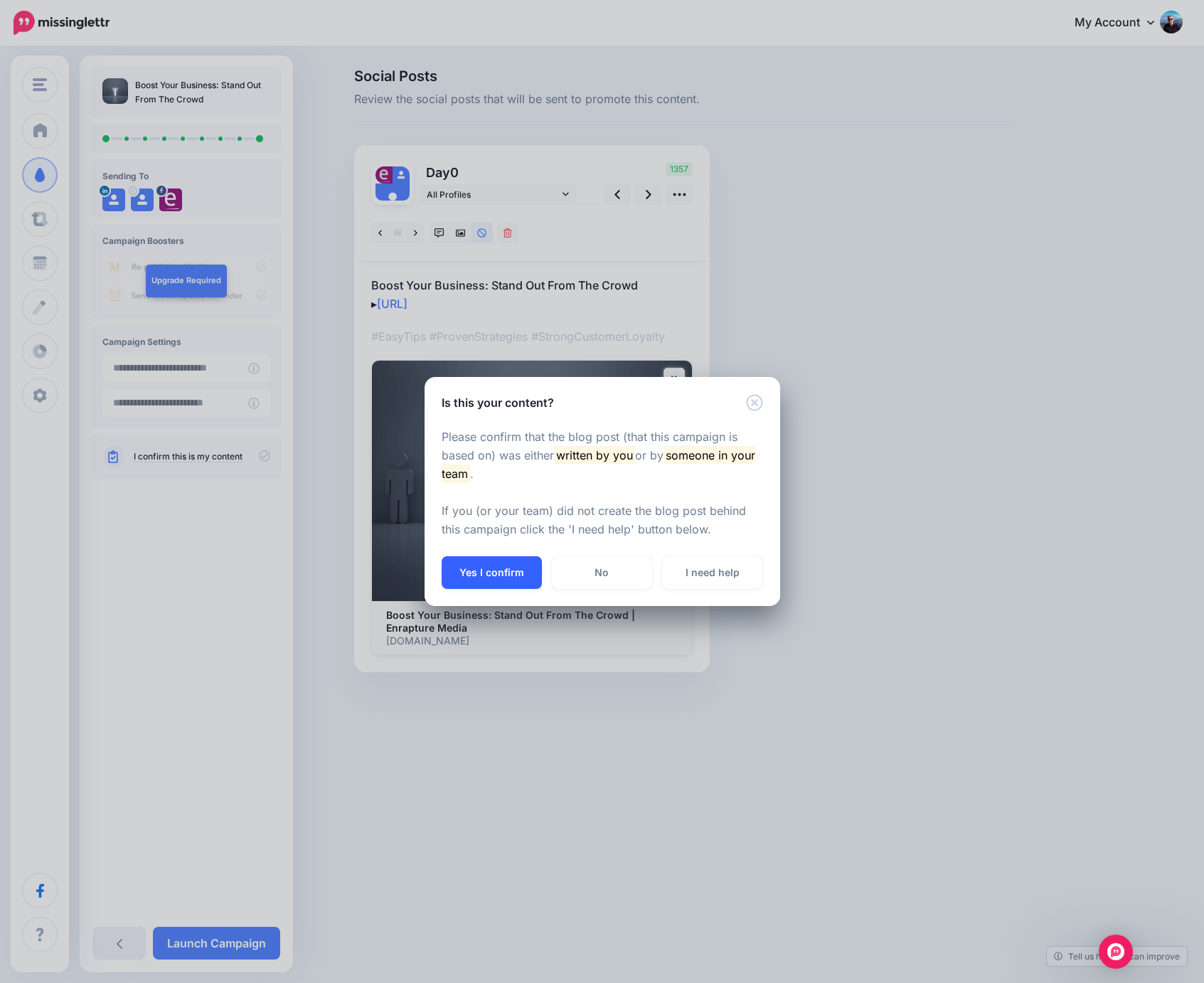
click at [502, 563] on button "Yes I confirm" at bounding box center [492, 573] width 101 height 33
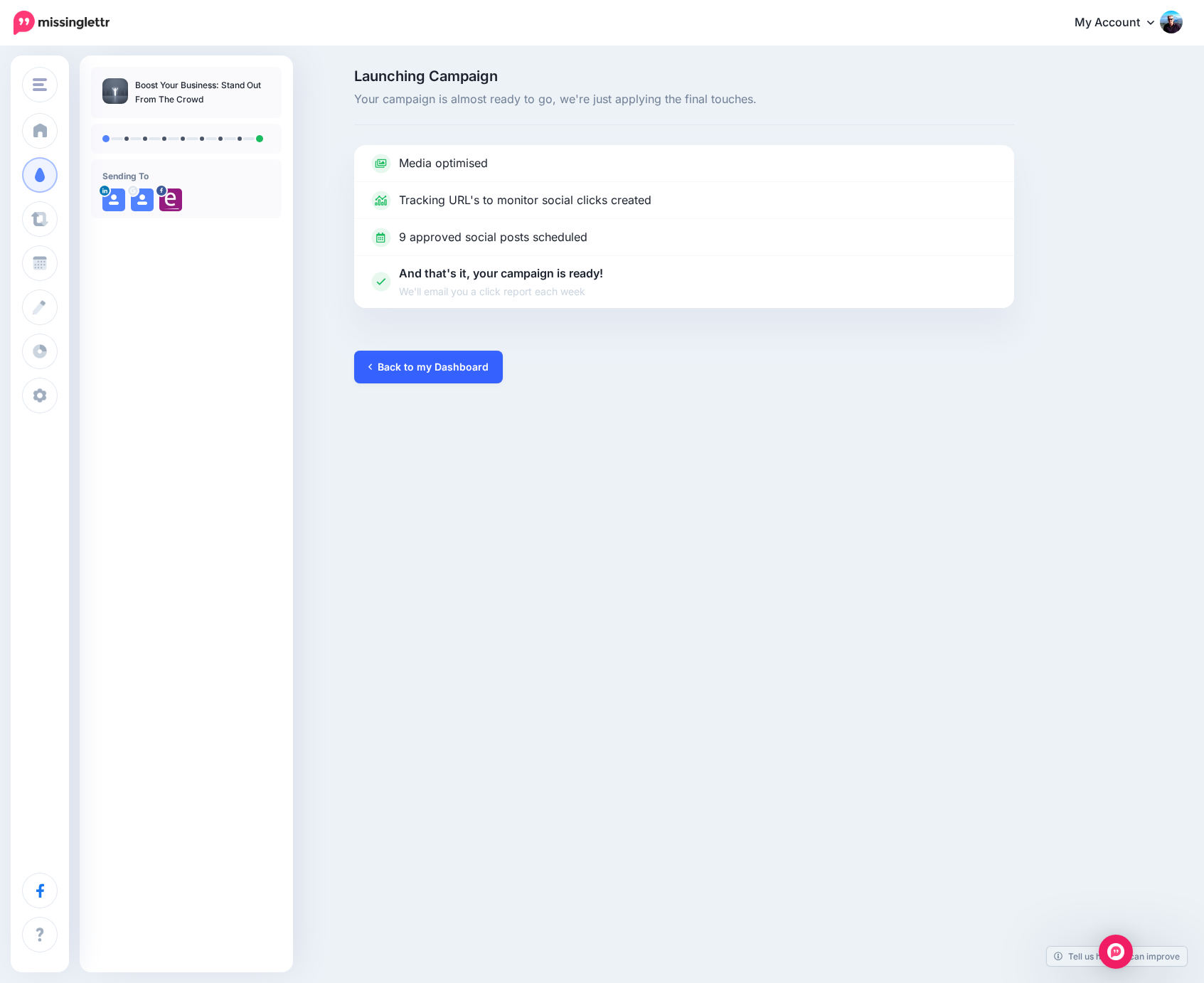
click at [440, 373] on link "Back to my Dashboard" at bounding box center [428, 367] width 149 height 33
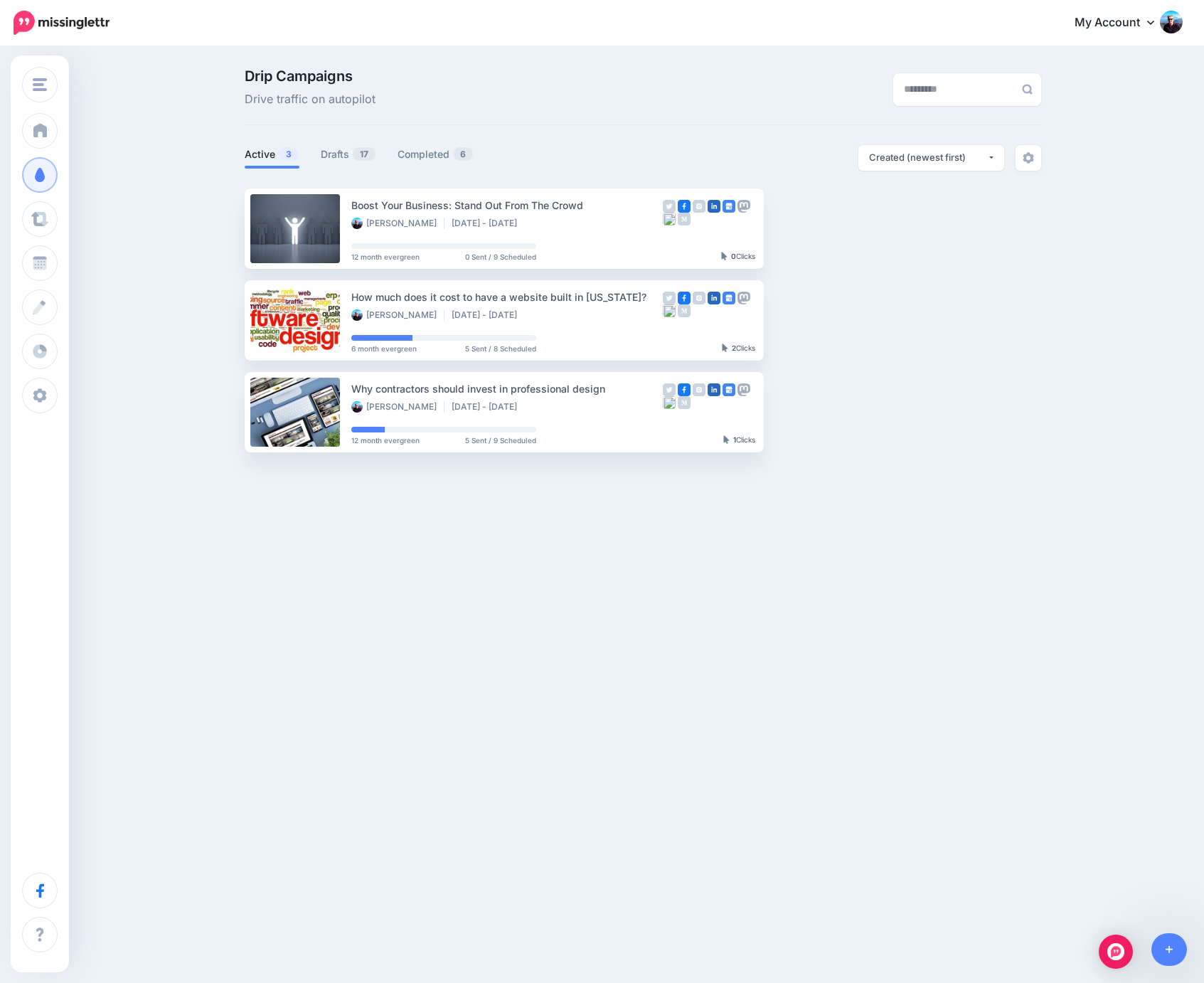
click at [919, 369] on ul "Boost Your Business: Stand Out From The Crowd Mark Margetts-Smith Oct 10 2025 -…" at bounding box center [642, 320] width 796 height 264
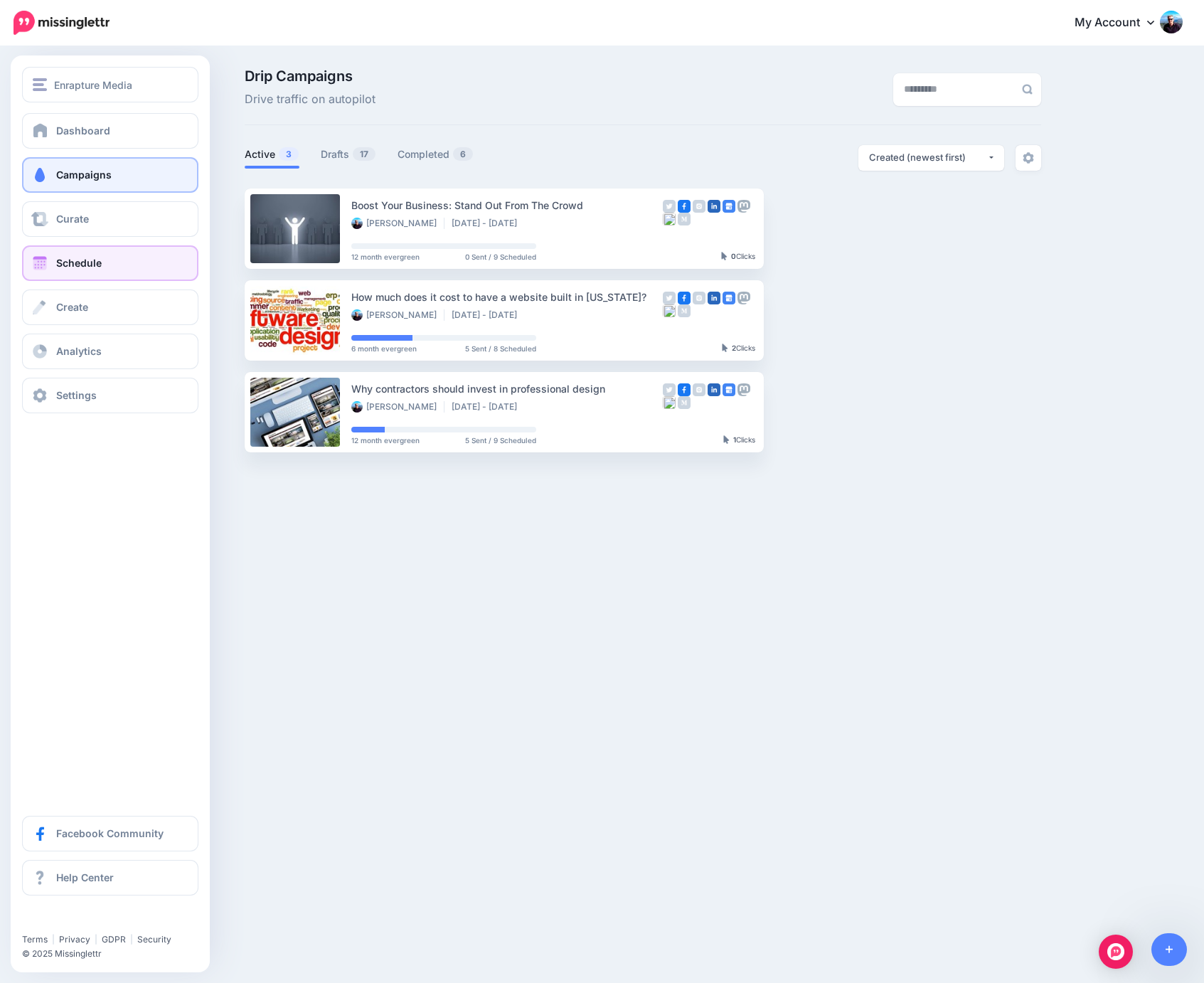
click at [63, 260] on span "Schedule" at bounding box center [78, 263] width 45 height 12
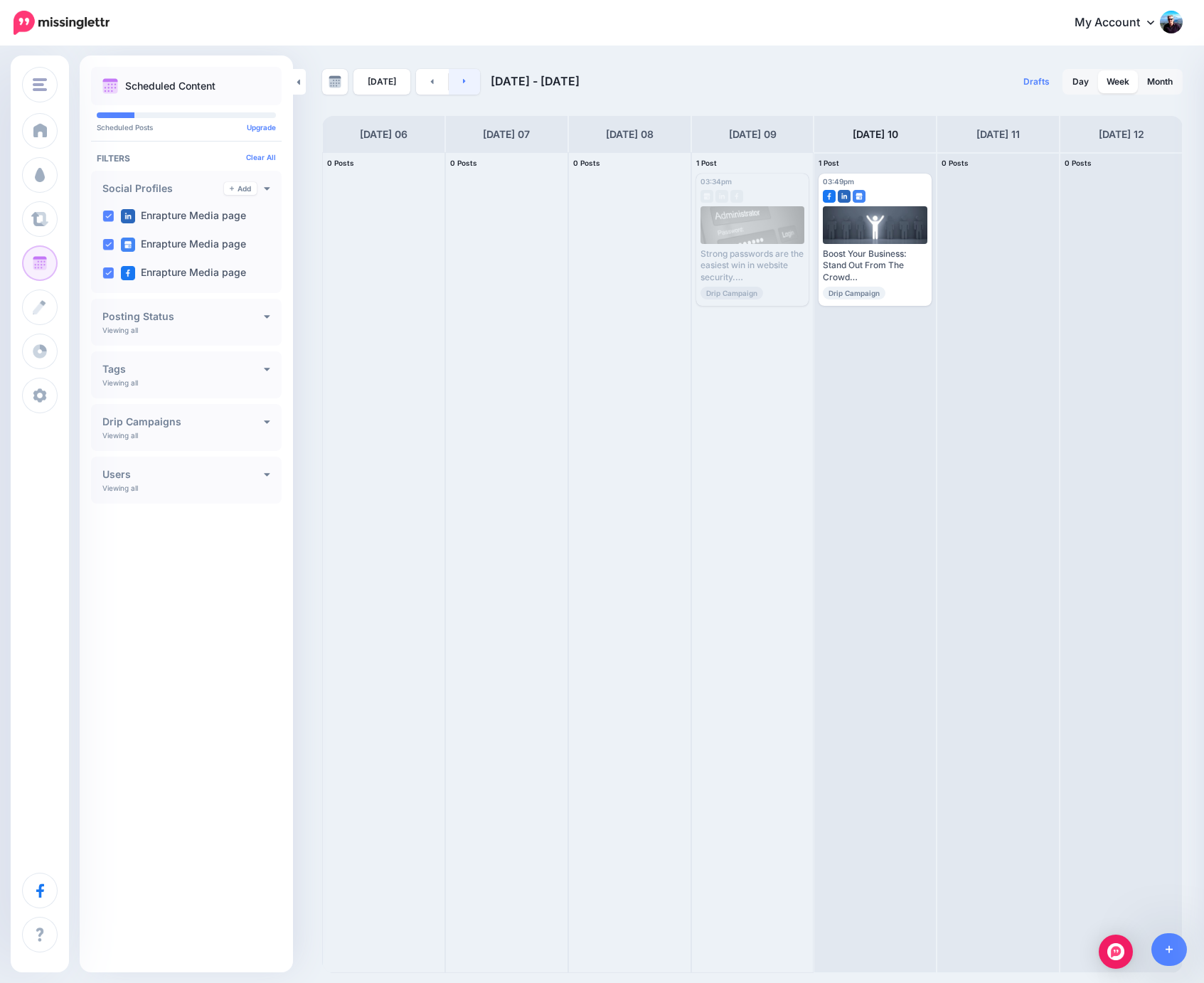
click at [465, 74] on link at bounding box center [464, 82] width 32 height 25
